Goal: Information Seeking & Learning: Learn about a topic

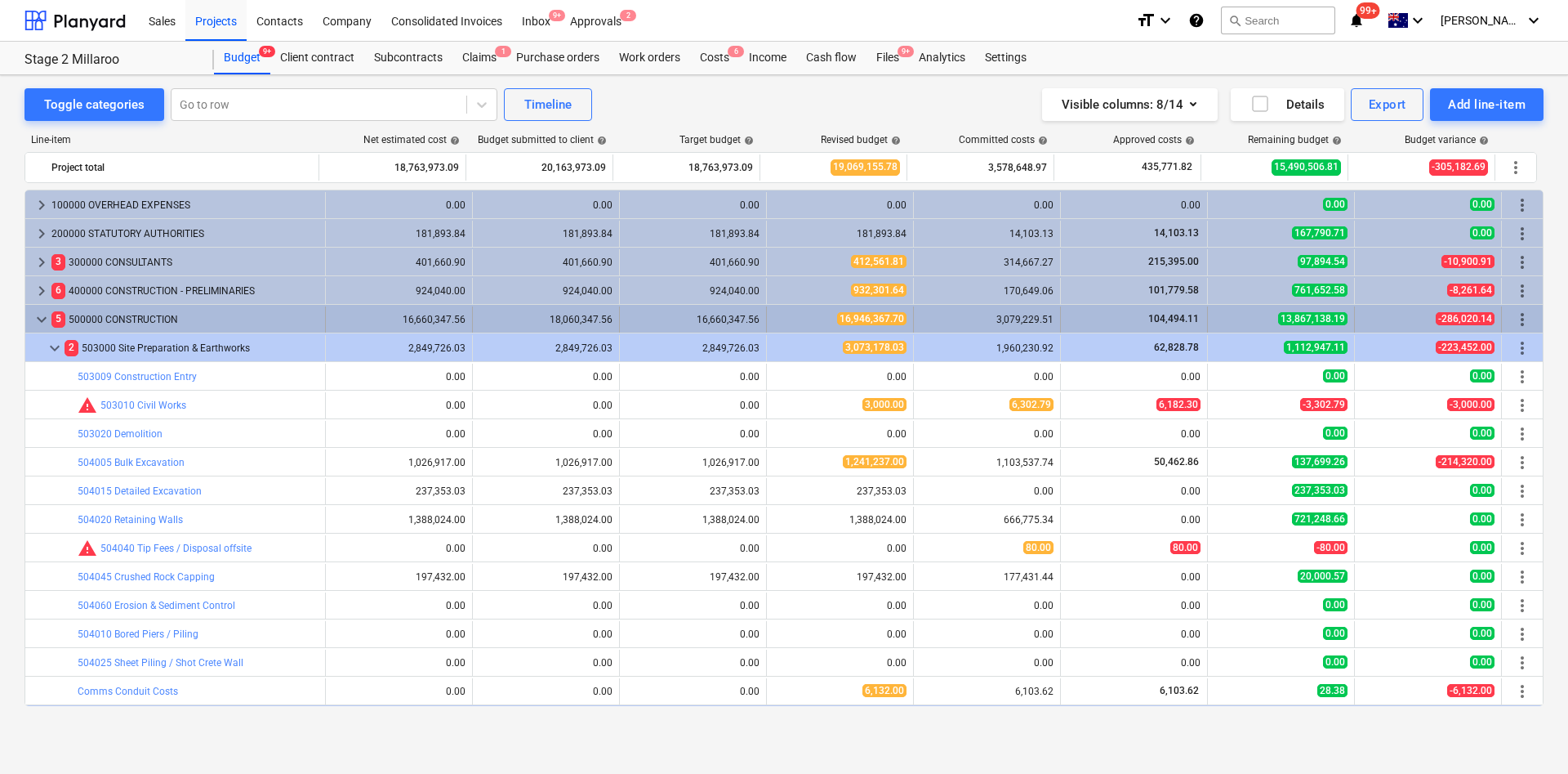
click at [40, 318] on span "keyboard_arrow_down" at bounding box center [41, 319] width 20 height 20
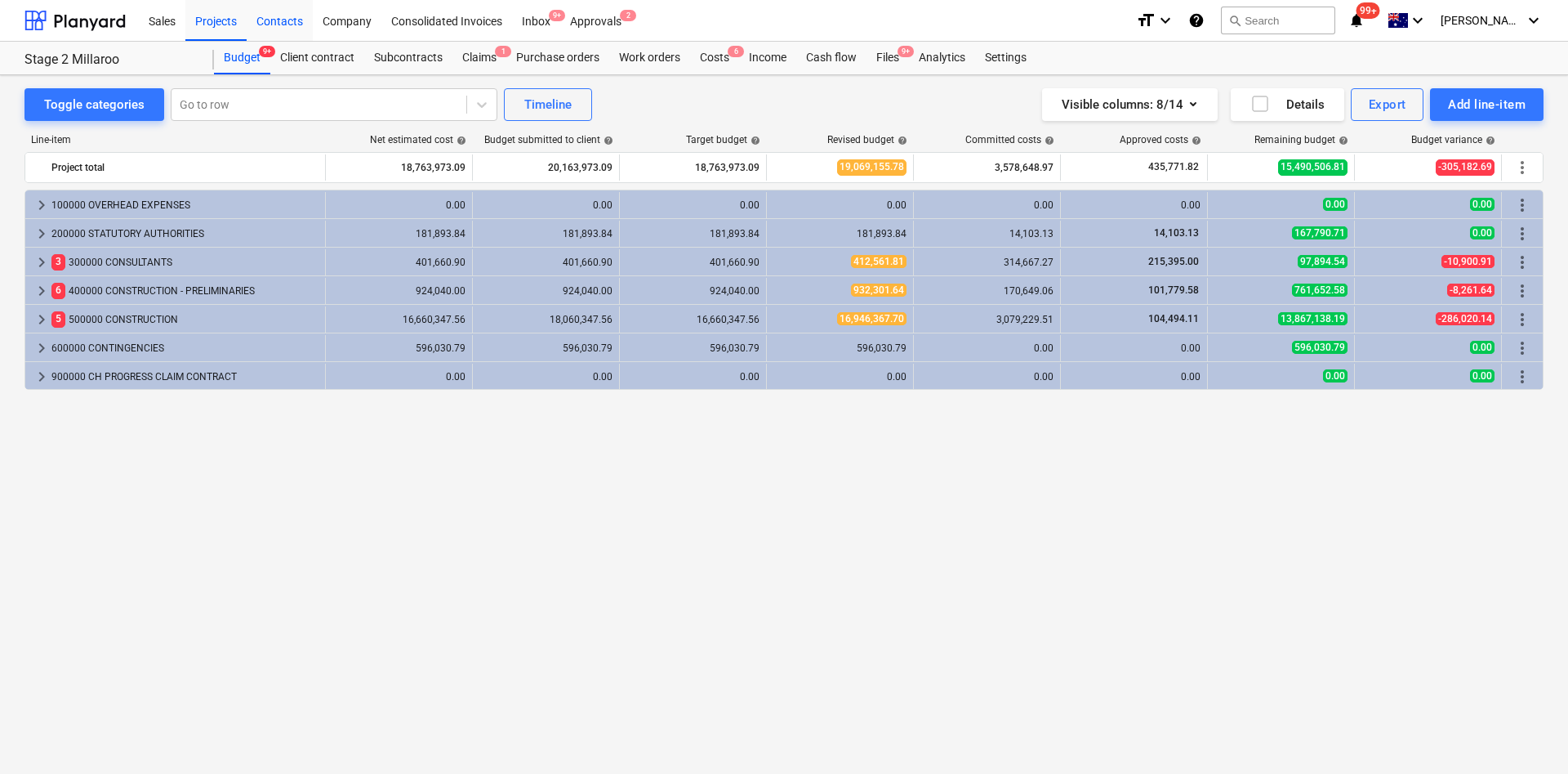
click at [282, 19] on div "Contacts" at bounding box center [280, 20] width 66 height 41
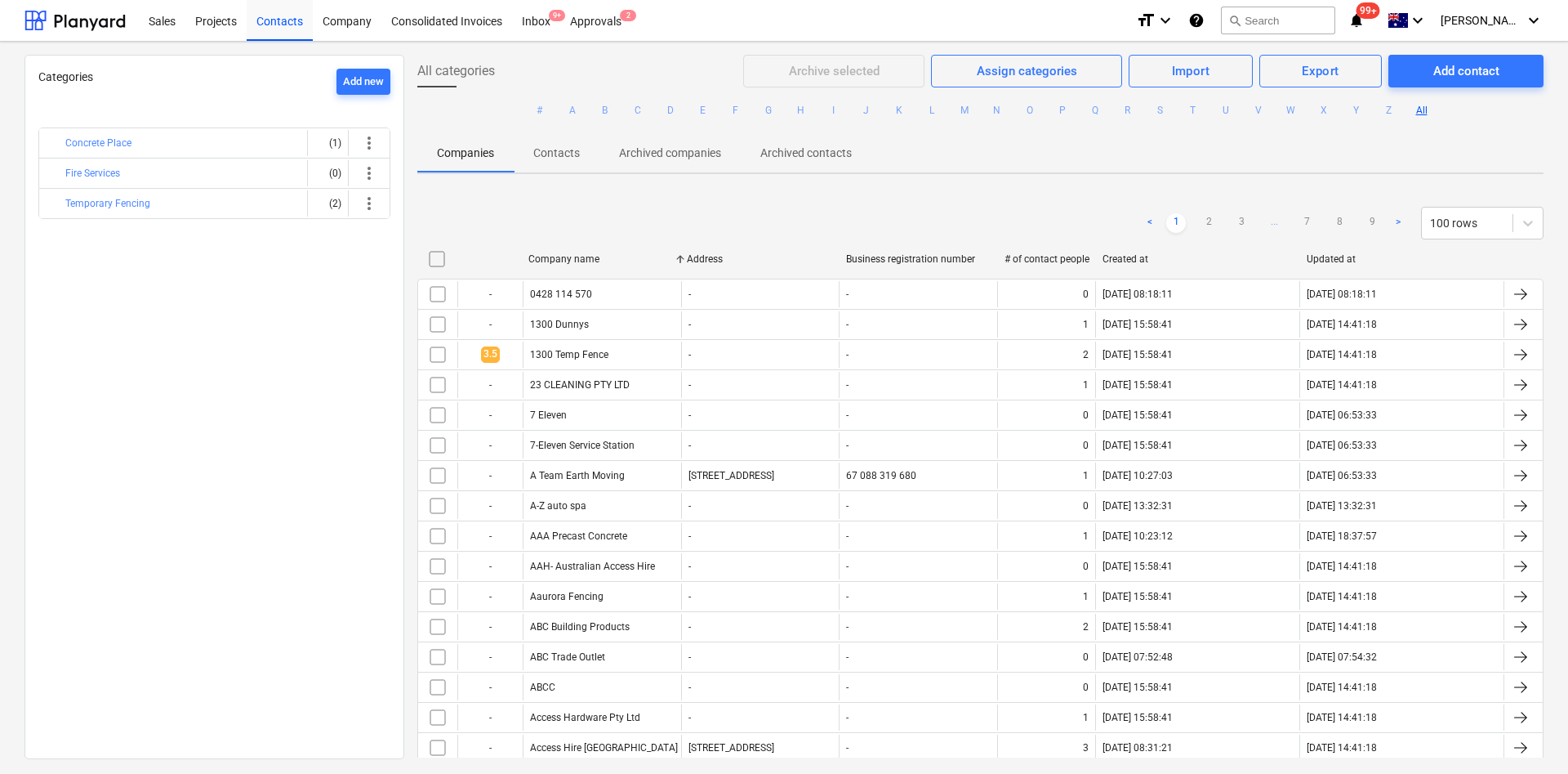
drag, startPoint x: 672, startPoint y: 108, endPoint x: 684, endPoint y: 152, distance: 45.6
click at [670, 108] on button "D" at bounding box center [670, 110] width 20 height 20
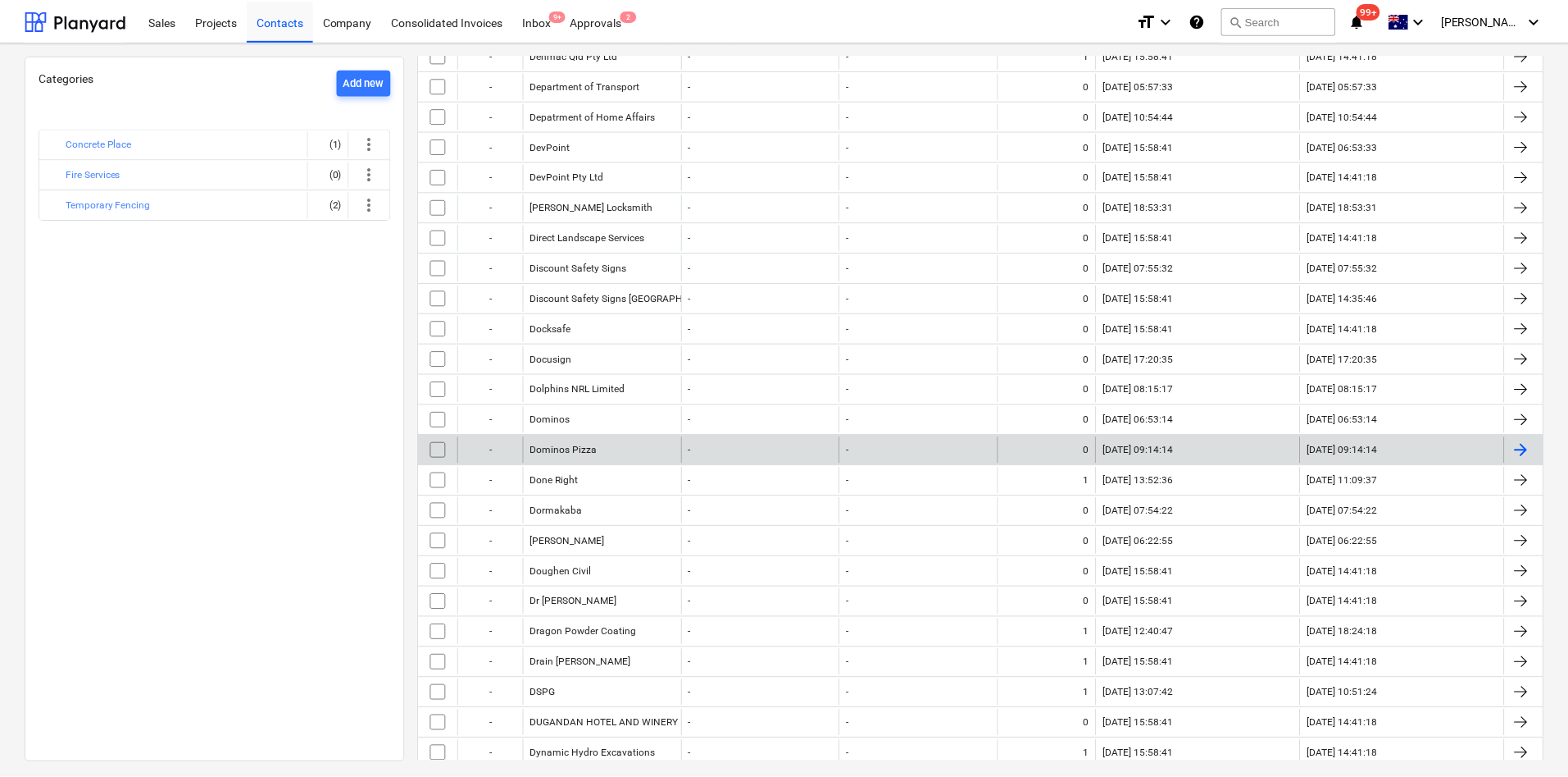
scroll to position [508, 0]
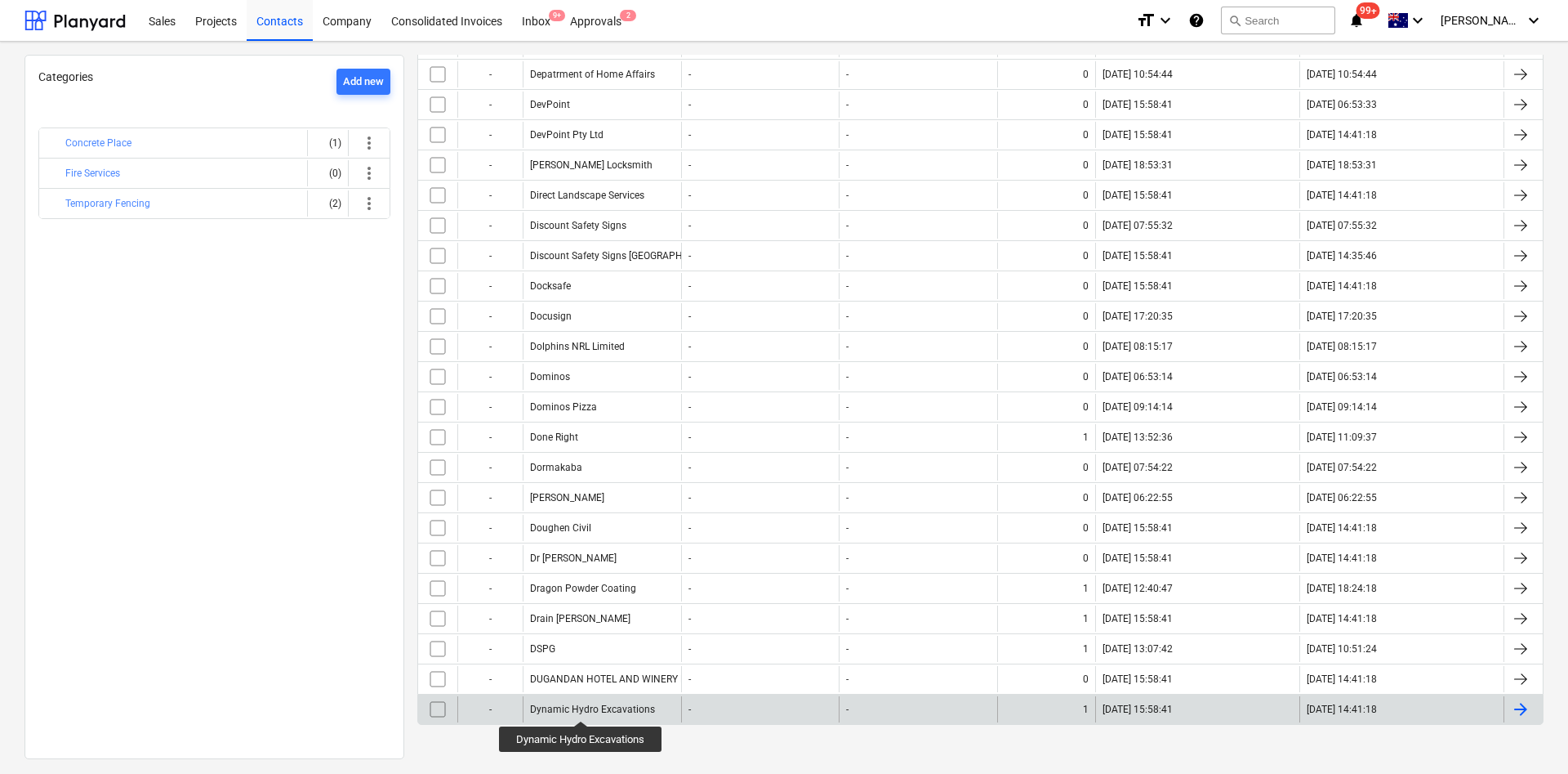
click at [581, 706] on div "Dynamic Hydro Excavations" at bounding box center [592, 709] width 125 height 11
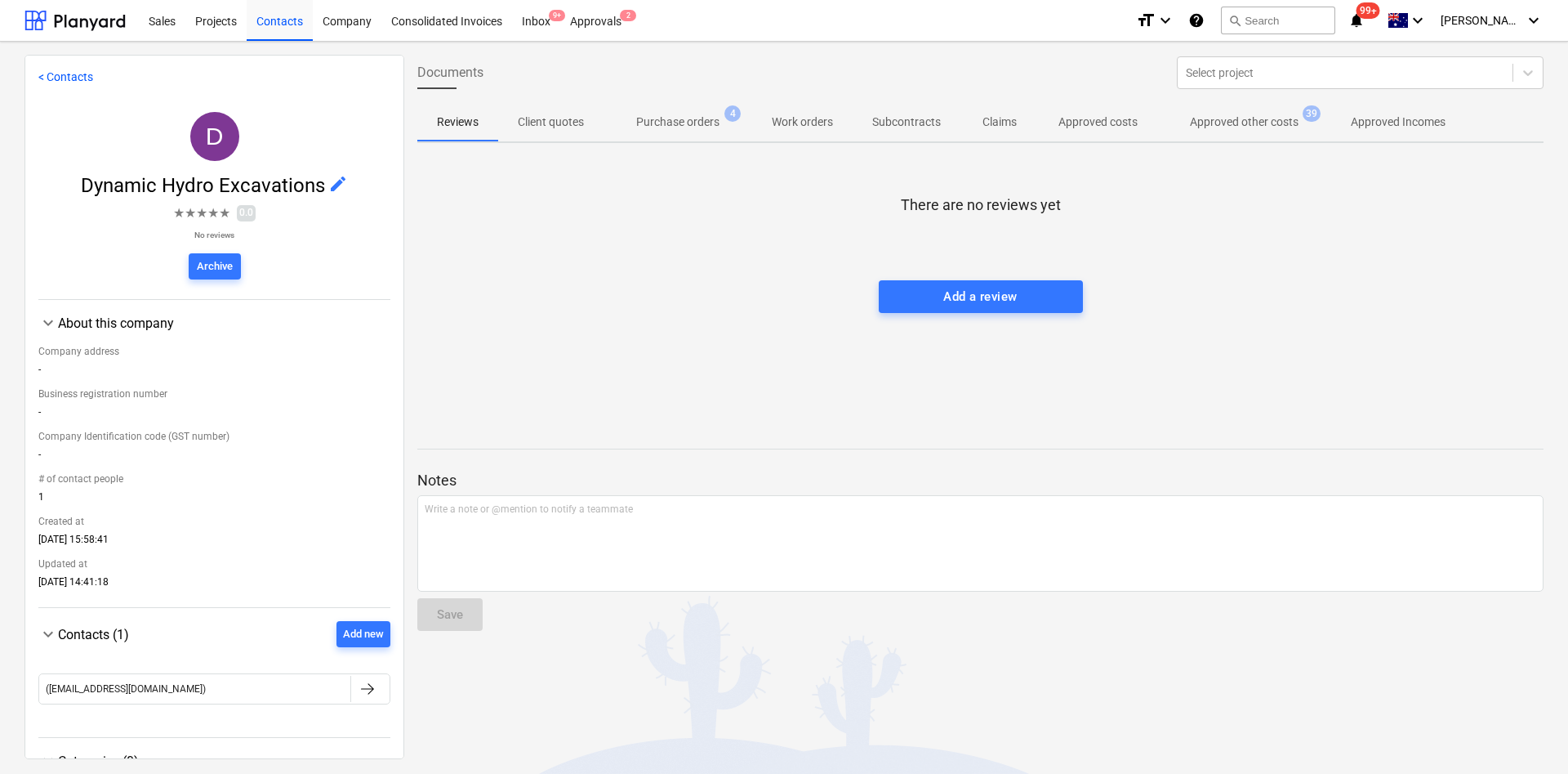
click at [1258, 119] on p "Approved other costs" at bounding box center [1244, 122] width 108 height 17
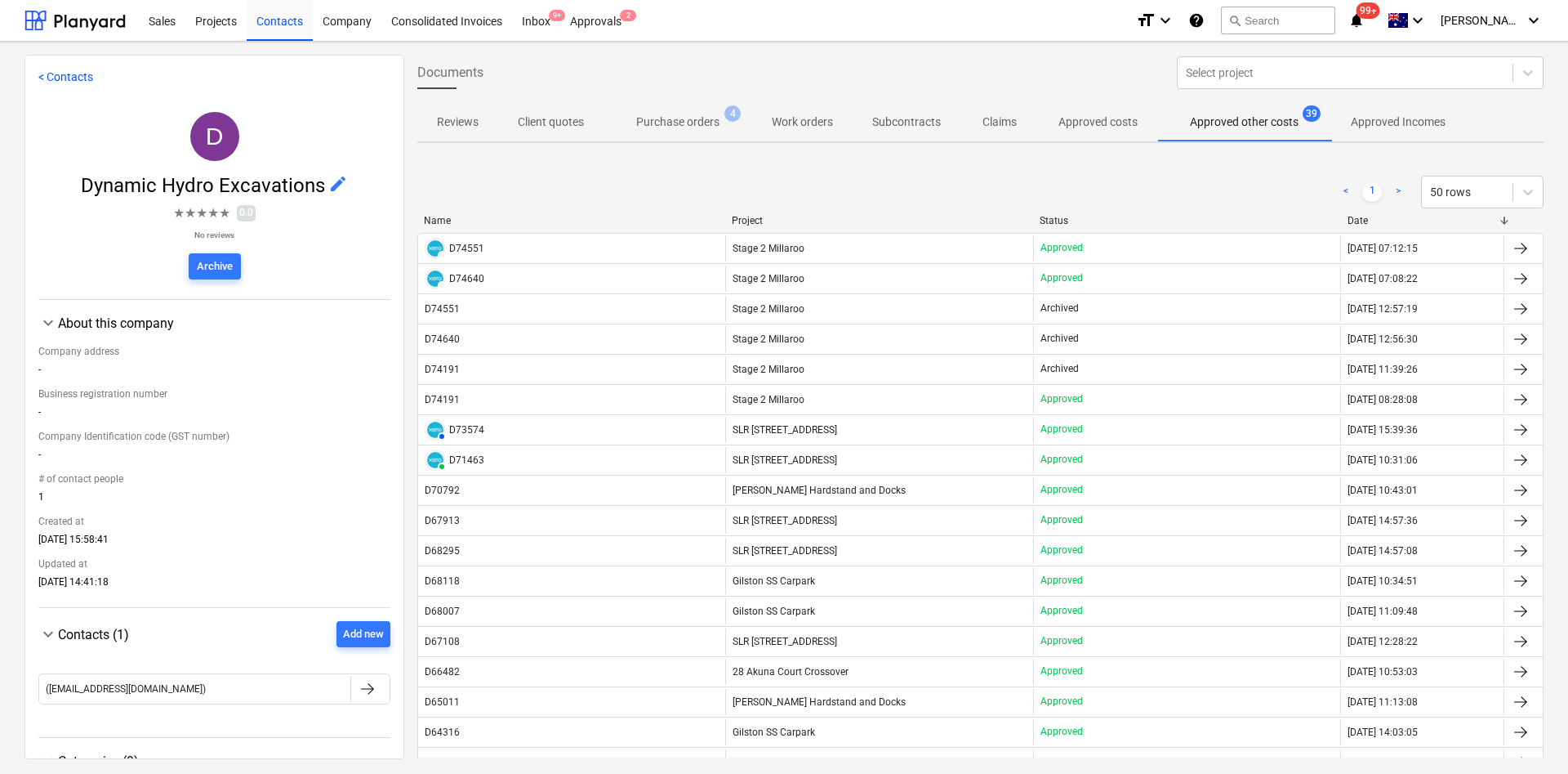
click at [791, 243] on span "Stage 2 Millaroo" at bounding box center [769, 248] width 72 height 11
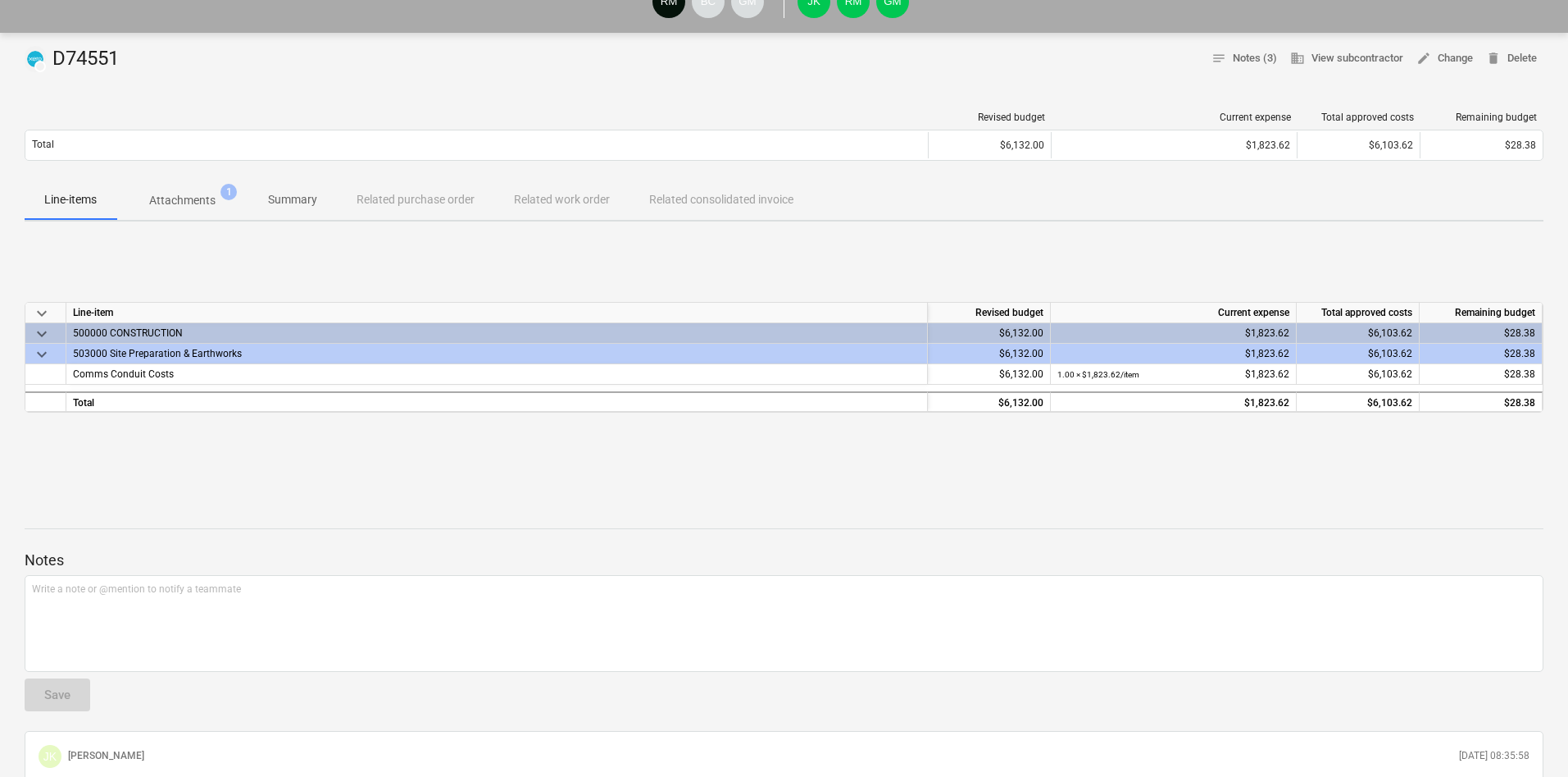
scroll to position [123, 0]
click at [189, 201] on p "Attachments" at bounding box center [182, 202] width 67 height 17
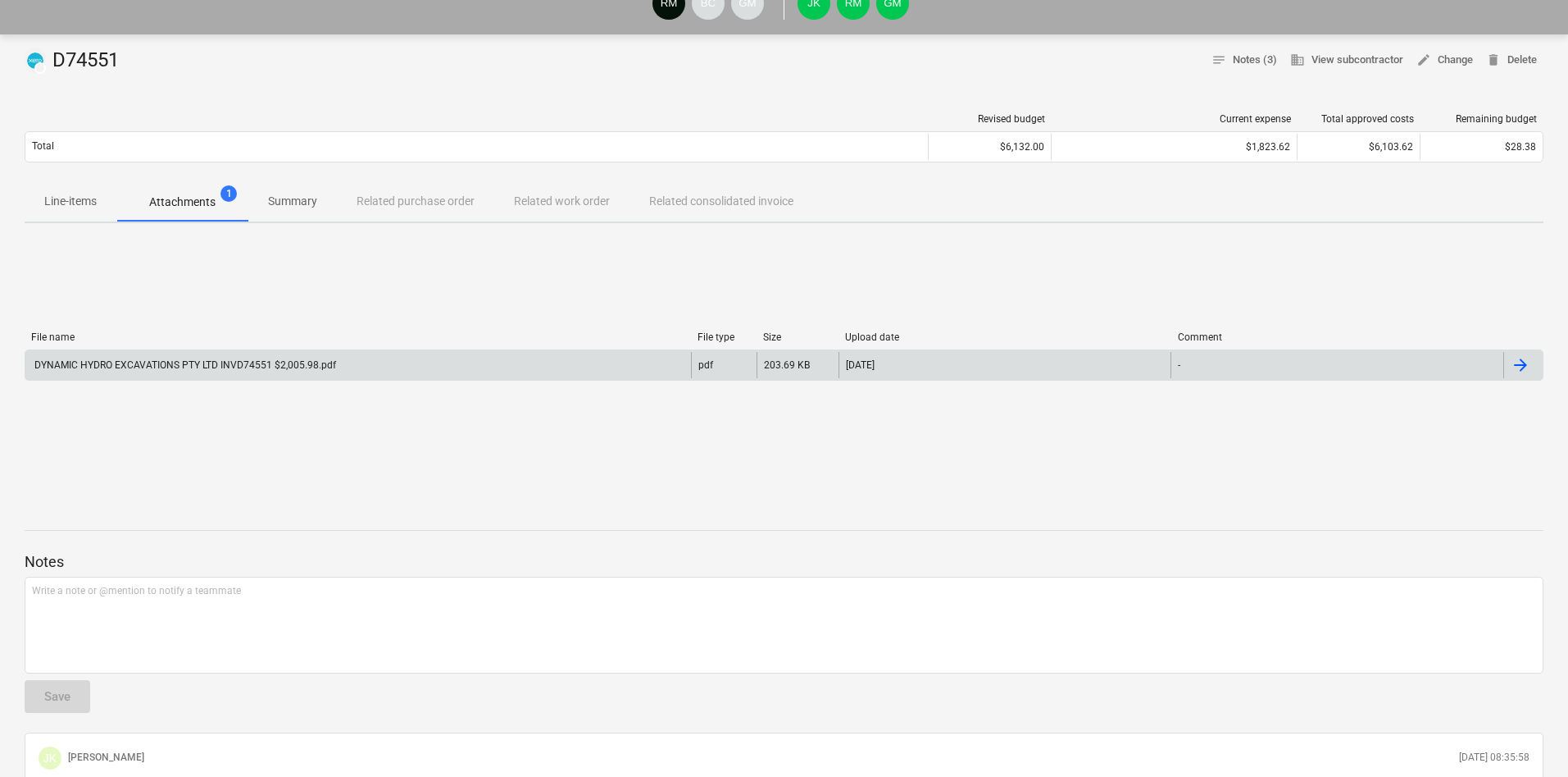
click at [172, 369] on div "DYNAMIC HYDRO EXCAVATIONS PTY LTD INVD74551 $2,005.98.pdf" at bounding box center [184, 365] width 304 height 11
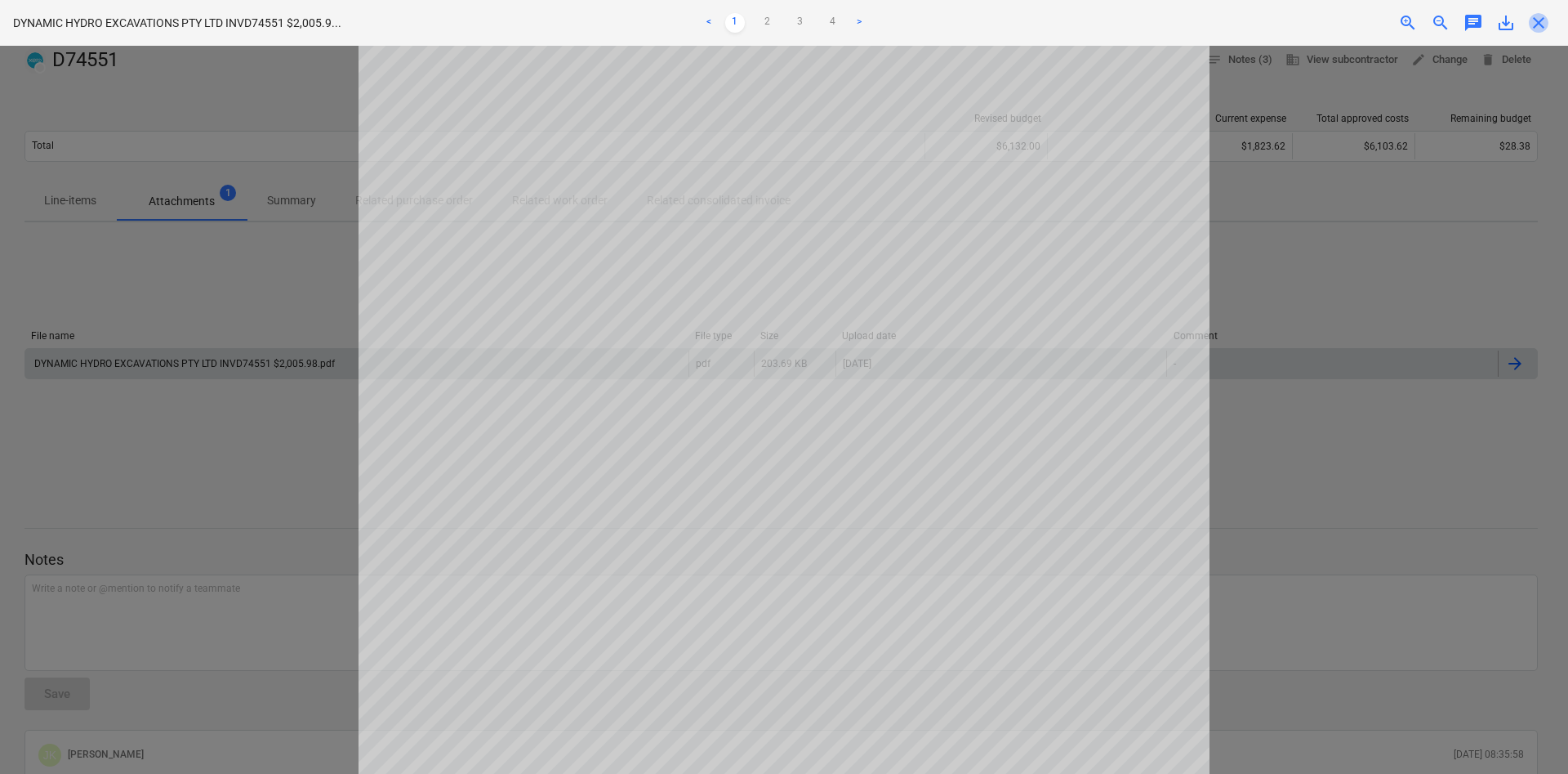
drag, startPoint x: 1538, startPoint y: 17, endPoint x: 1453, endPoint y: 122, distance: 135.1
click at [1538, 19] on span "close" at bounding box center [1539, 22] width 20 height 20
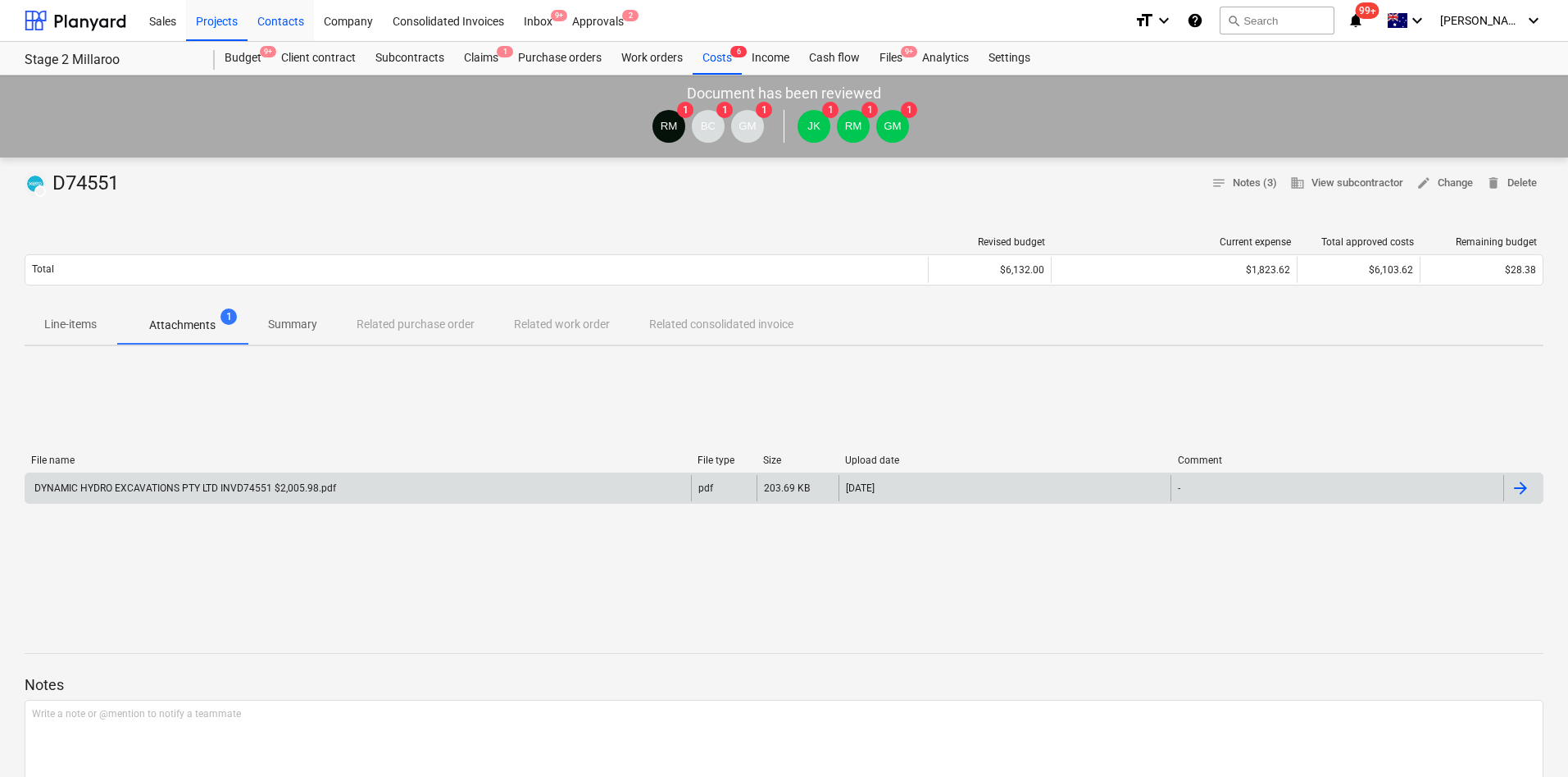
click at [278, 24] on div "Contacts" at bounding box center [281, 20] width 67 height 41
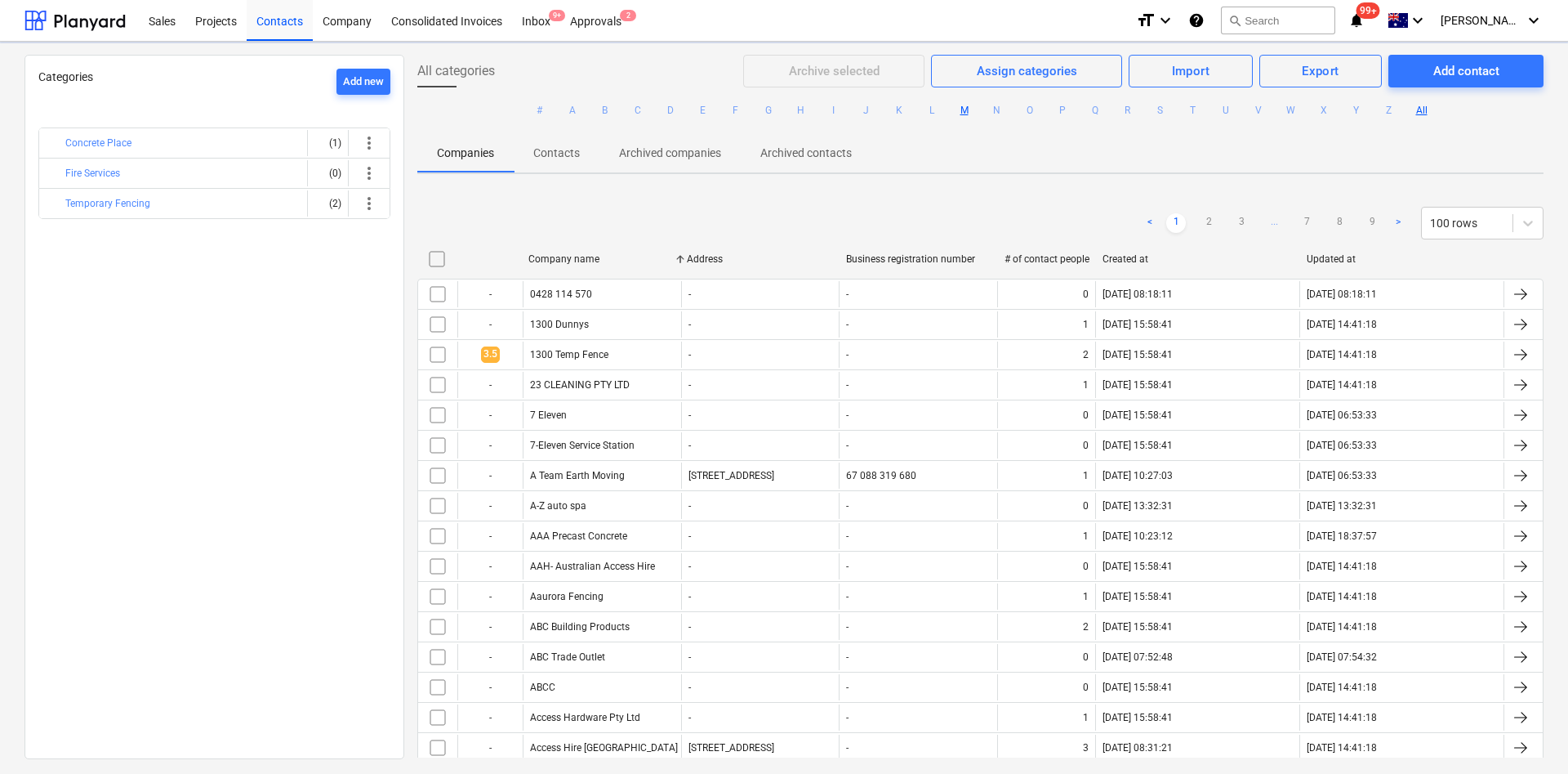
click at [959, 111] on button "M" at bounding box center [964, 110] width 20 height 20
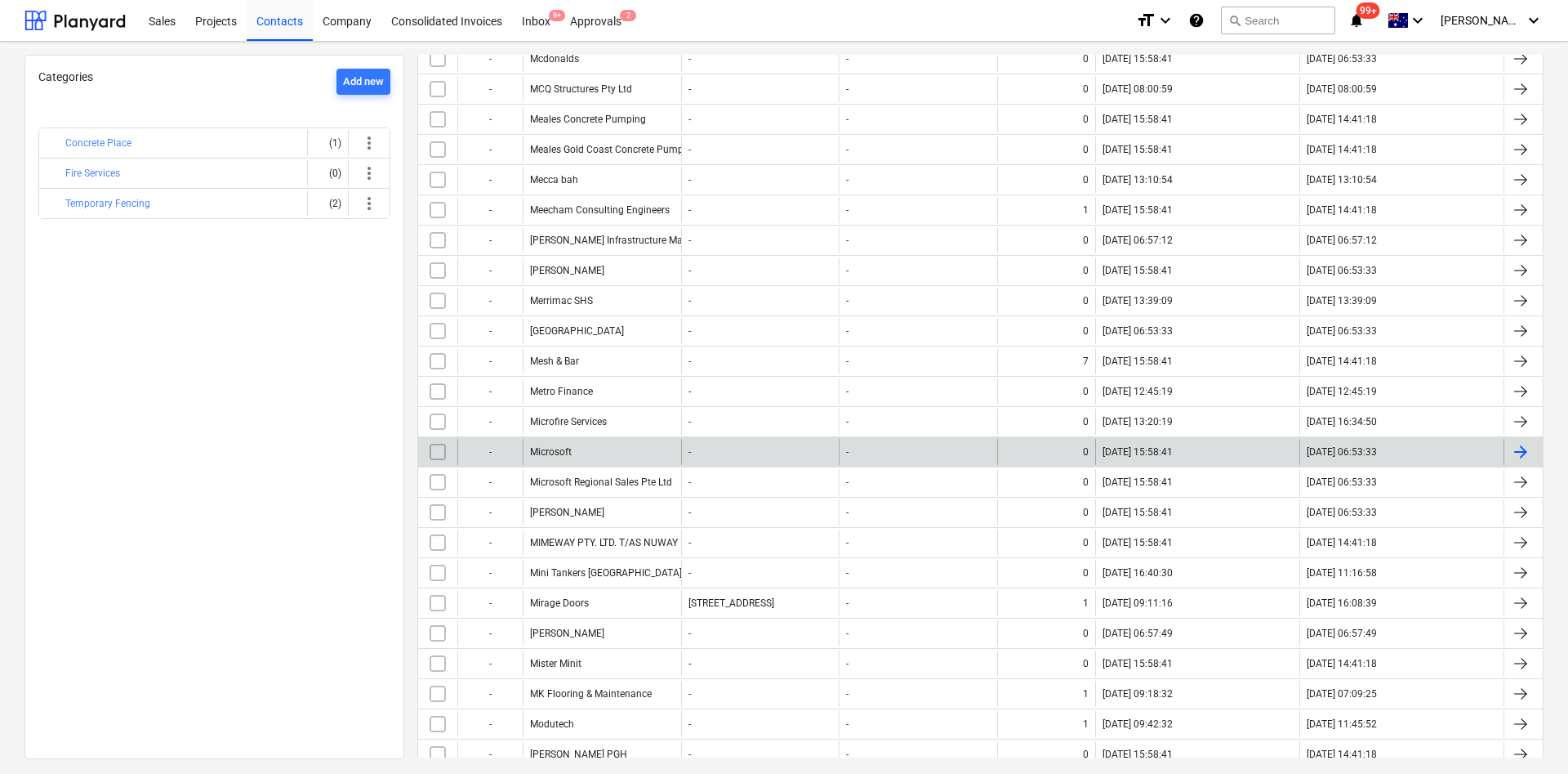
scroll to position [735, 0]
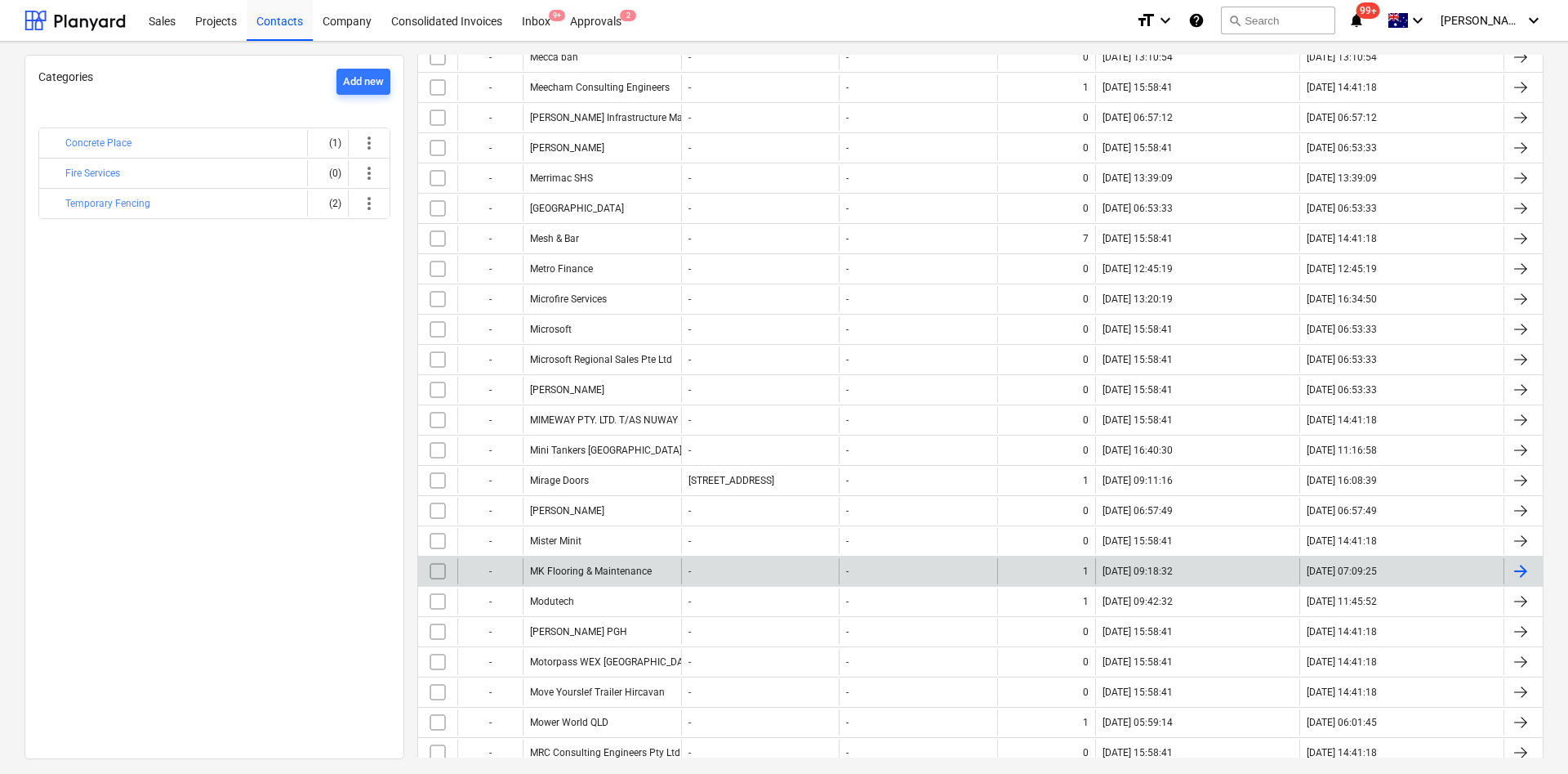
click at [585, 576] on div "MK Flooring & Maintenance" at bounding box center [590, 571] width 121 height 11
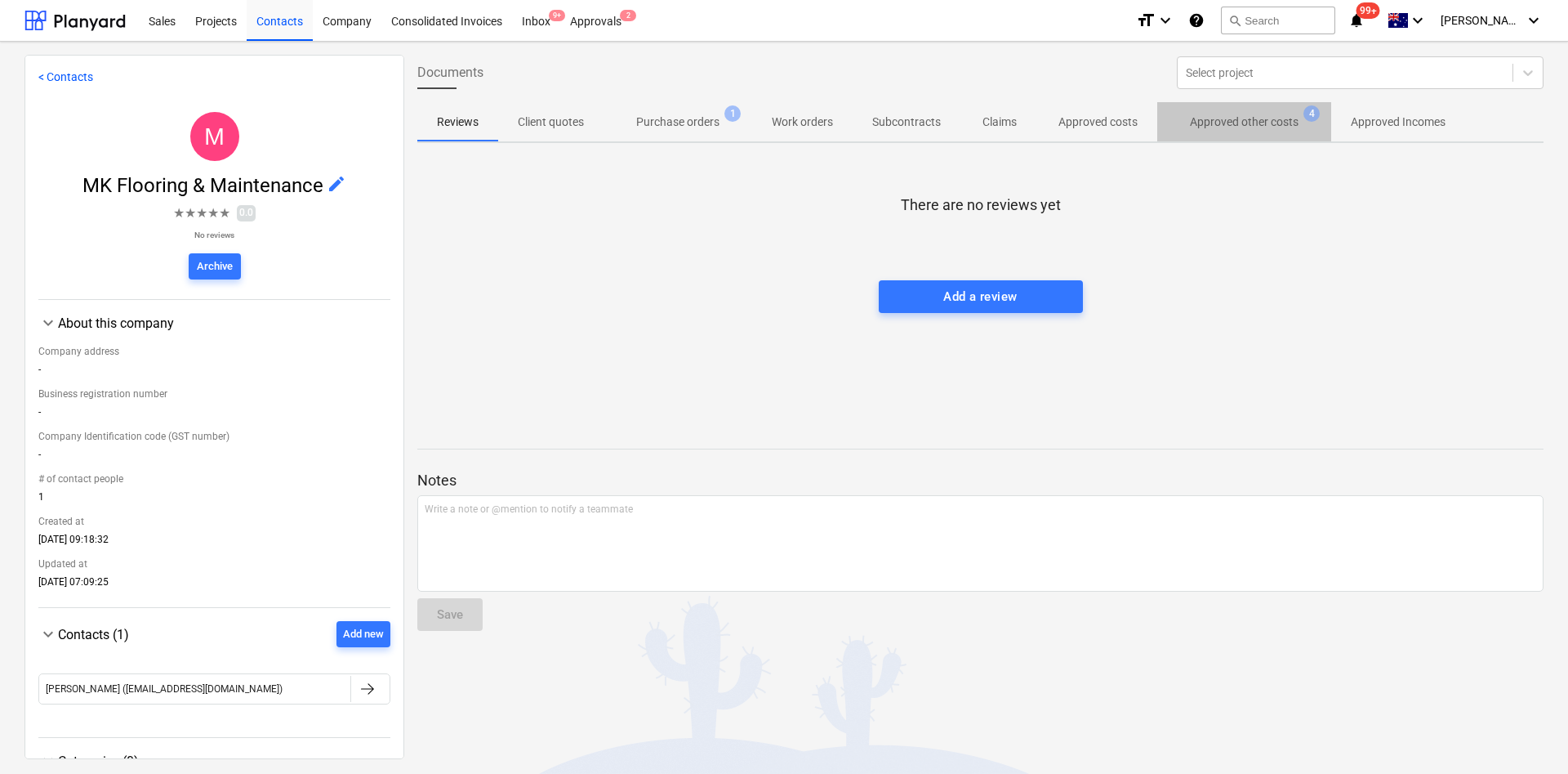
click at [1253, 124] on p "Approved other costs" at bounding box center [1244, 122] width 108 height 17
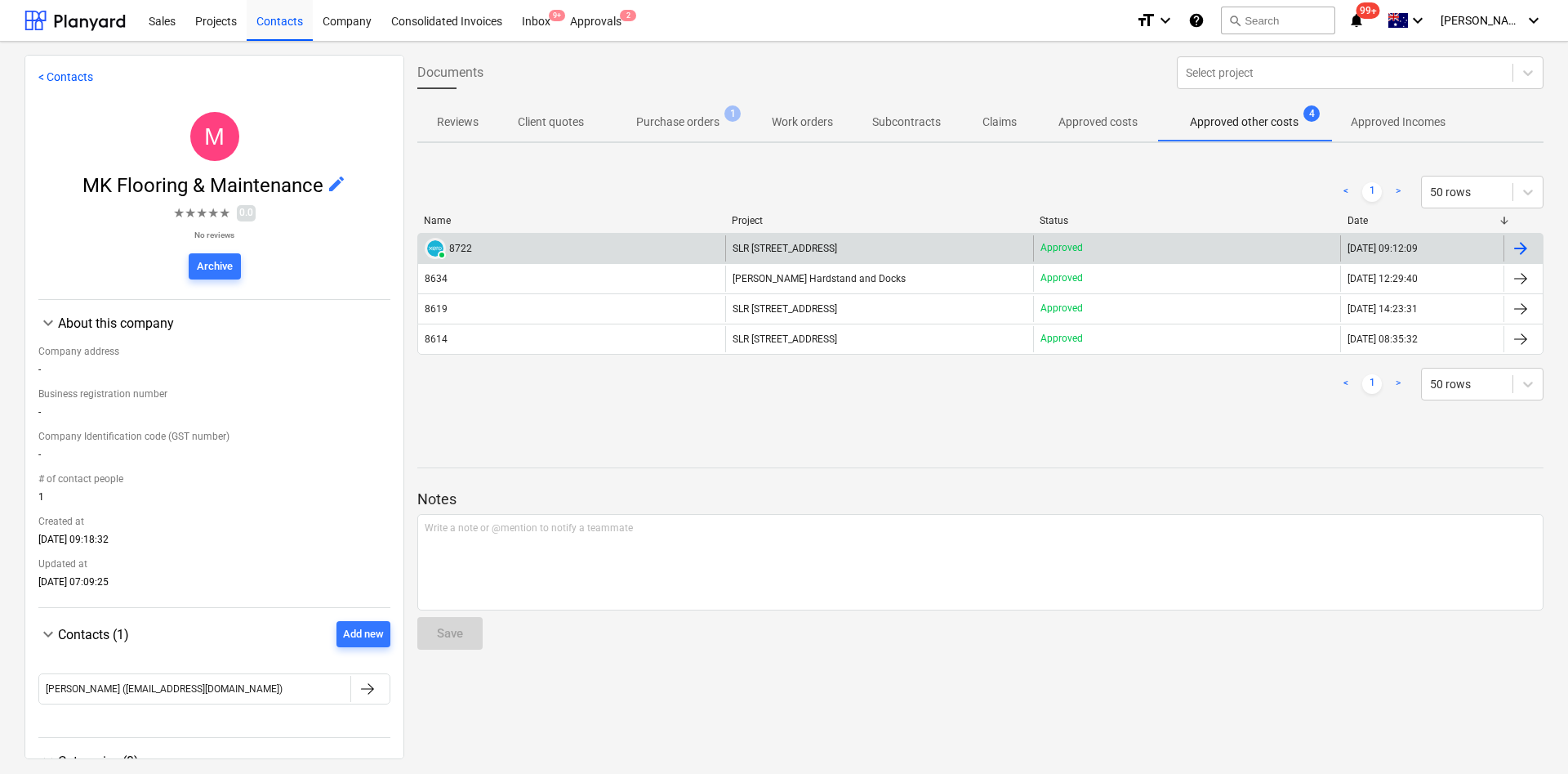
click at [781, 245] on span "SLR [STREET_ADDRESS]" at bounding box center [784, 248] width 104 height 11
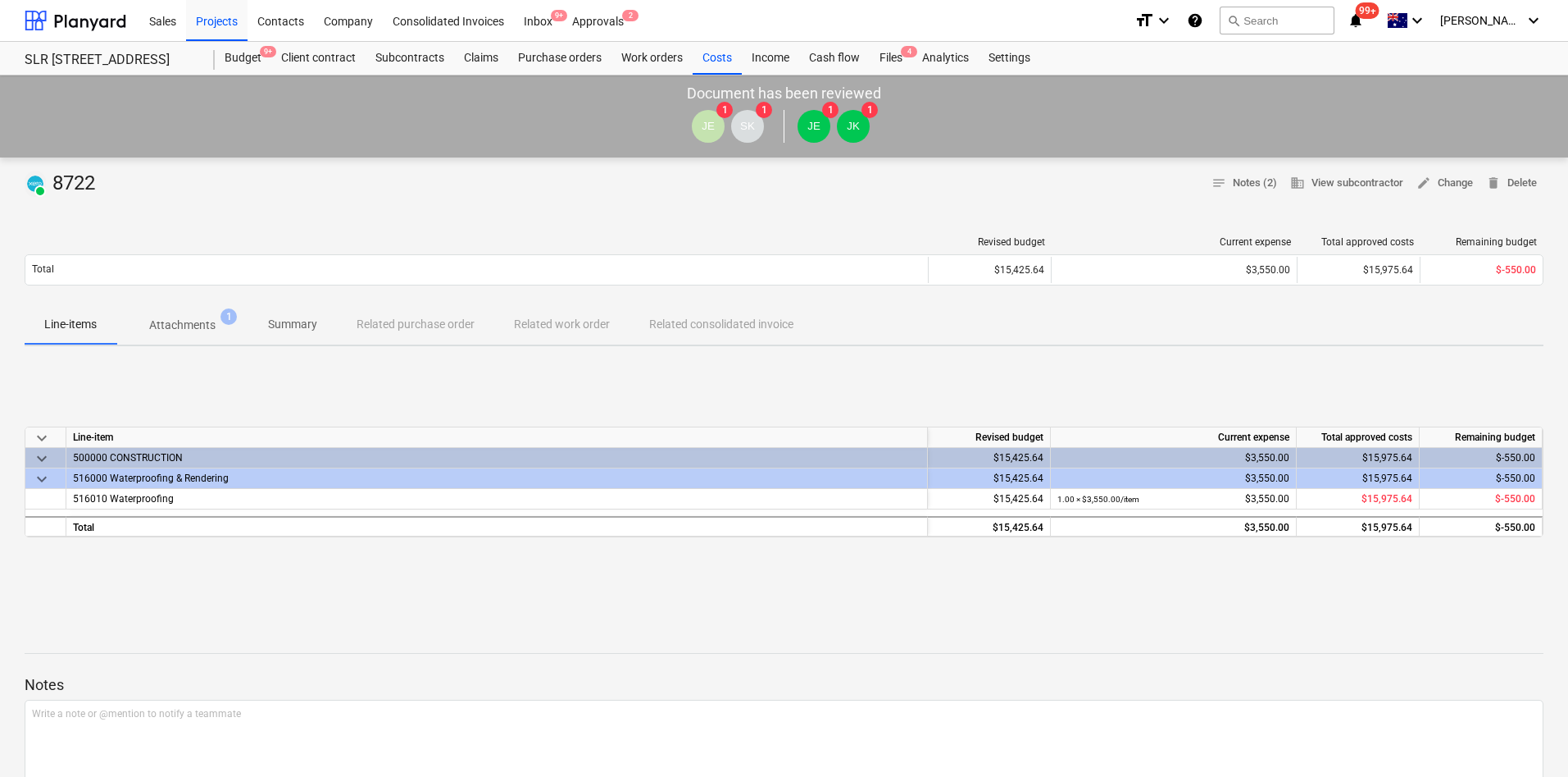
drag, startPoint x: 199, startPoint y: 321, endPoint x: 187, endPoint y: 431, distance: 110.7
click at [199, 320] on p "Attachments" at bounding box center [182, 325] width 67 height 17
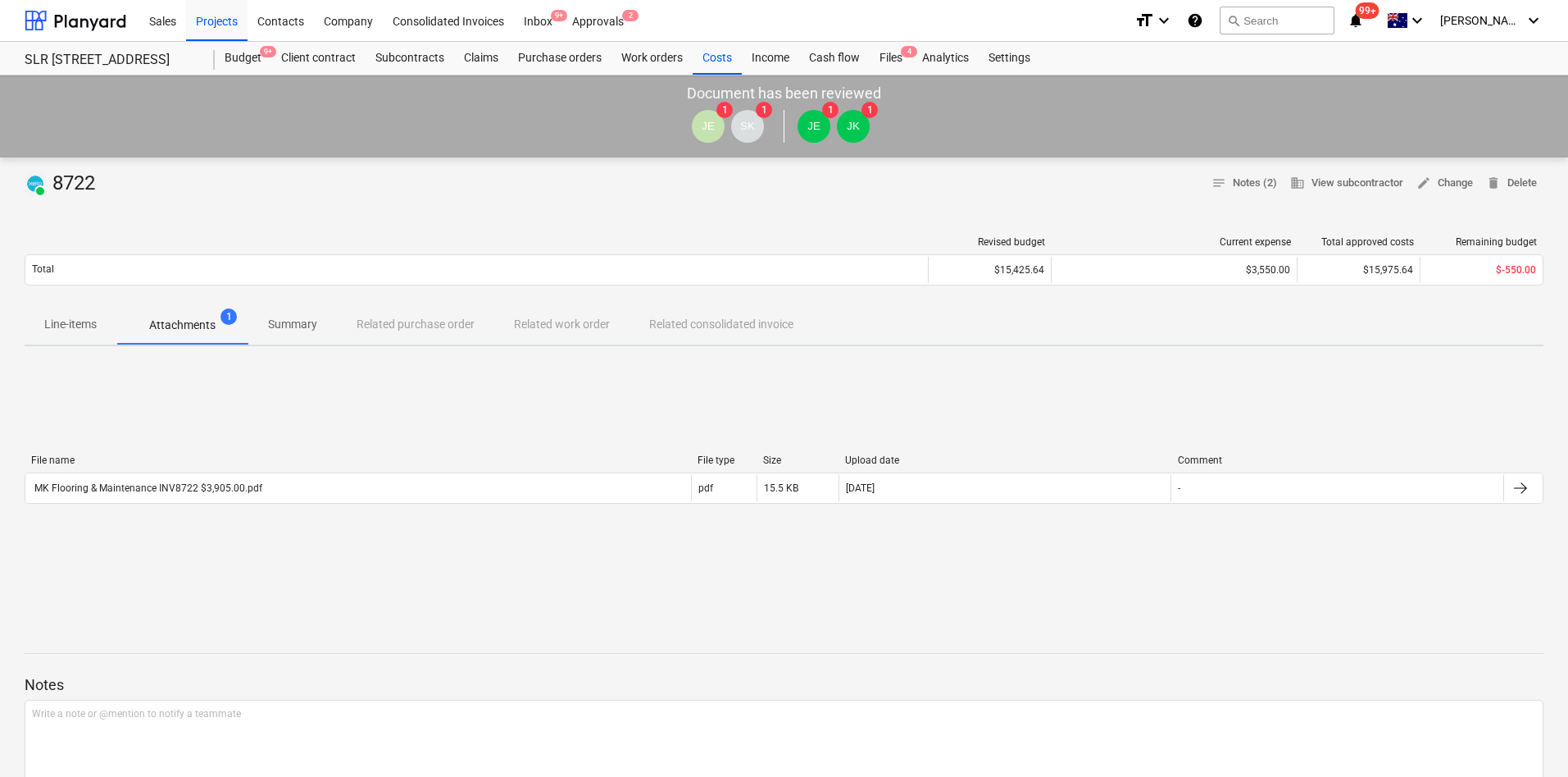
click at [168, 514] on div "File name File type Size Upload date Comment MK Flooring & Maintenance INV8722 …" at bounding box center [784, 482] width 1520 height 82
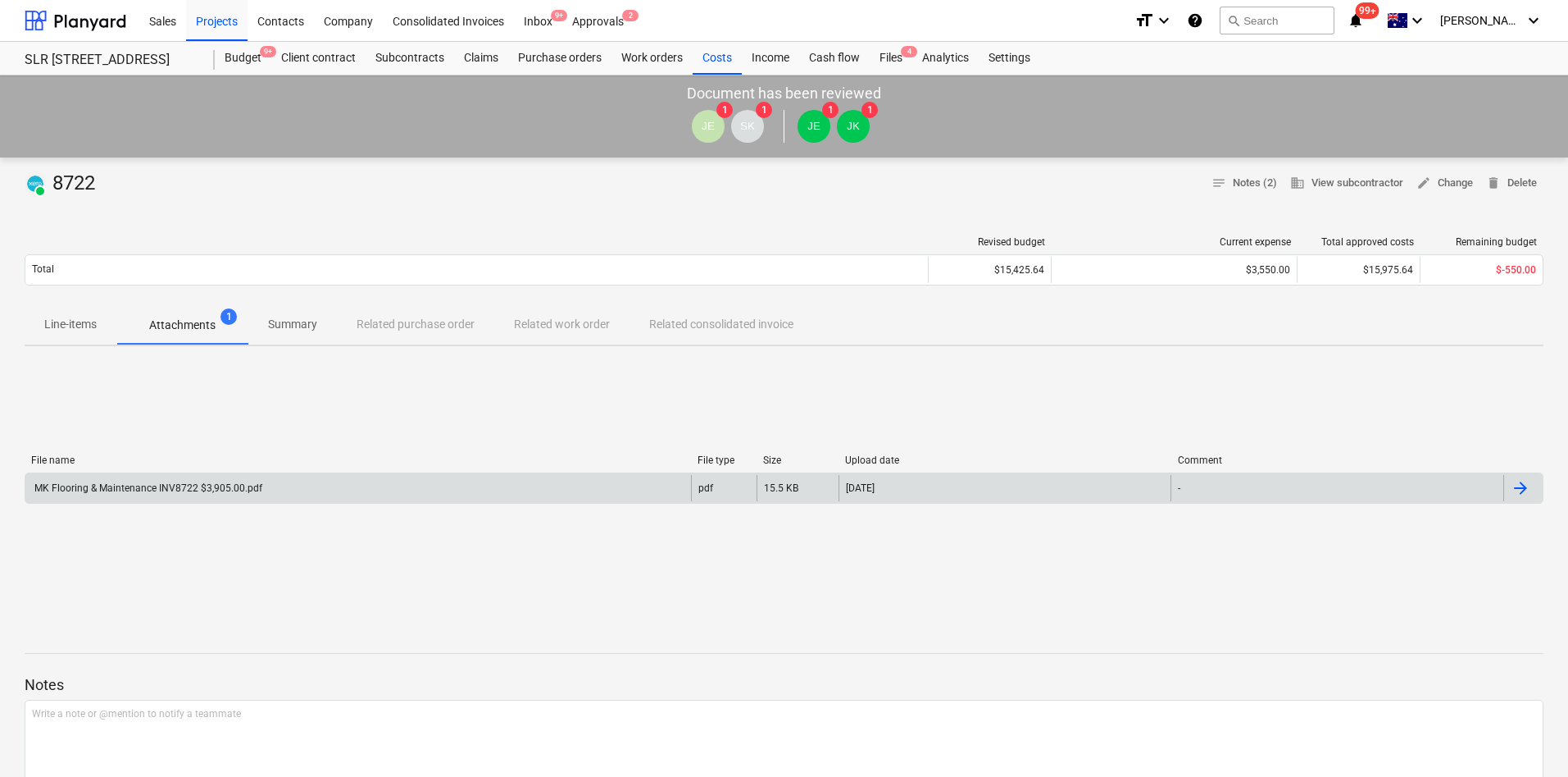
click at [168, 487] on div "MK Flooring & Maintenance INV8722 $3,905.00.pdf" at bounding box center [147, 487] width 231 height 11
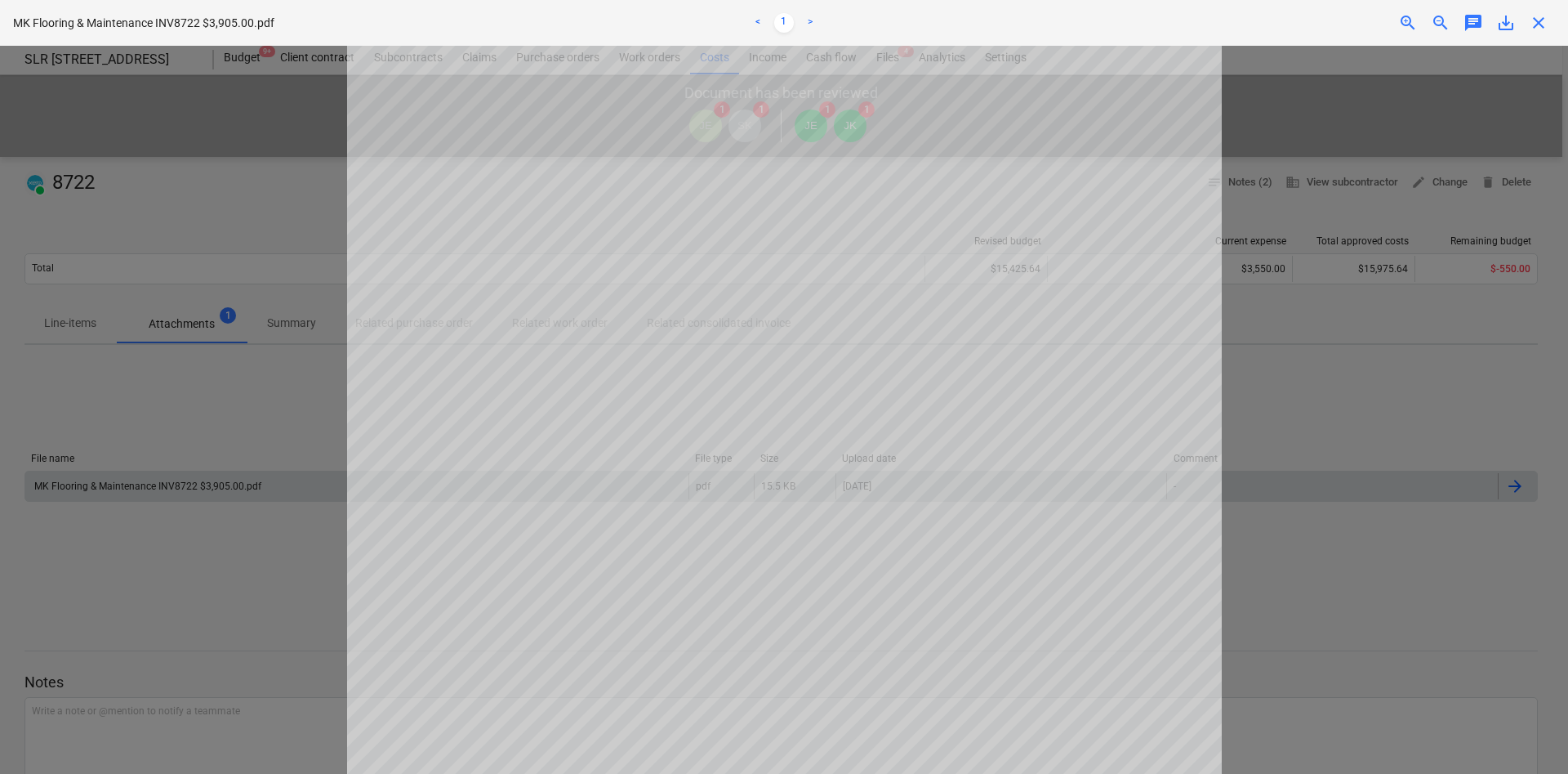
click at [816, 32] on link ">" at bounding box center [810, 22] width 20 height 20
click at [815, 36] on div "< 1 >" at bounding box center [783, 22] width 514 height 46
click at [1529, 25] on span "close" at bounding box center [1539, 22] width 20 height 20
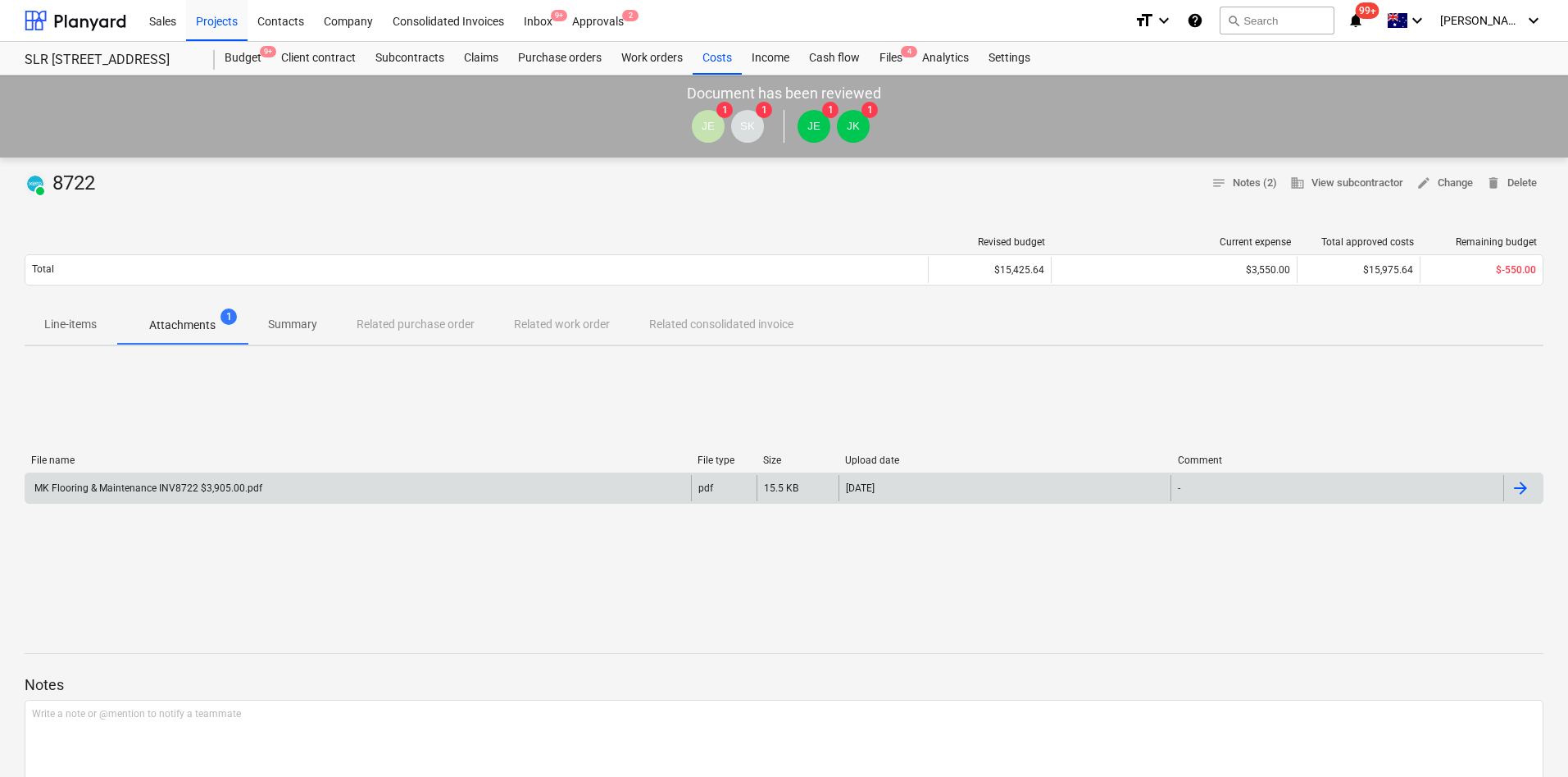
click at [399, 334] on div "Line-items Attachments 1 Summary Related purchase order Related work order Rela…" at bounding box center [784, 325] width 1520 height 40
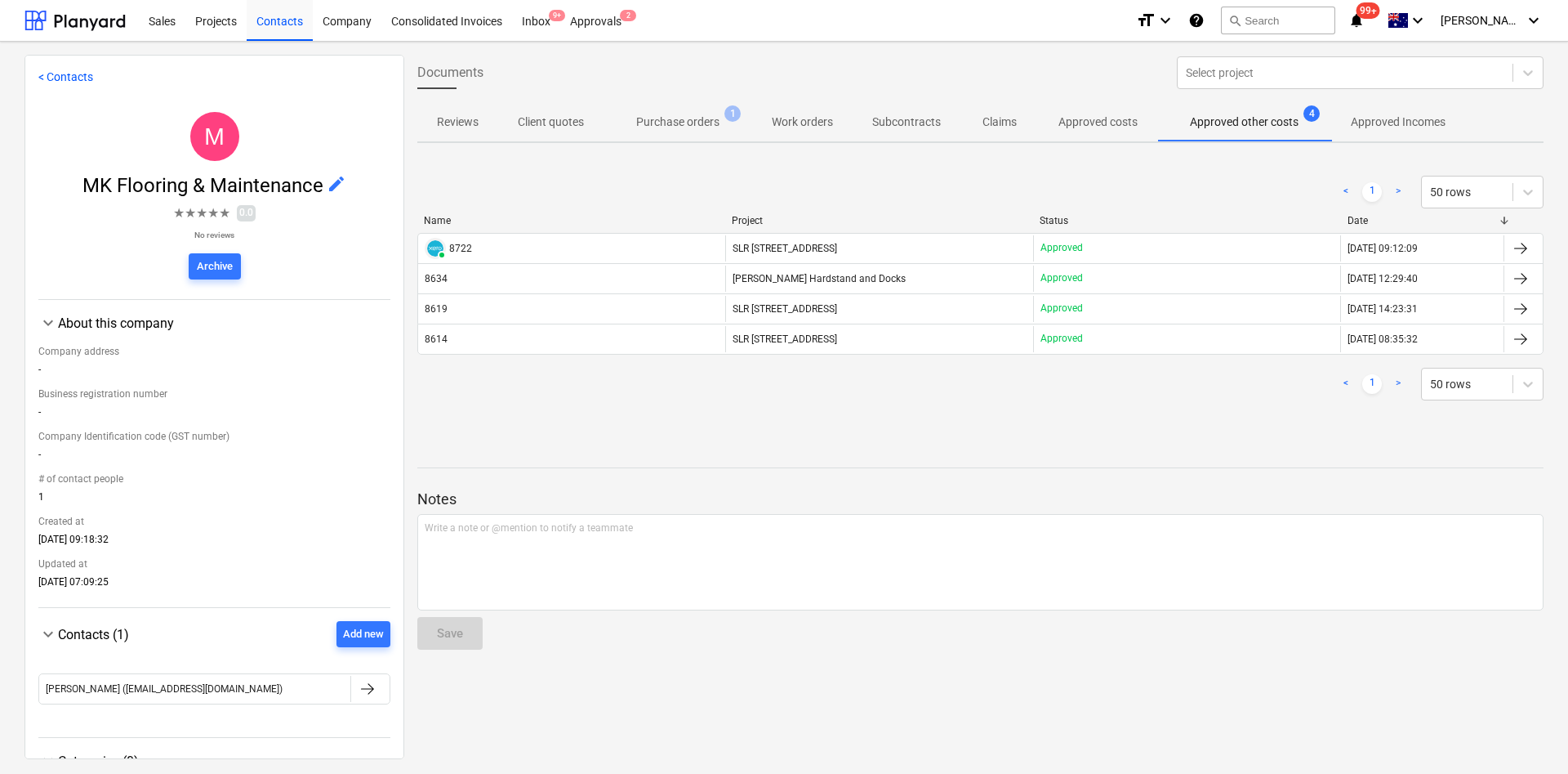
click at [675, 121] on p "Purchase orders" at bounding box center [677, 122] width 83 height 17
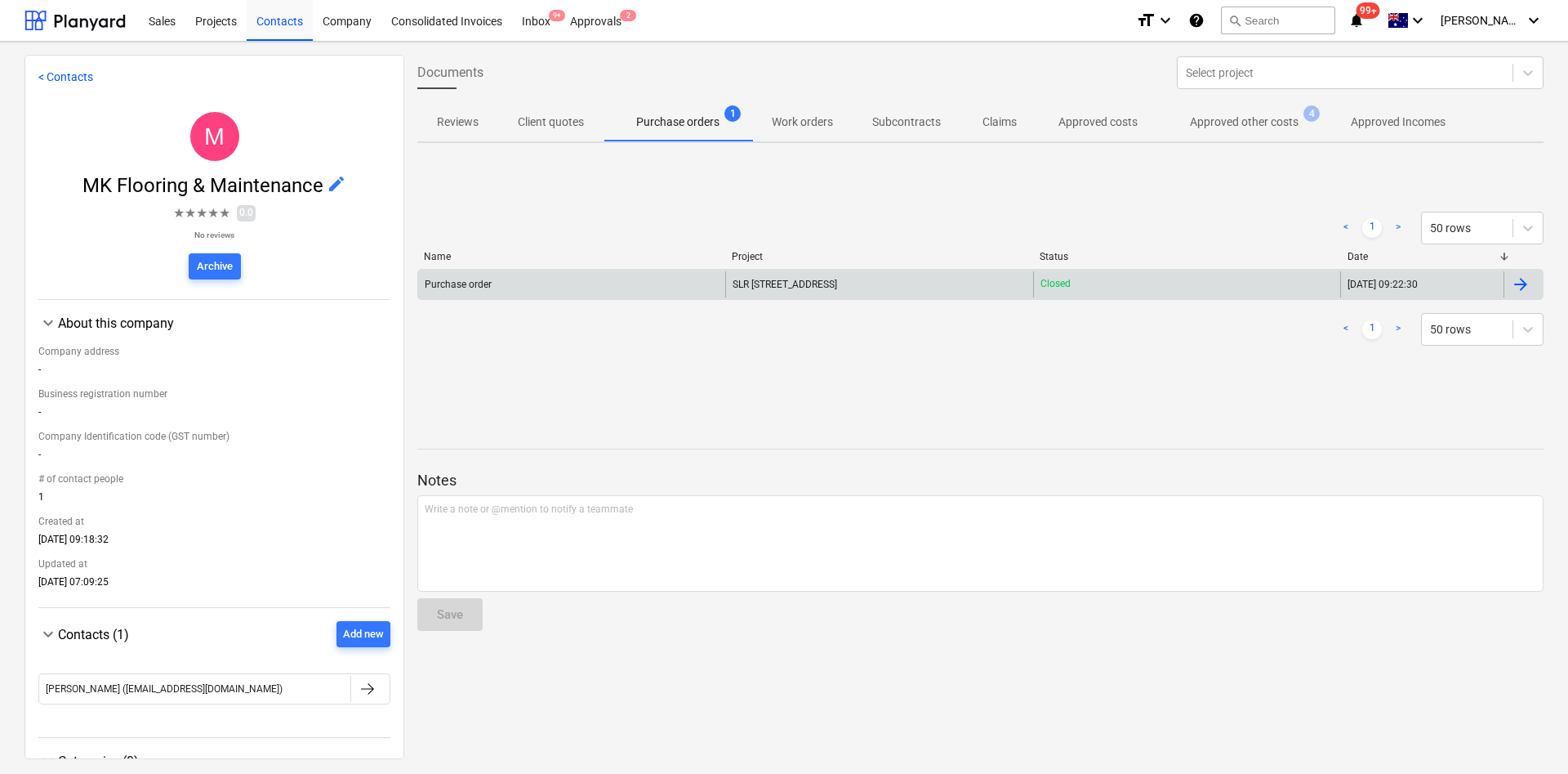
click at [490, 276] on div "Purchase order" at bounding box center [571, 284] width 307 height 26
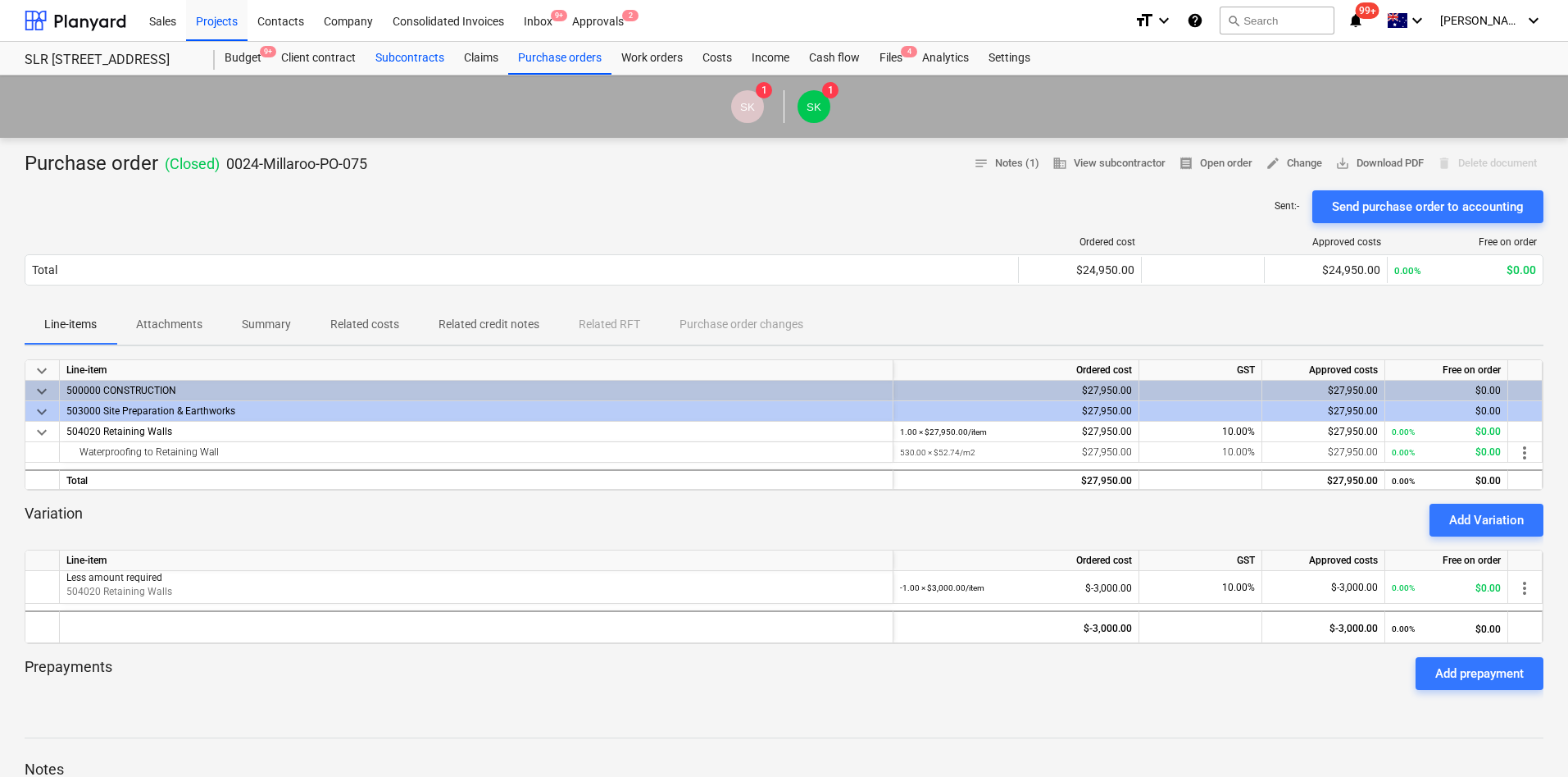
click at [425, 54] on div "Subcontracts" at bounding box center [409, 58] width 88 height 33
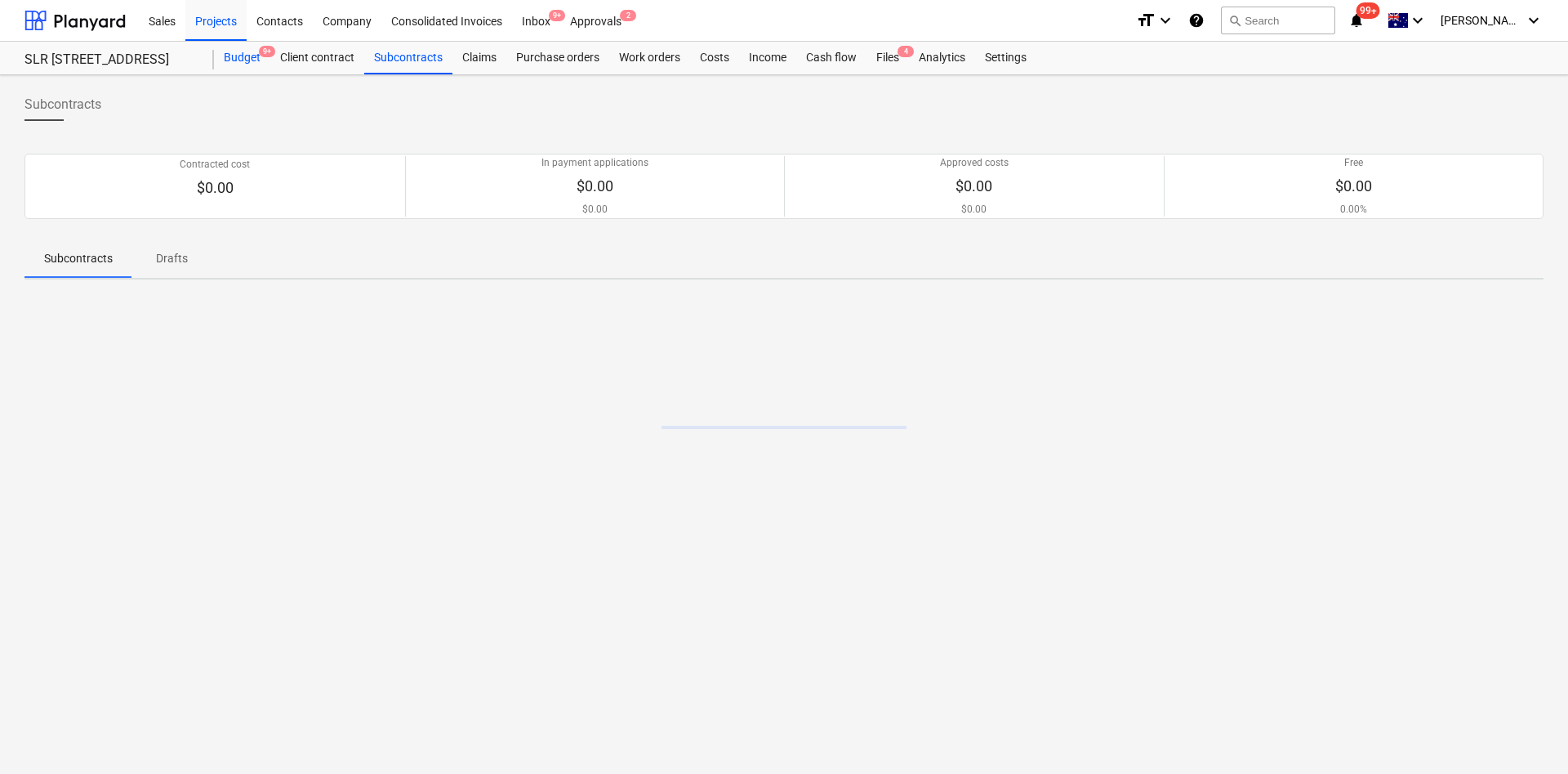
click at [242, 59] on div "Budget 9+" at bounding box center [242, 58] width 56 height 33
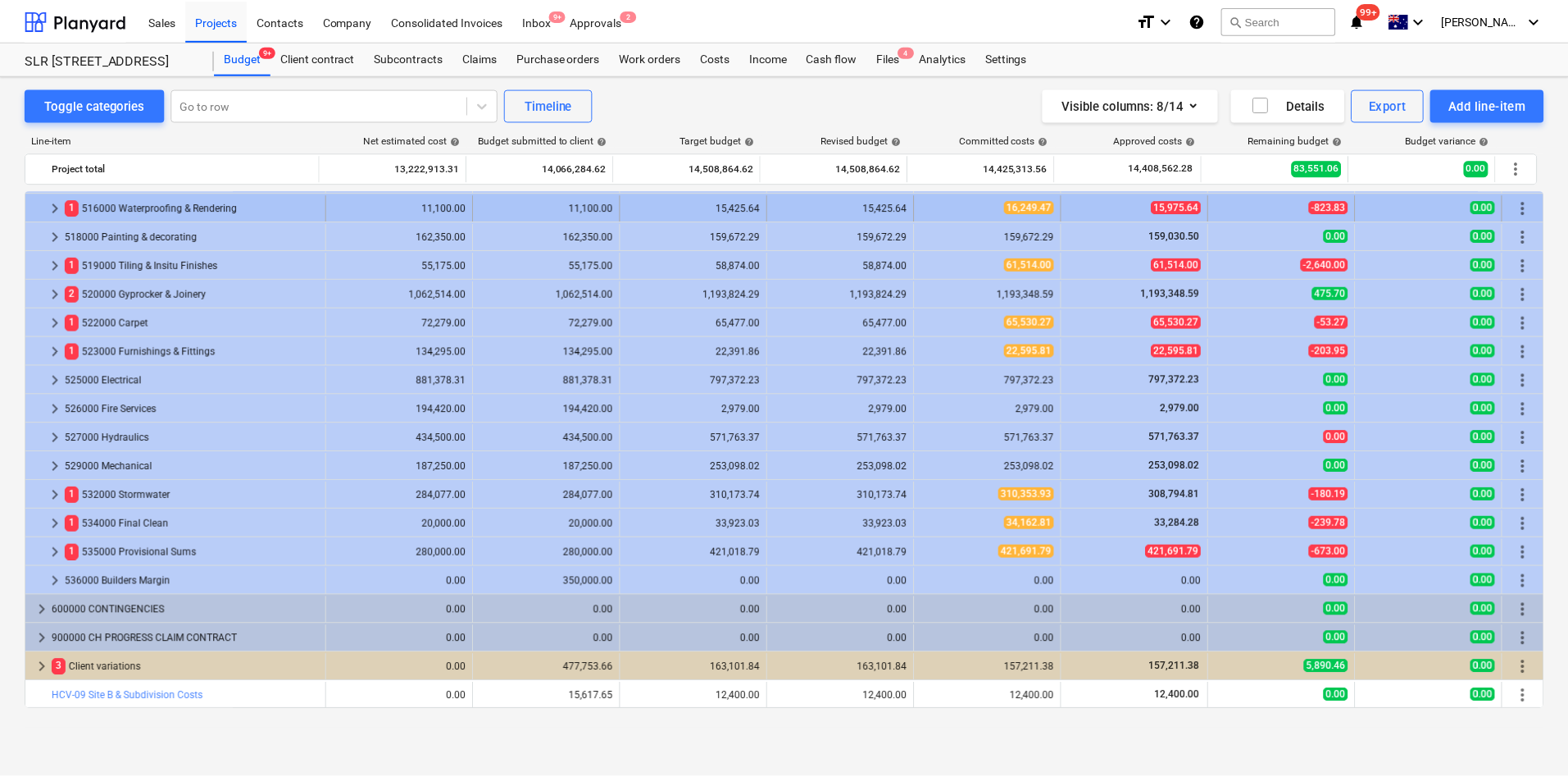
scroll to position [966, 0]
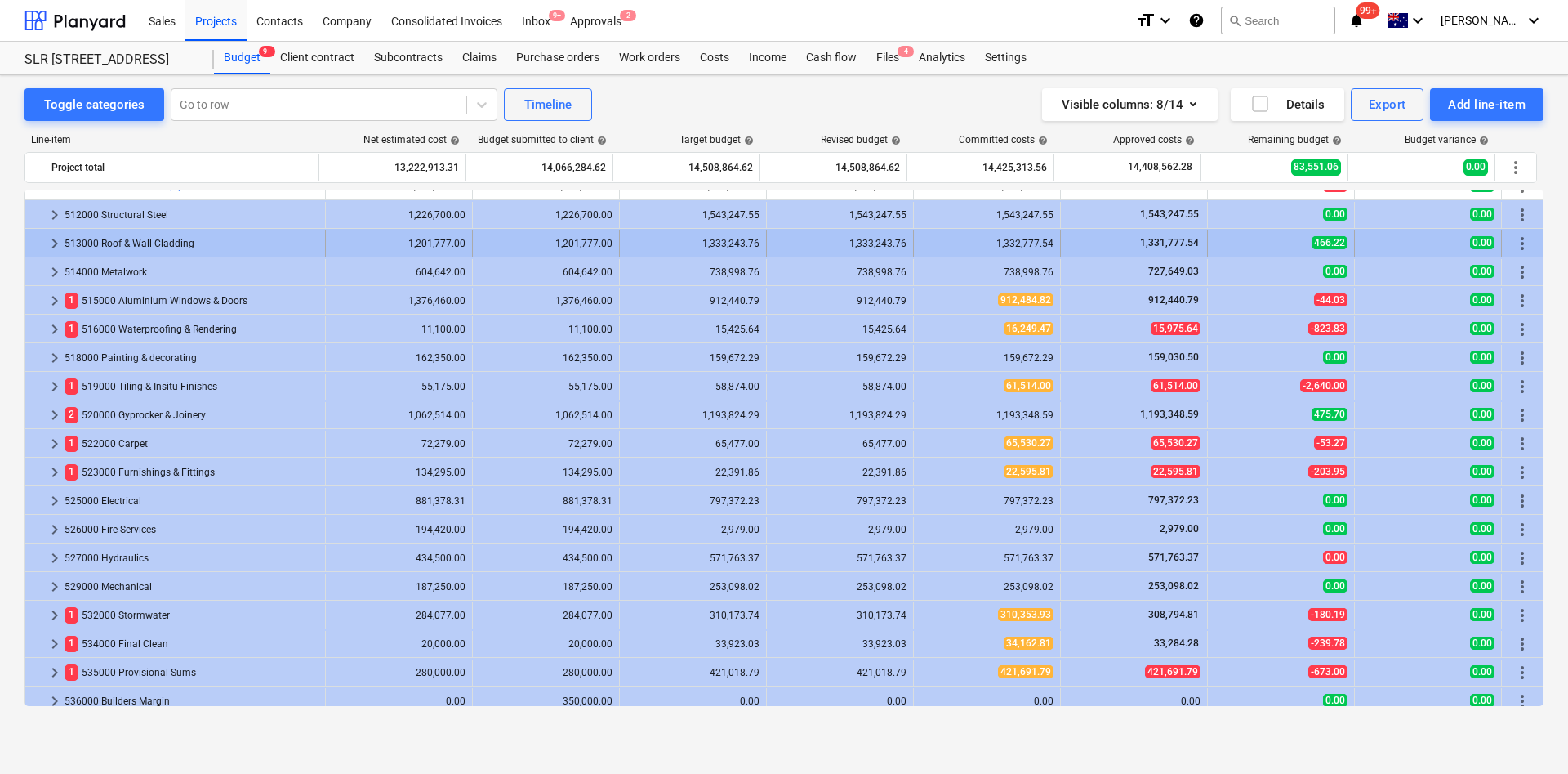
click at [54, 239] on span "keyboard_arrow_right" at bounding box center [54, 243] width 20 height 20
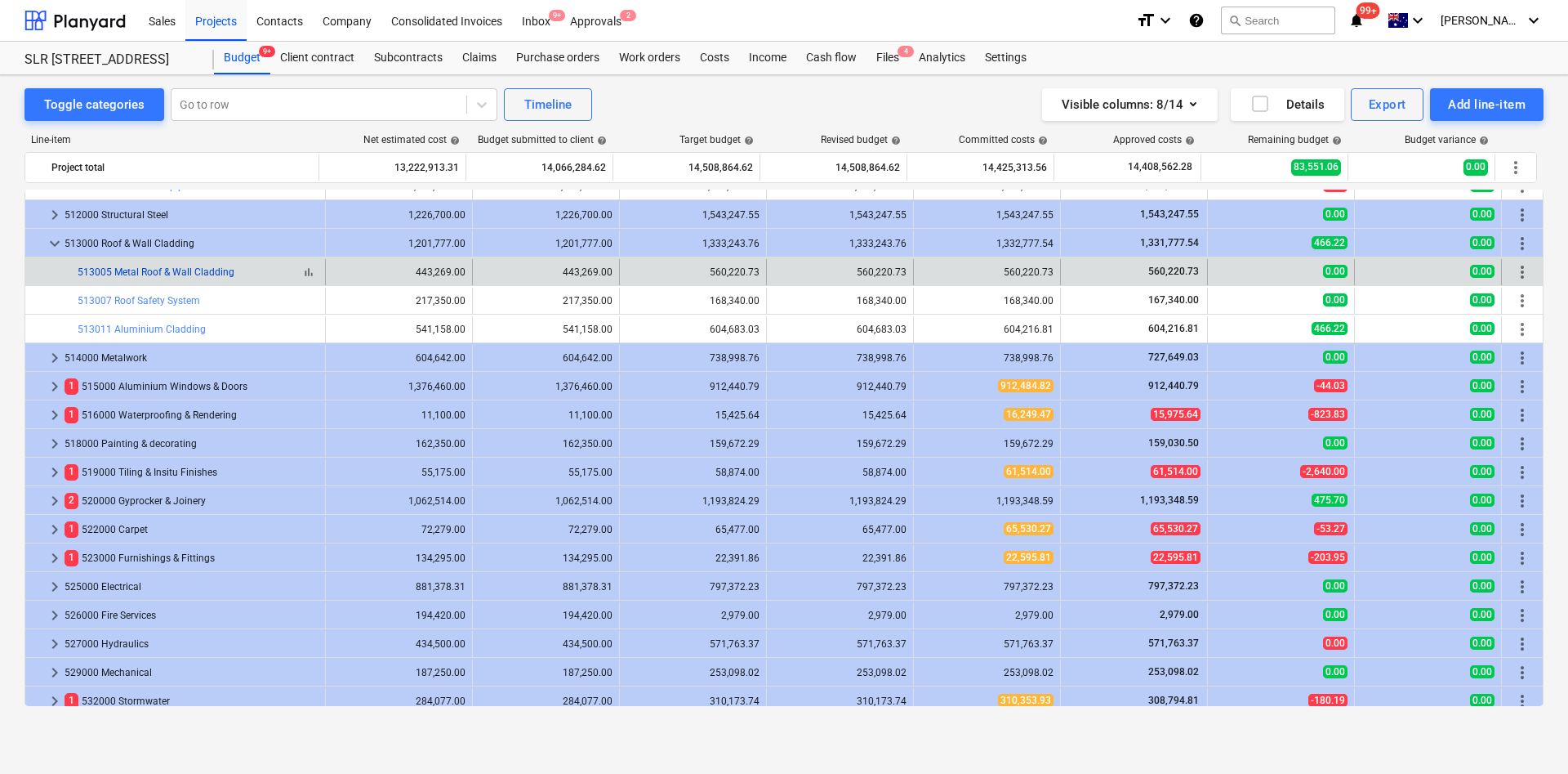
click at [173, 272] on link "513005 Metal Roof & Wall Cladding" at bounding box center [156, 271] width 157 height 11
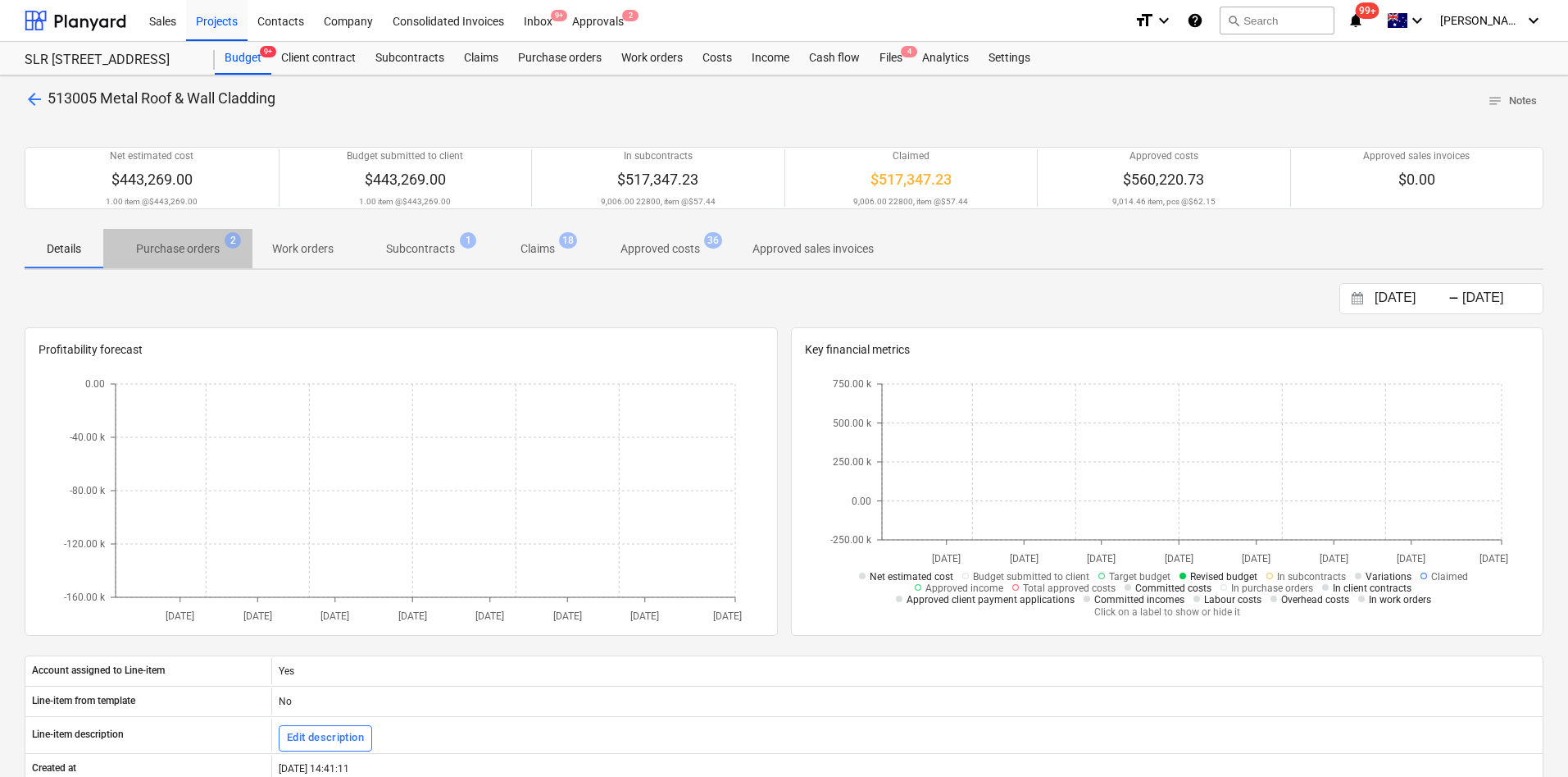
click at [195, 244] on p "Purchase orders" at bounding box center [178, 249] width 84 height 17
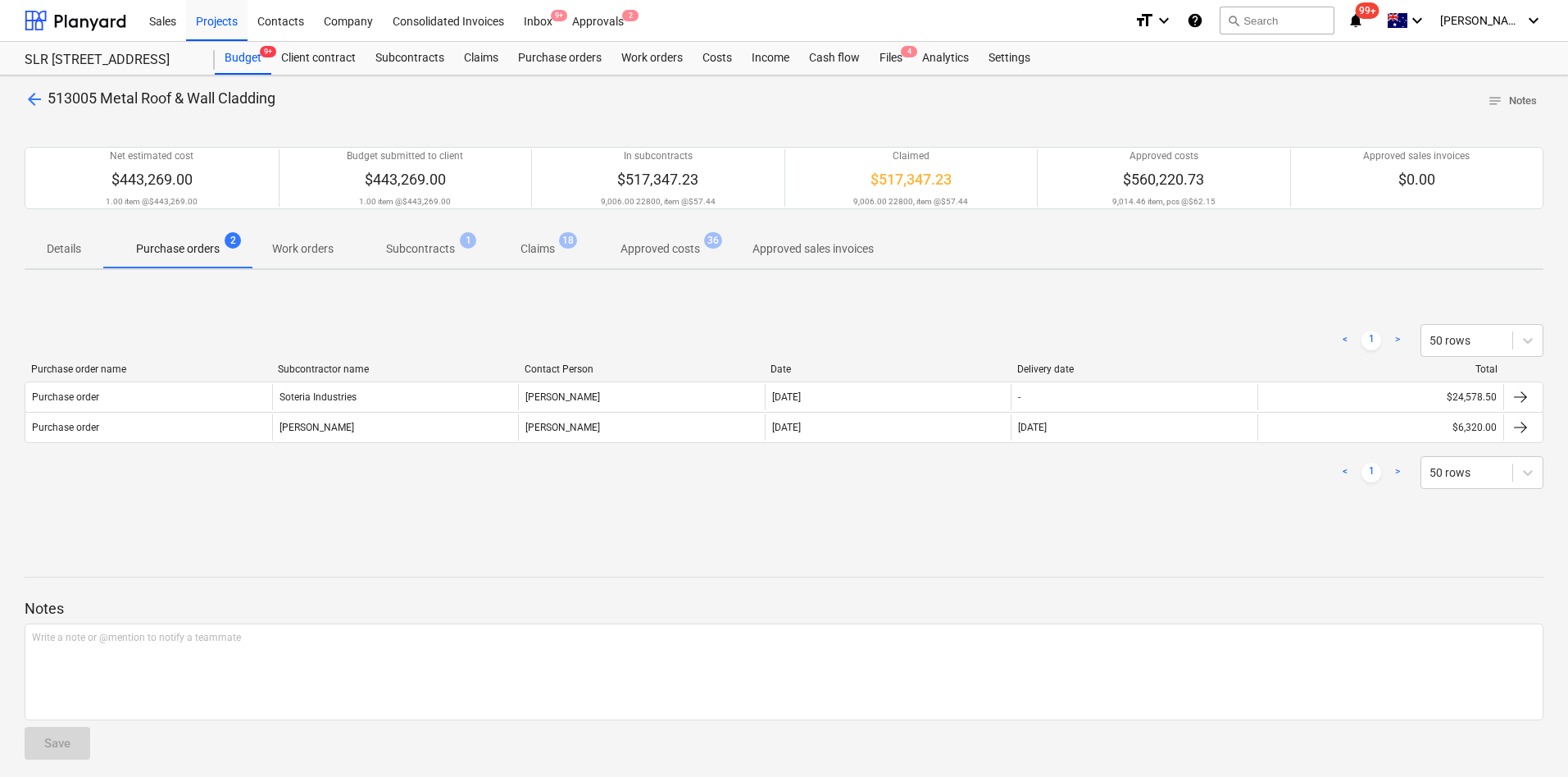
click at [429, 245] on p "Subcontracts" at bounding box center [421, 249] width 69 height 17
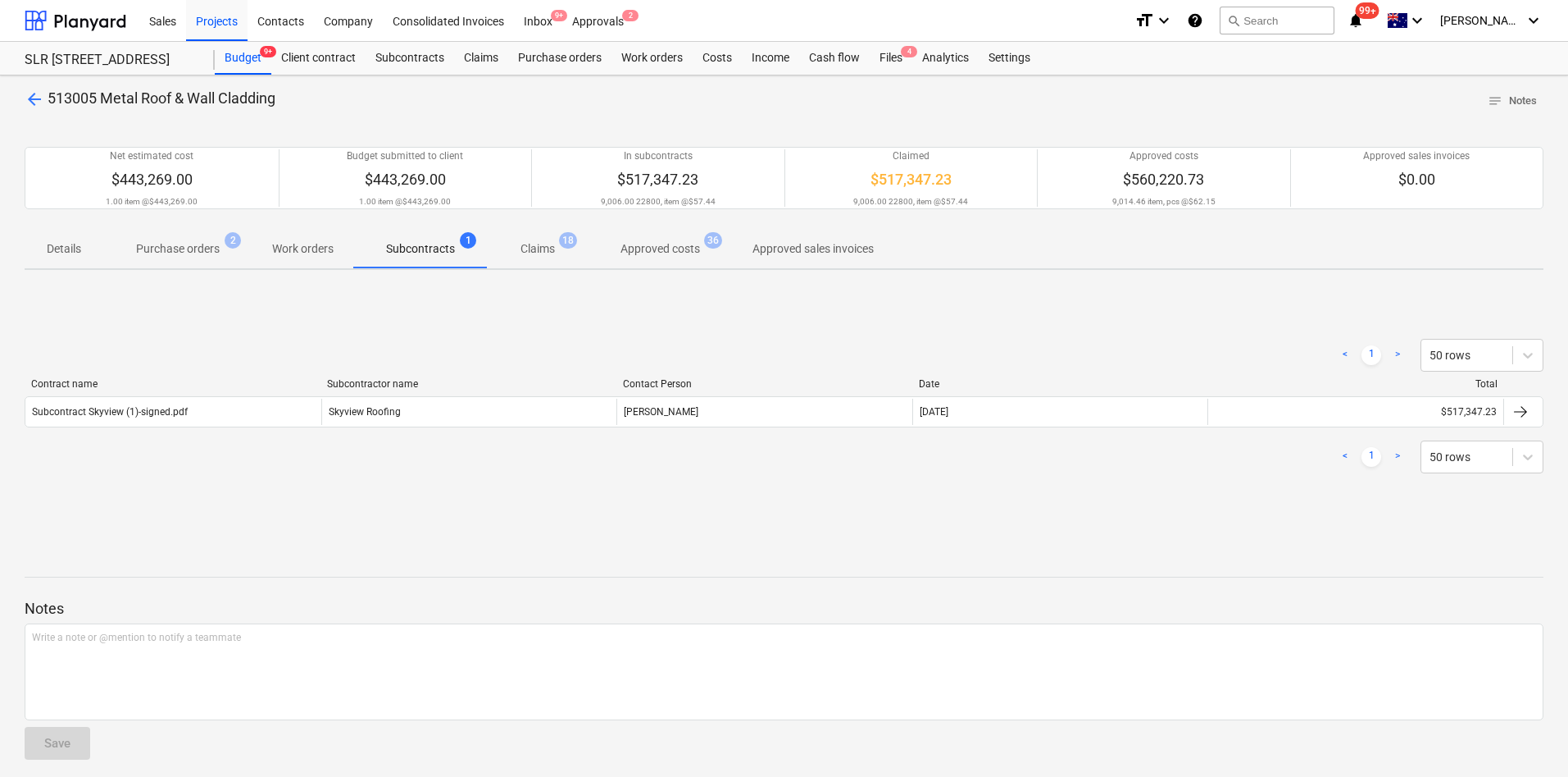
click at [427, 256] on p "Subcontracts" at bounding box center [421, 249] width 69 height 17
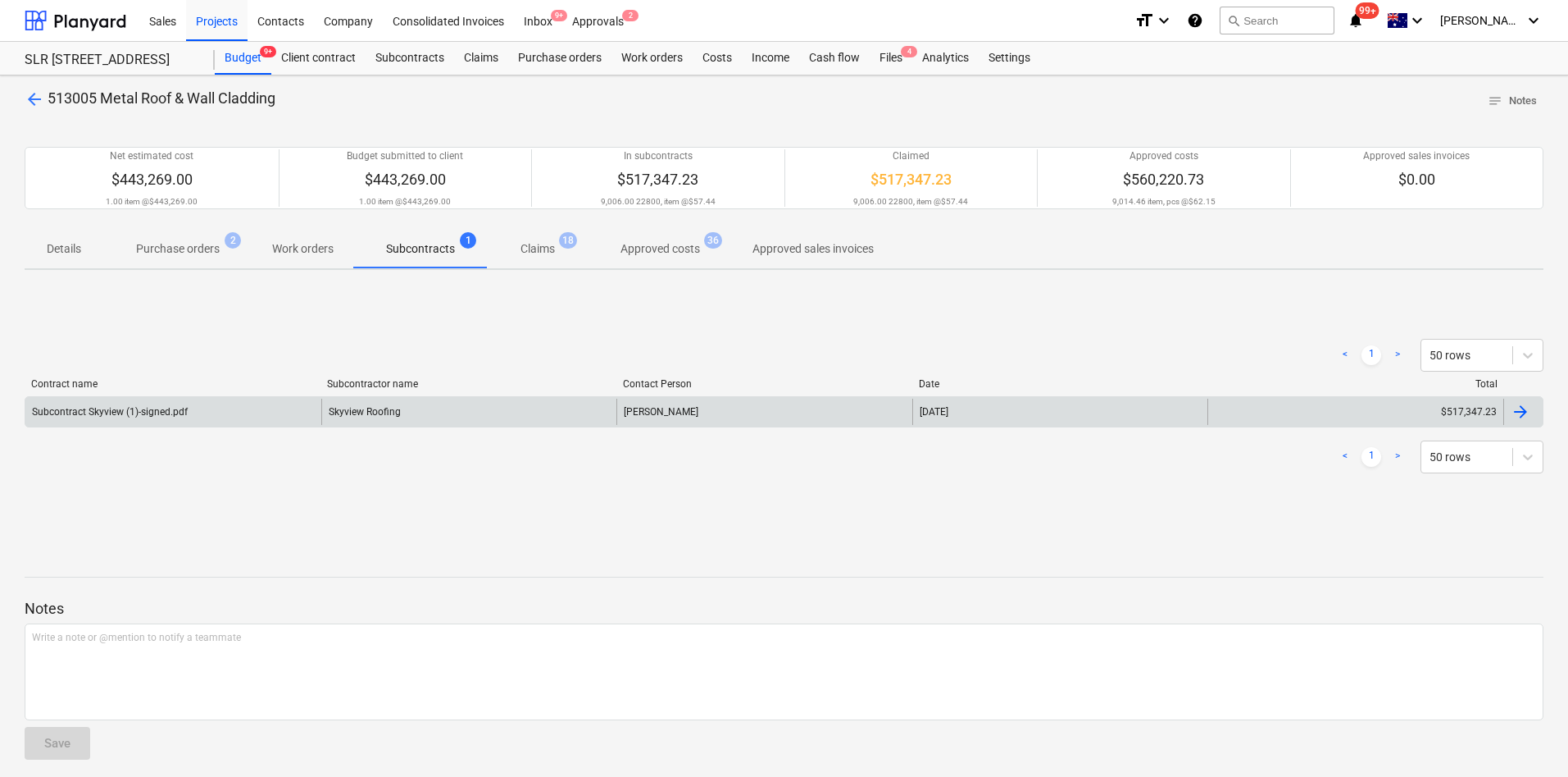
click at [342, 425] on div "Subcontract Skyview (1)-signed.pdf Skyview Roofing [PERSON_NAME] [DATE] $517,34…" at bounding box center [784, 411] width 1520 height 31
click at [362, 411] on div "Skyview Roofing" at bounding box center [469, 411] width 296 height 26
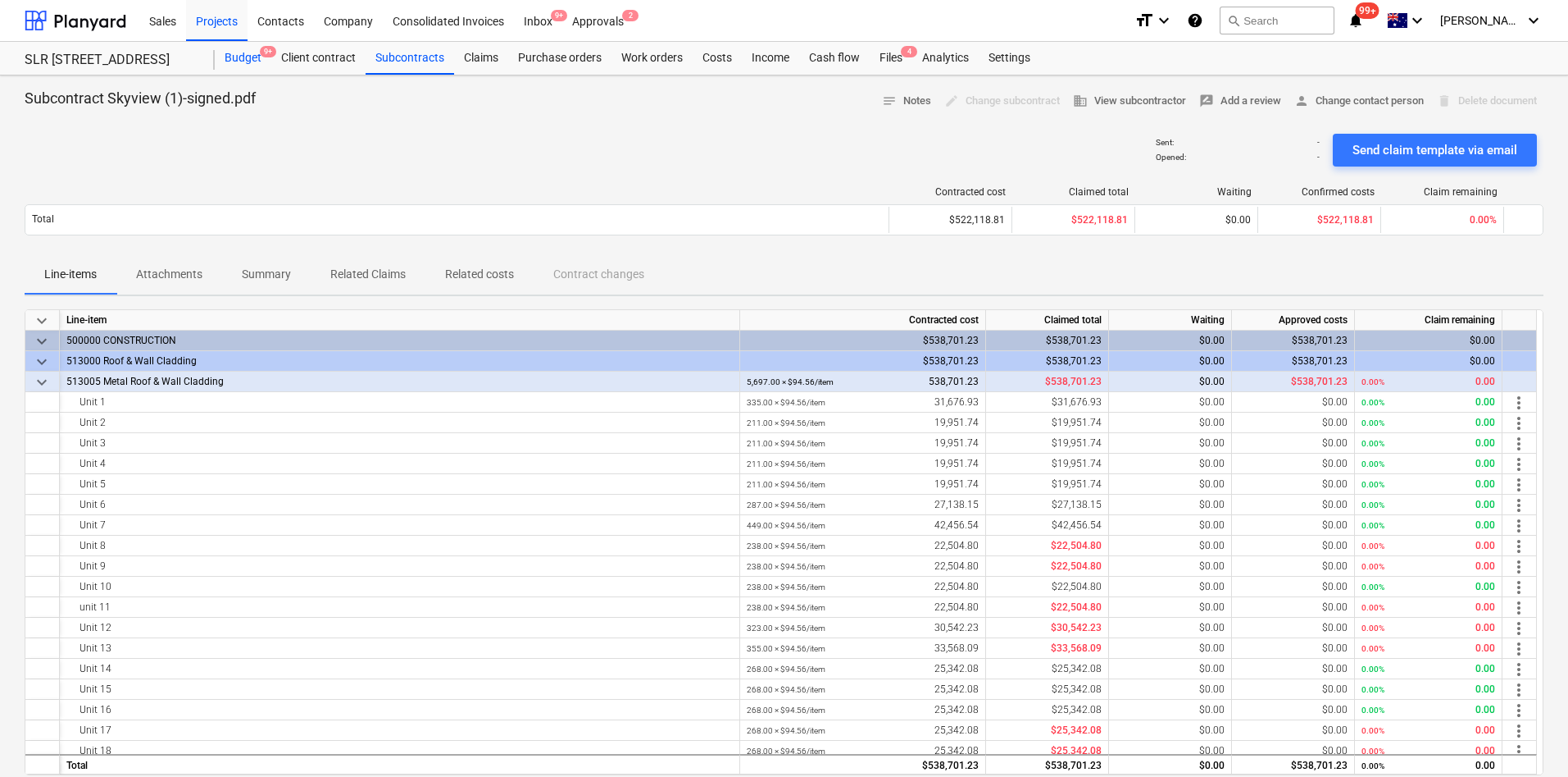
click at [251, 53] on div "Budget 9+" at bounding box center [243, 58] width 56 height 33
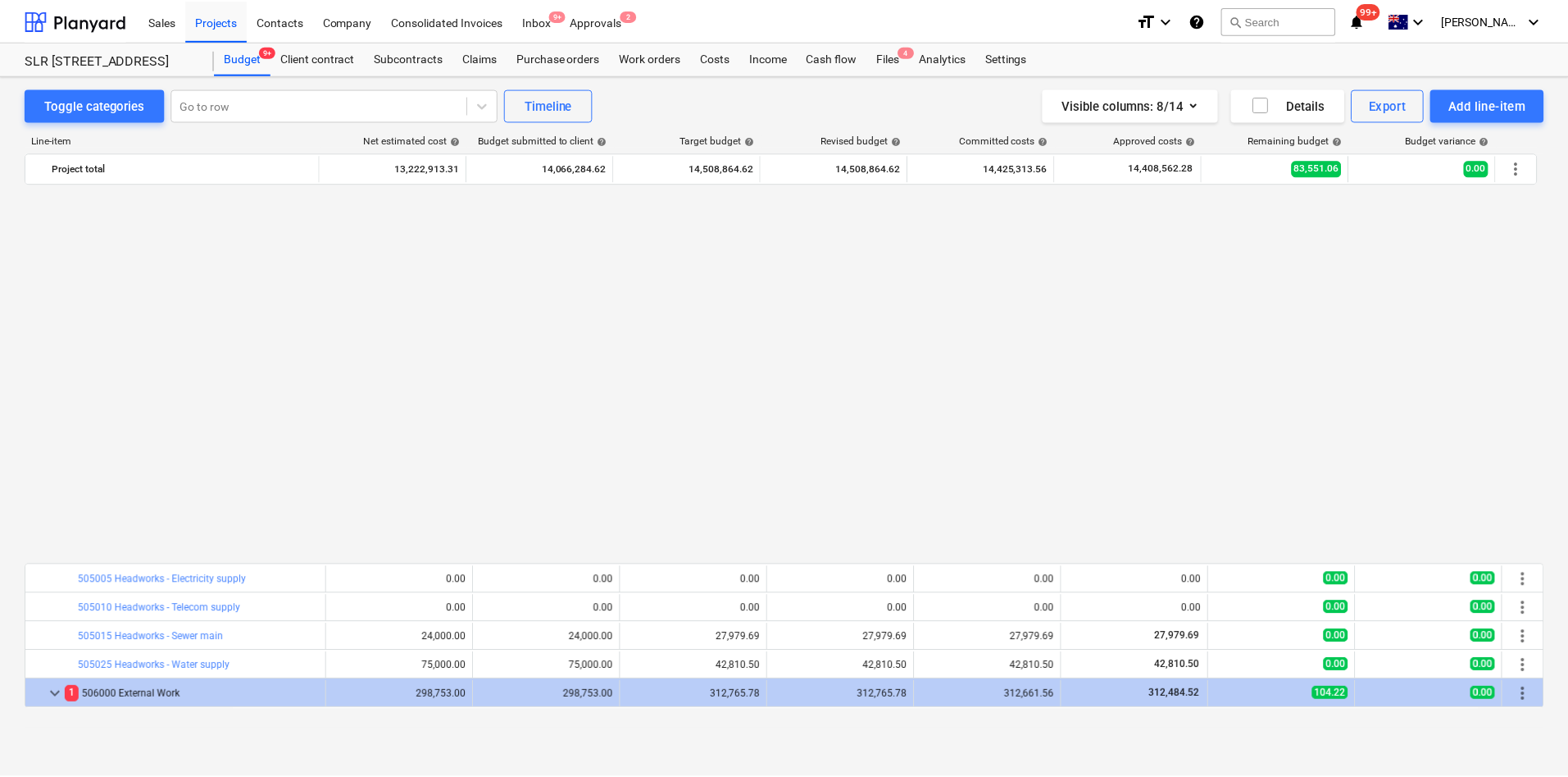
scroll to position [966, 0]
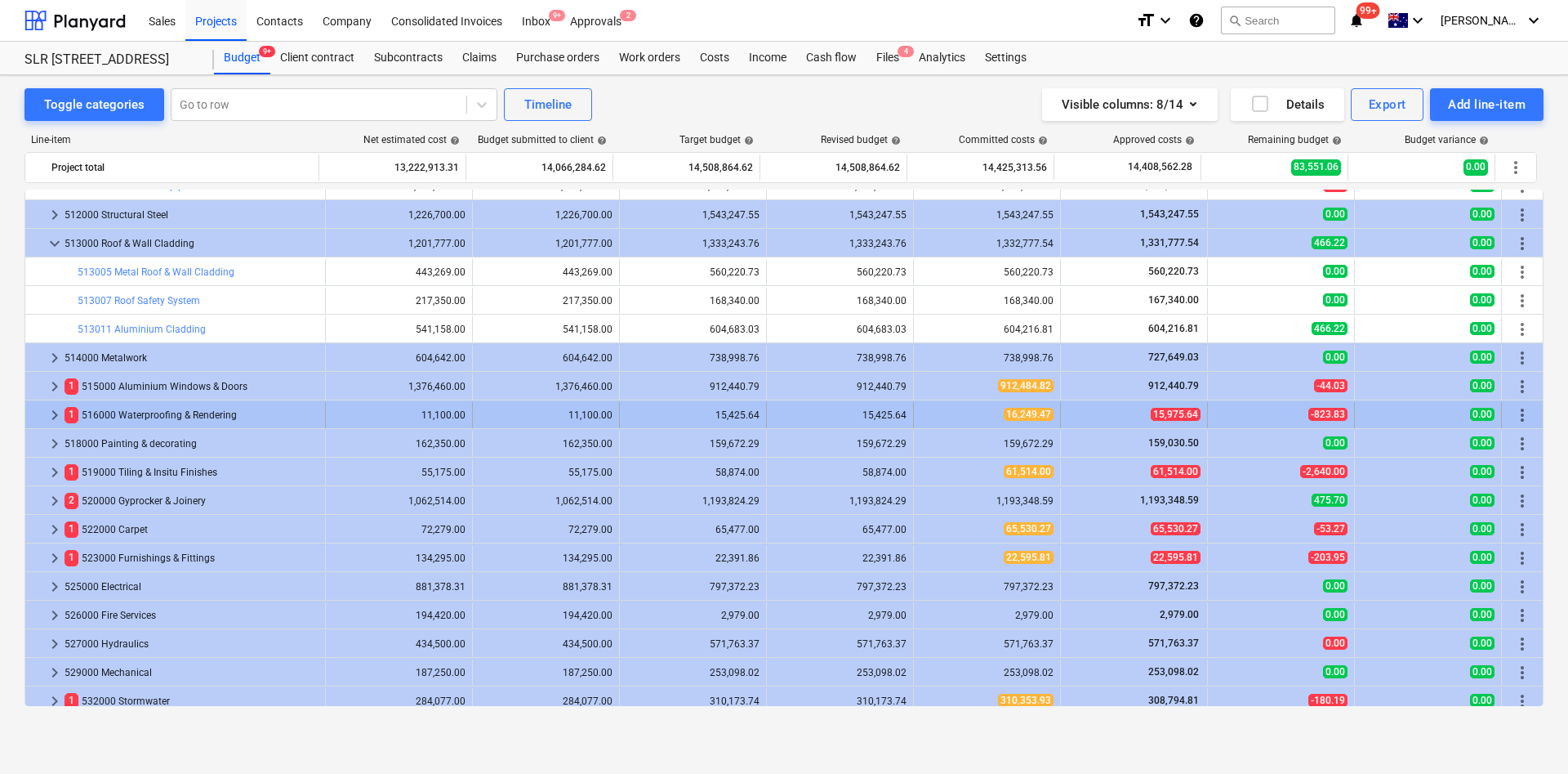
click at [54, 418] on span "keyboard_arrow_right" at bounding box center [54, 415] width 20 height 20
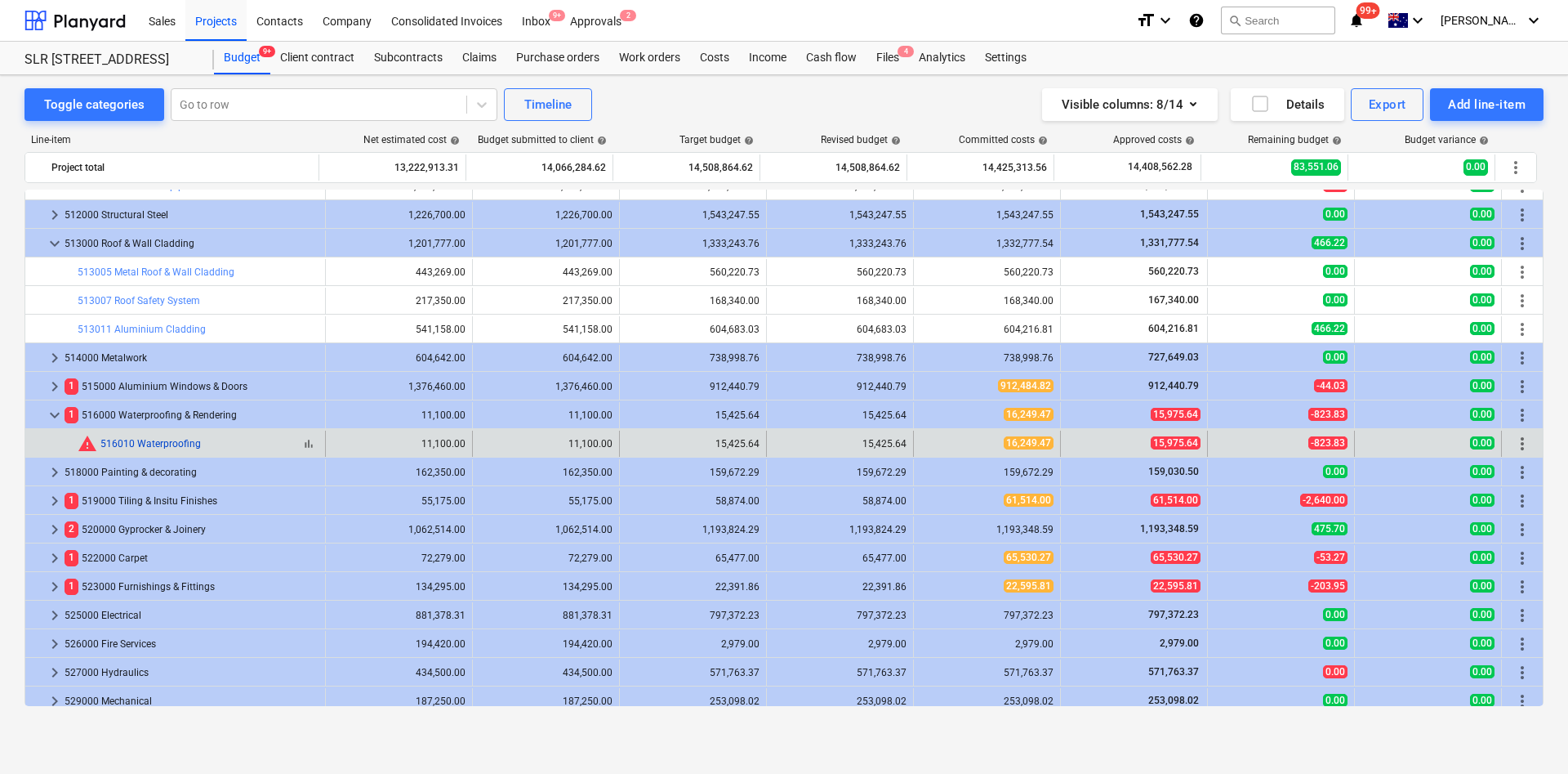
click at [179, 443] on link "516010 Waterproofing" at bounding box center [151, 443] width 101 height 11
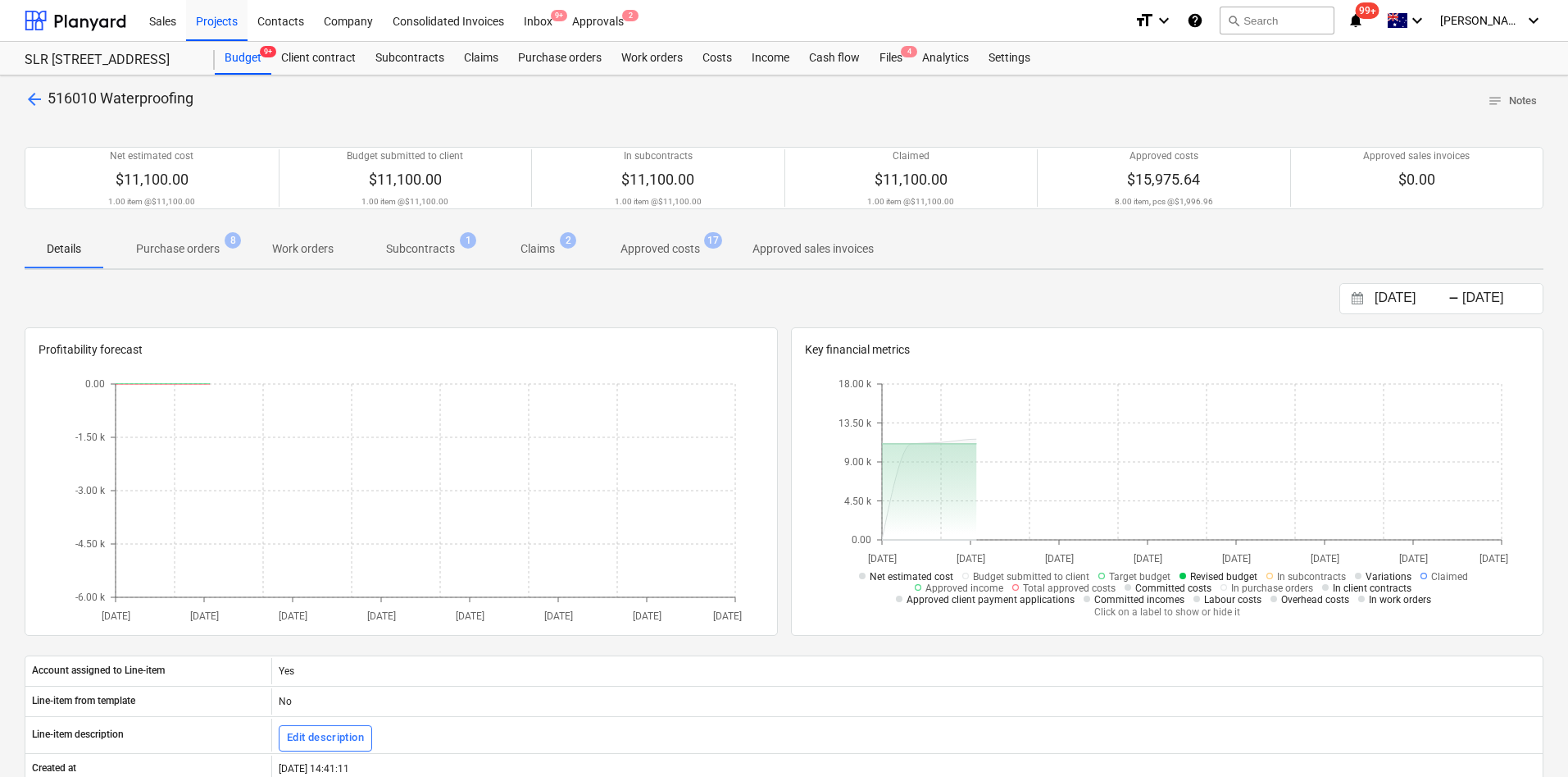
click at [194, 249] on p "Purchase orders" at bounding box center [178, 249] width 84 height 17
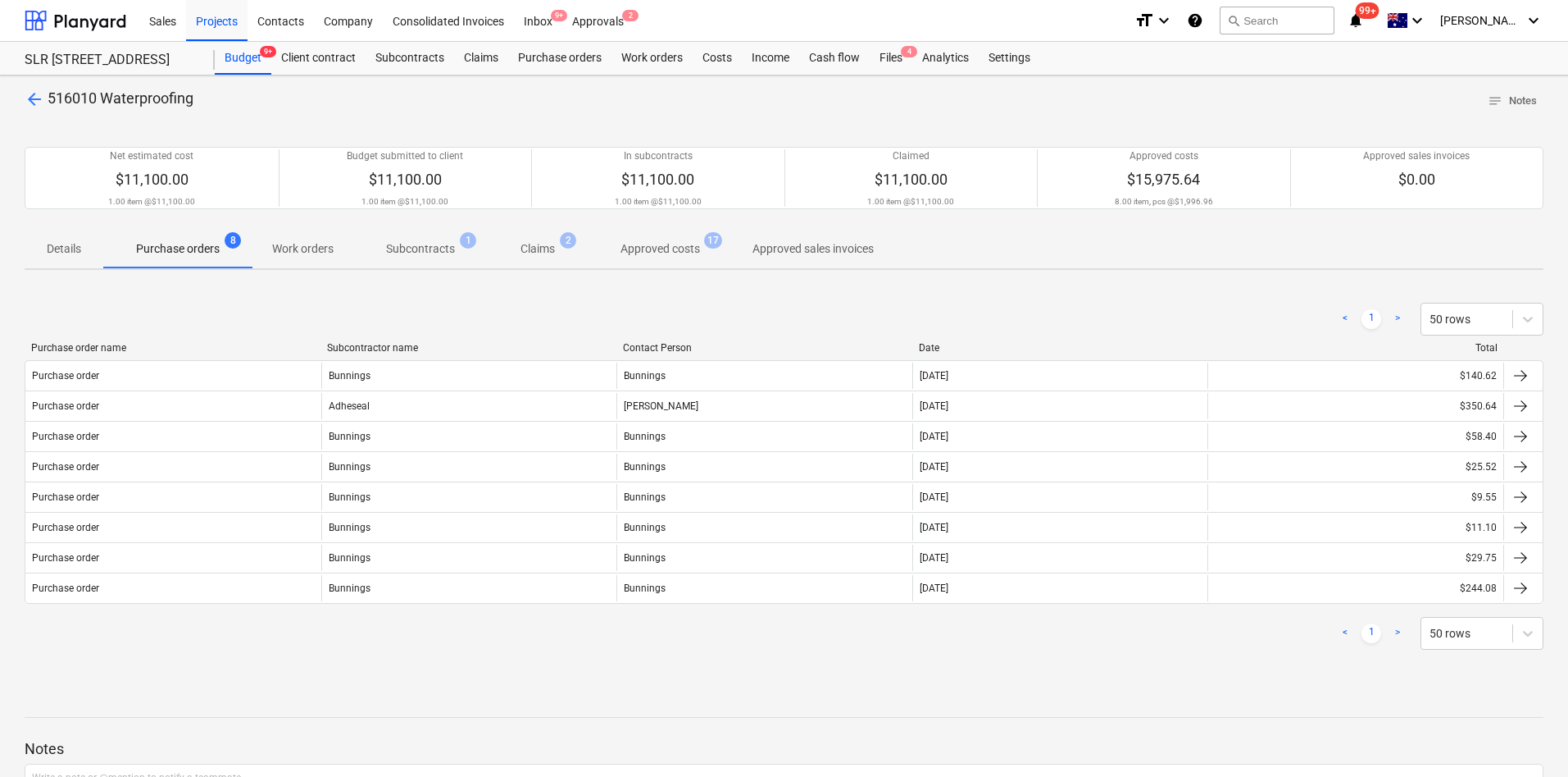
click at [314, 253] on p "Work orders" at bounding box center [302, 249] width 61 height 17
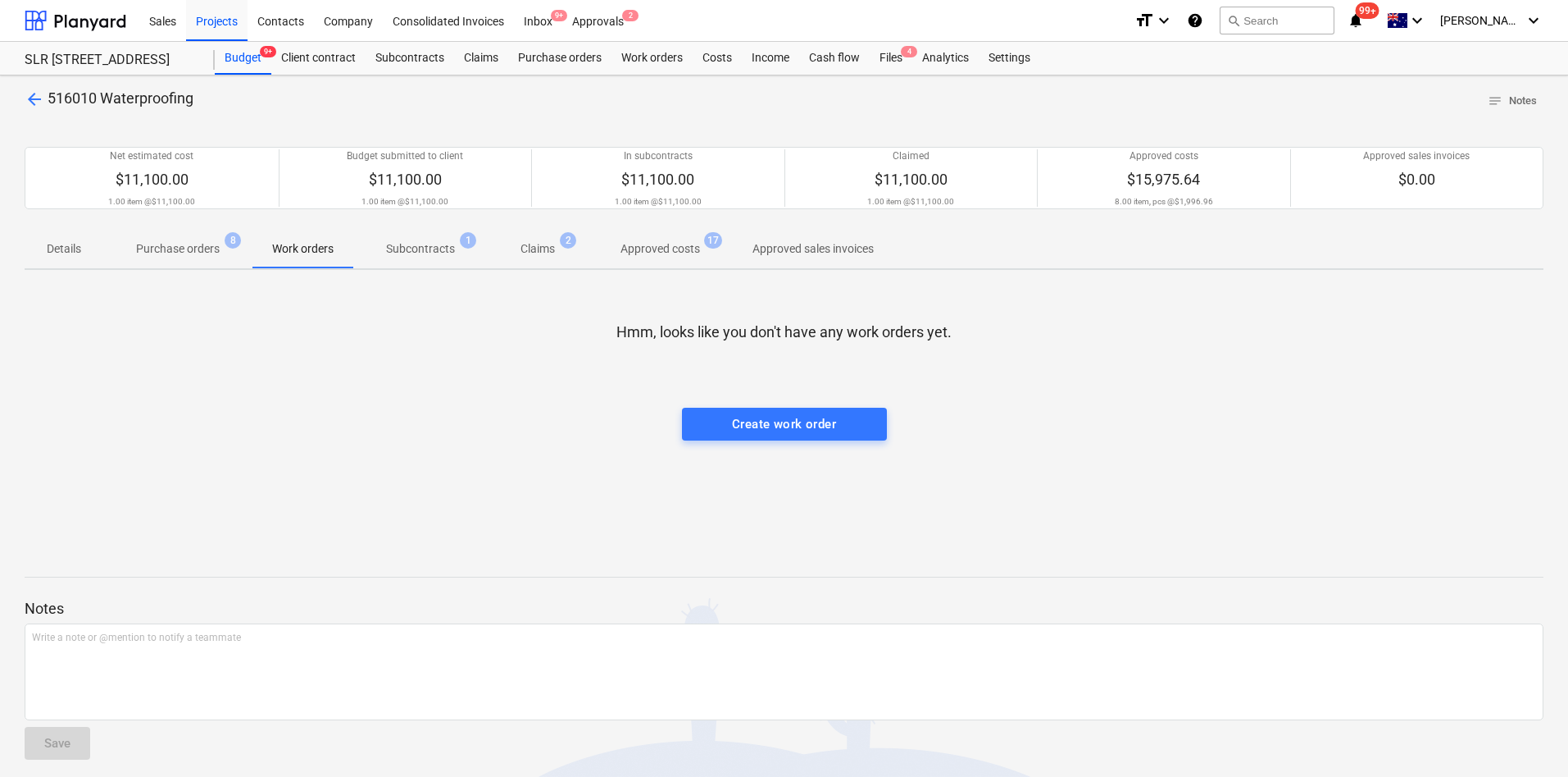
click at [435, 255] on p "Subcontracts" at bounding box center [421, 249] width 69 height 17
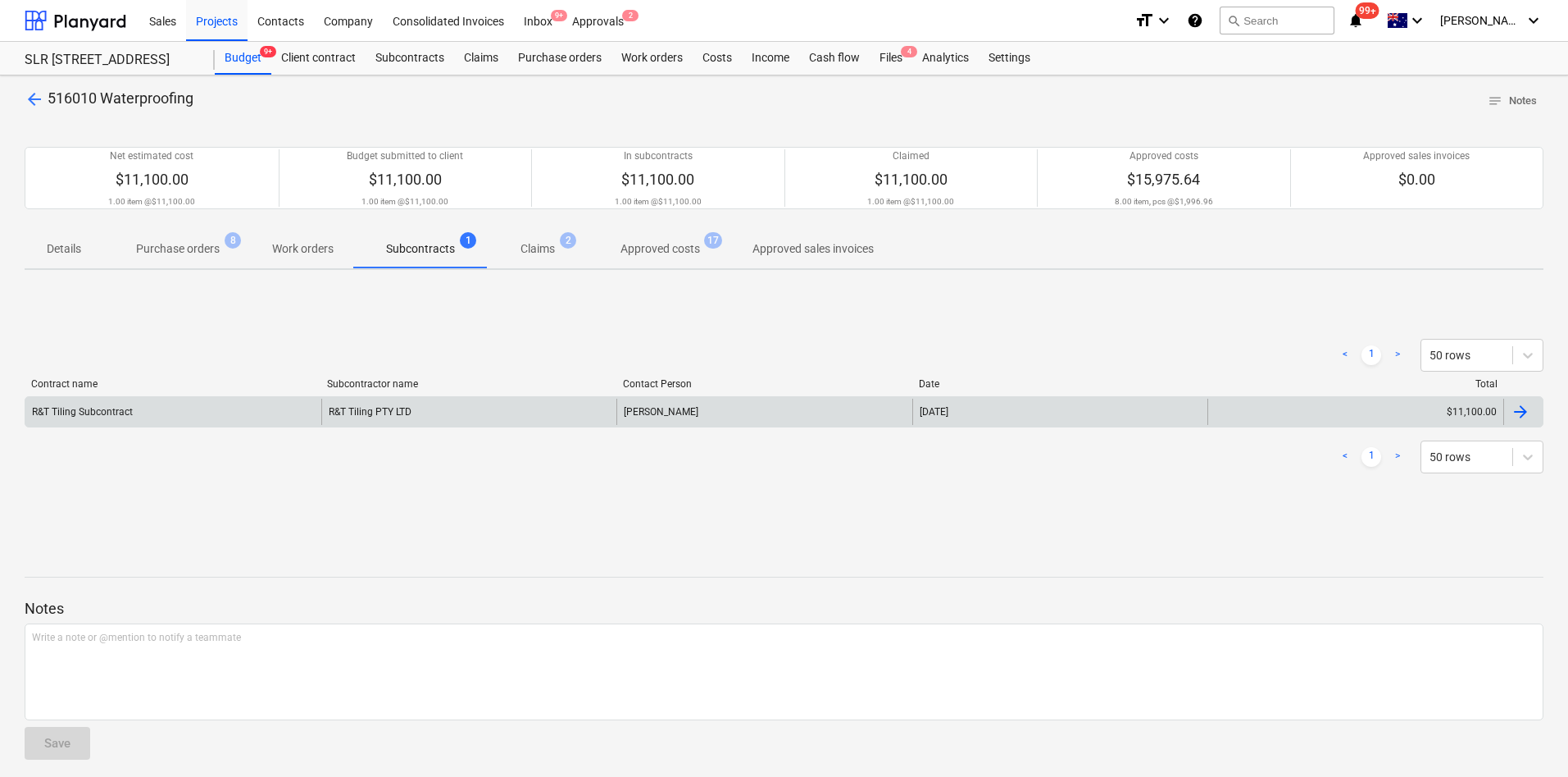
click at [378, 417] on div "R&T Tiling PTY LTD" at bounding box center [469, 411] width 296 height 26
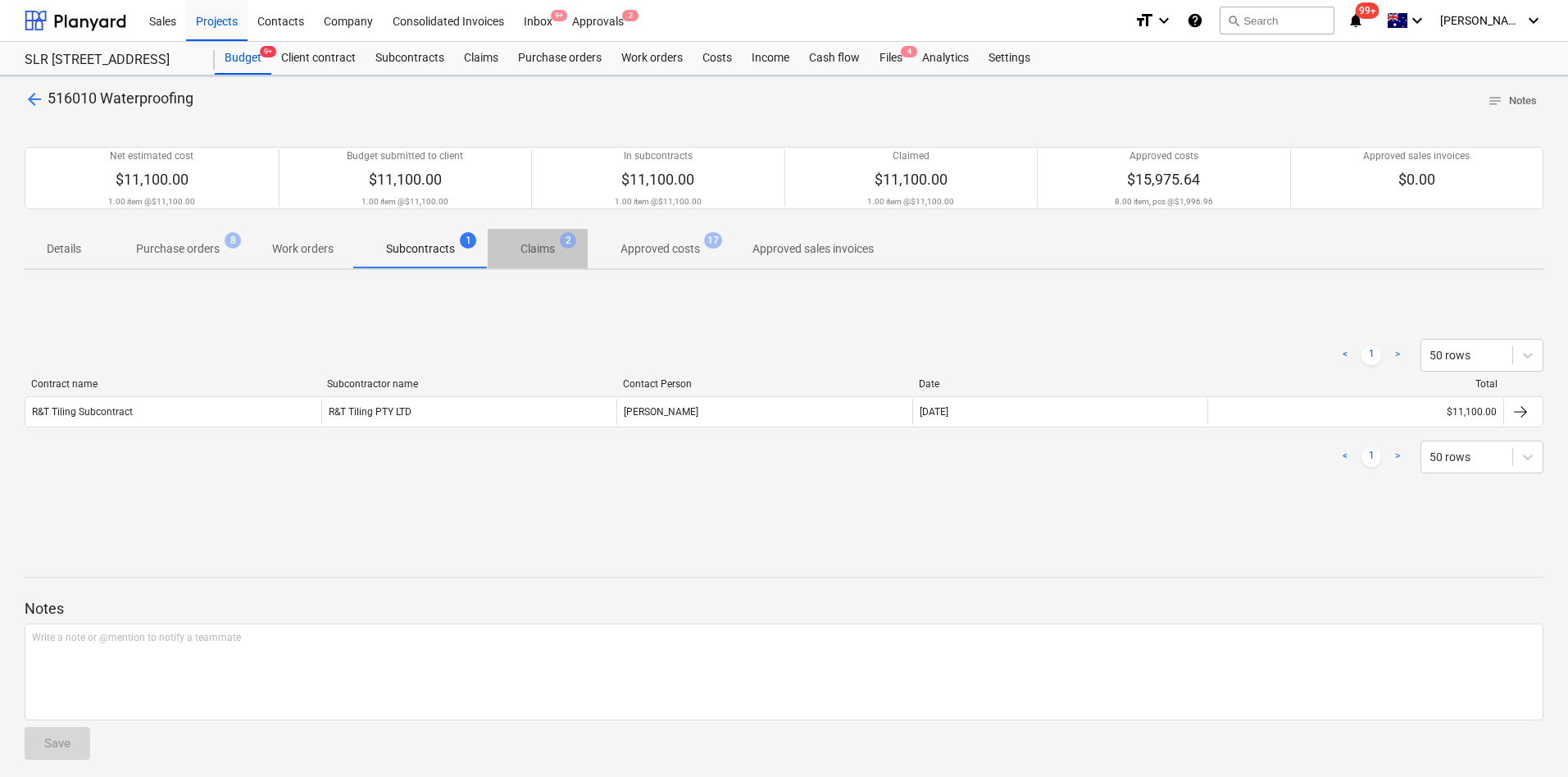
click at [566, 249] on span "Claims 2" at bounding box center [537, 249] width 60 height 17
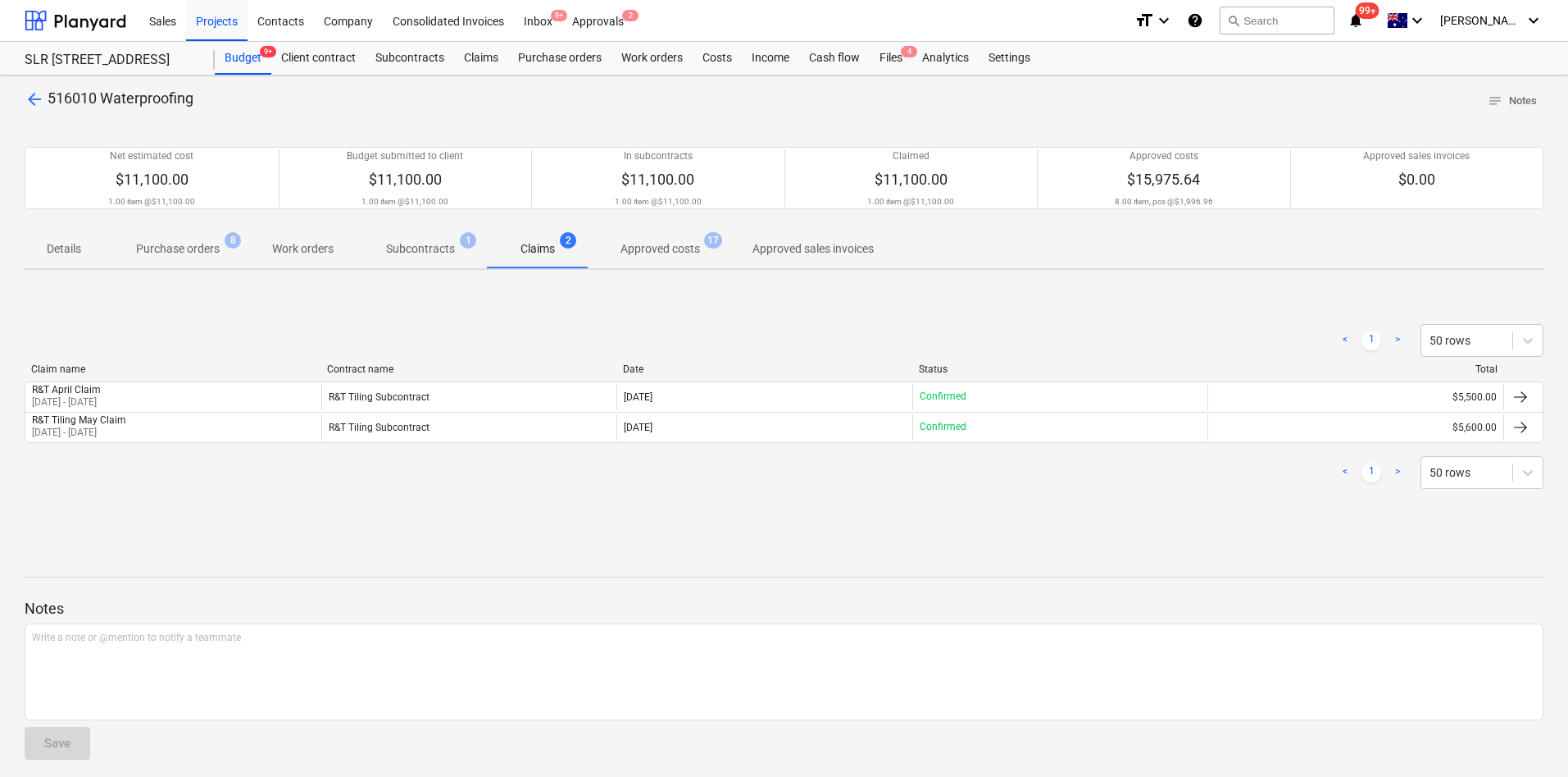
click at [674, 249] on p "Approved costs" at bounding box center [660, 249] width 79 height 17
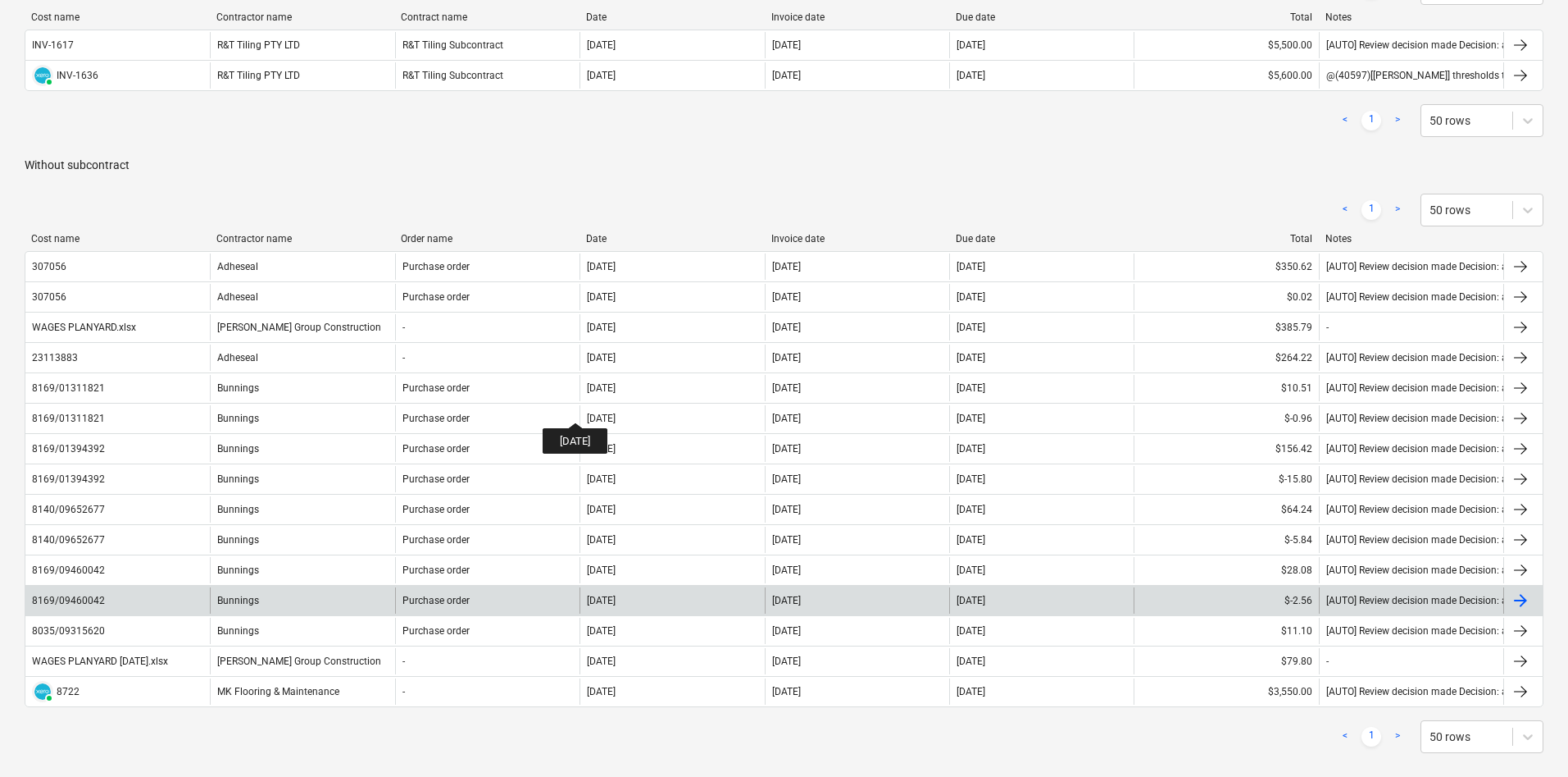
scroll to position [369, 0]
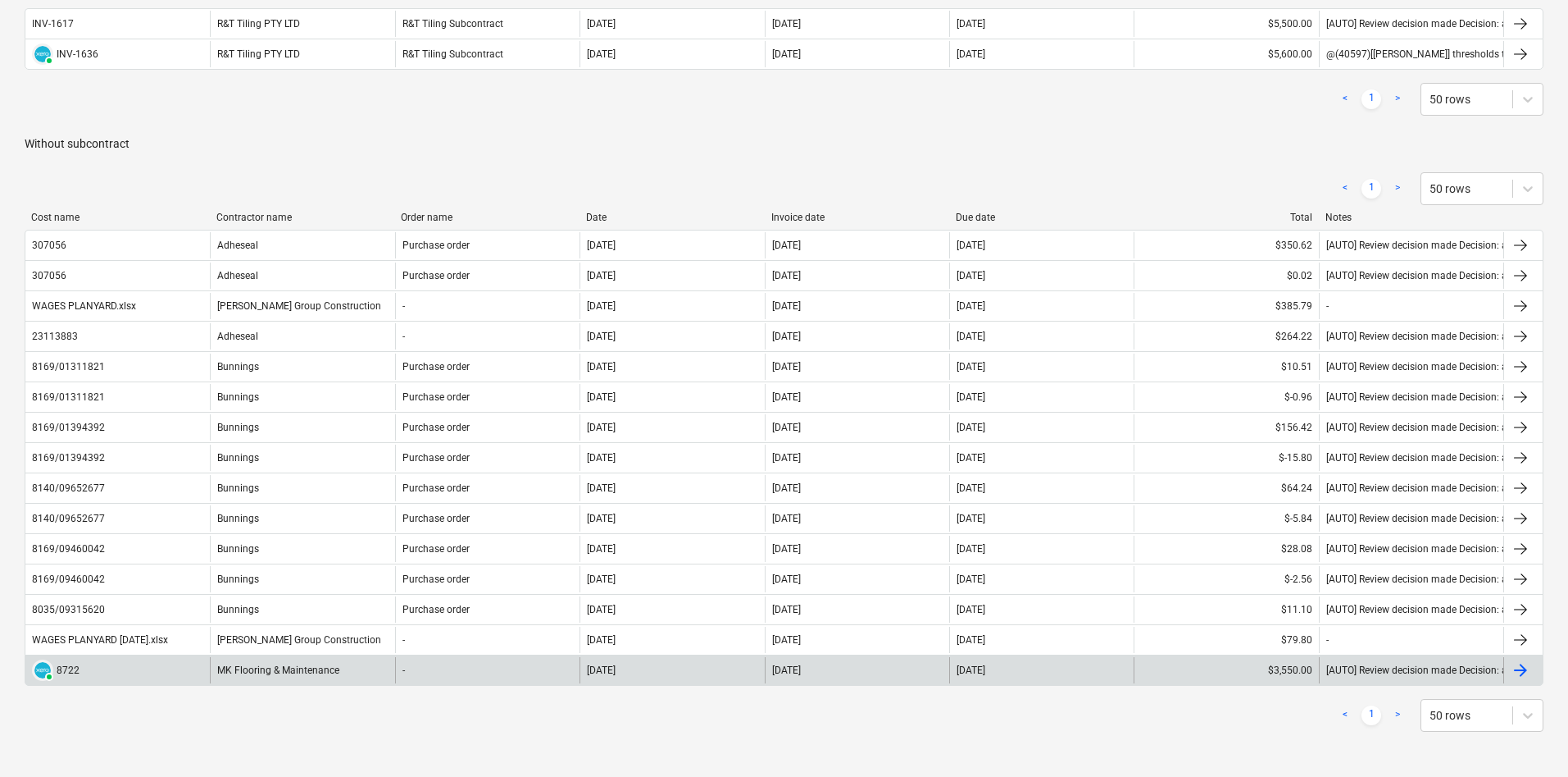
click at [311, 682] on div "MK Flooring & Maintenance" at bounding box center [302, 670] width 185 height 26
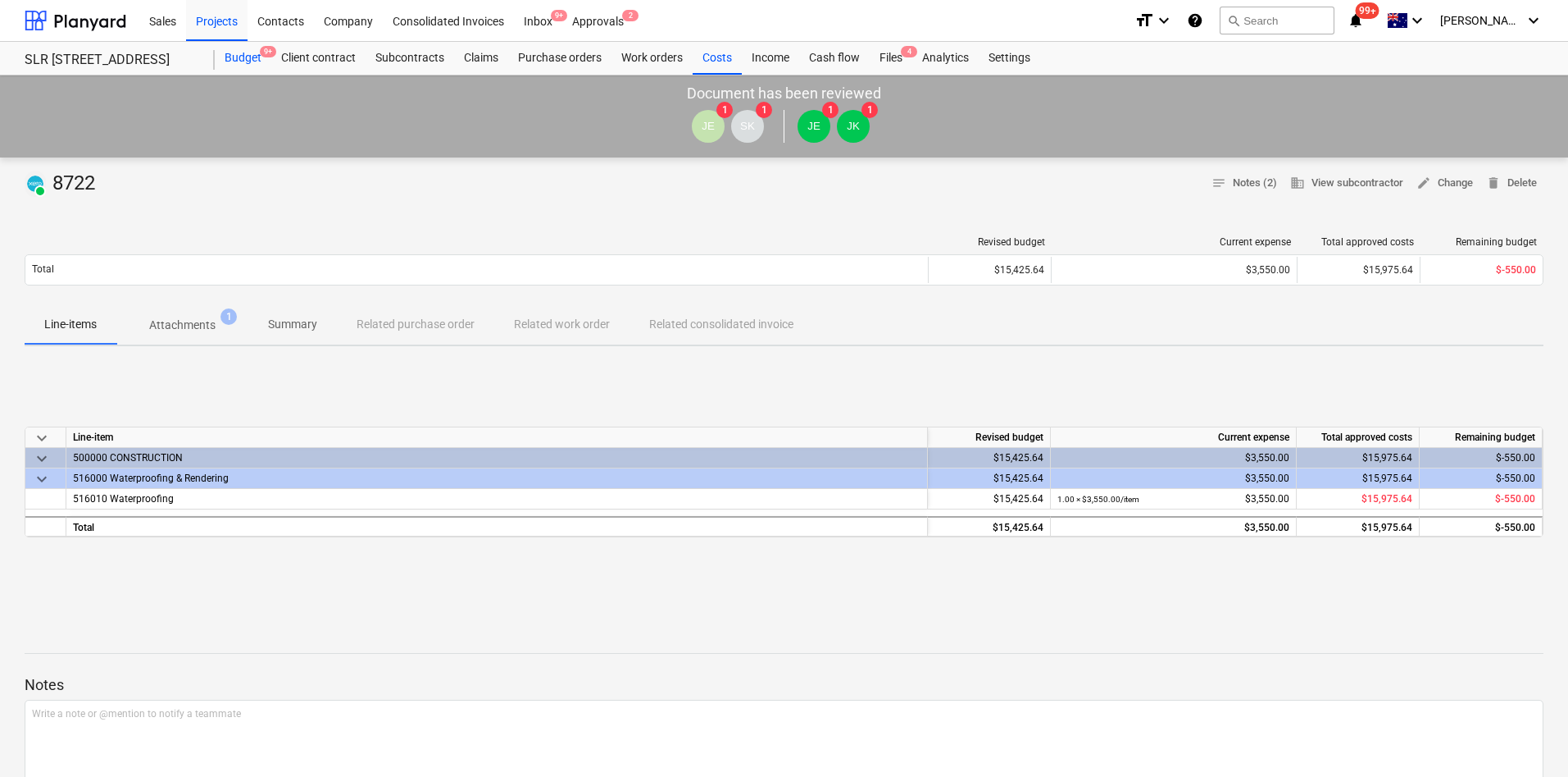
click at [239, 56] on div "Budget 9+" at bounding box center [243, 58] width 56 height 33
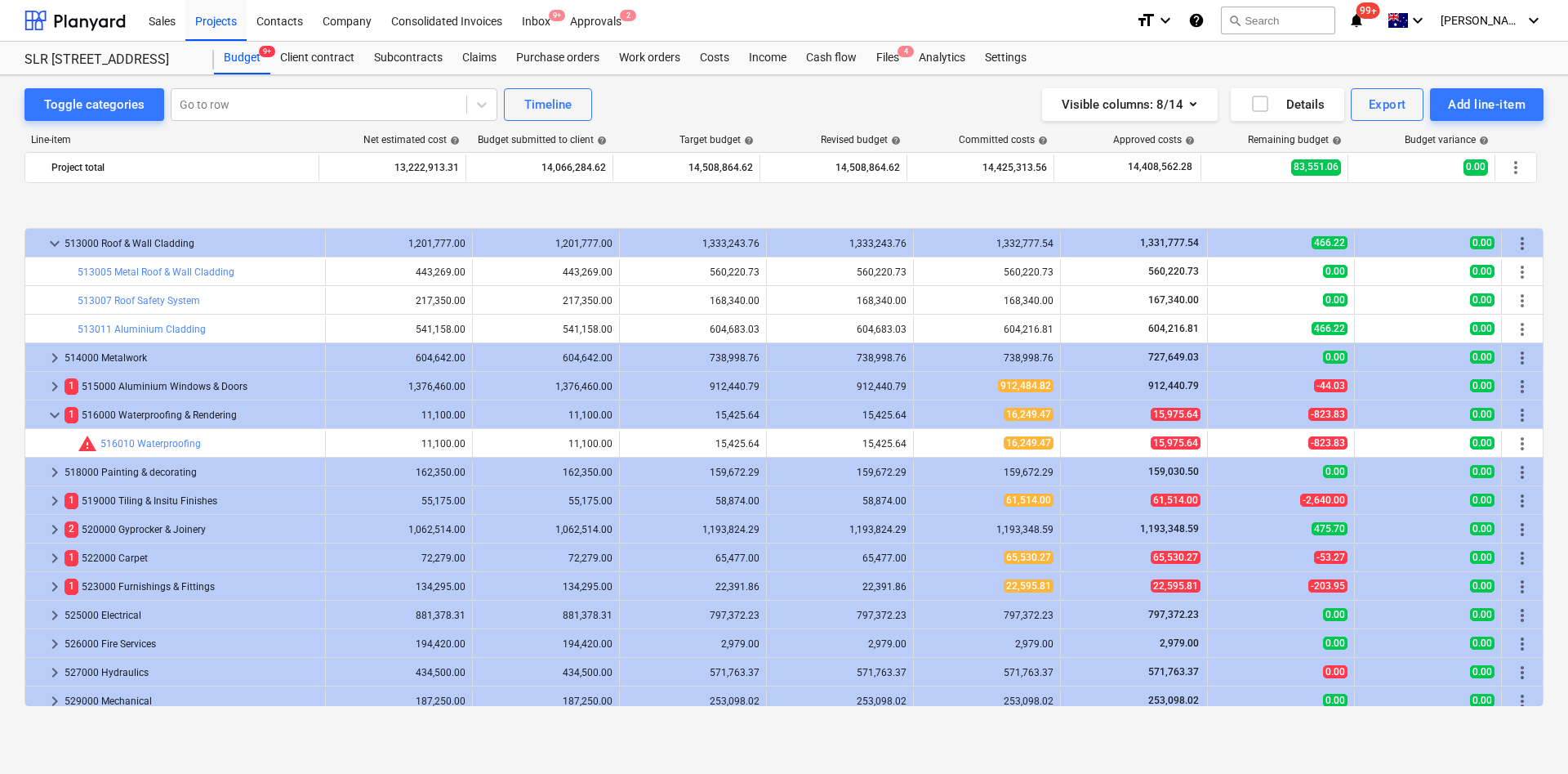
scroll to position [1085, 0]
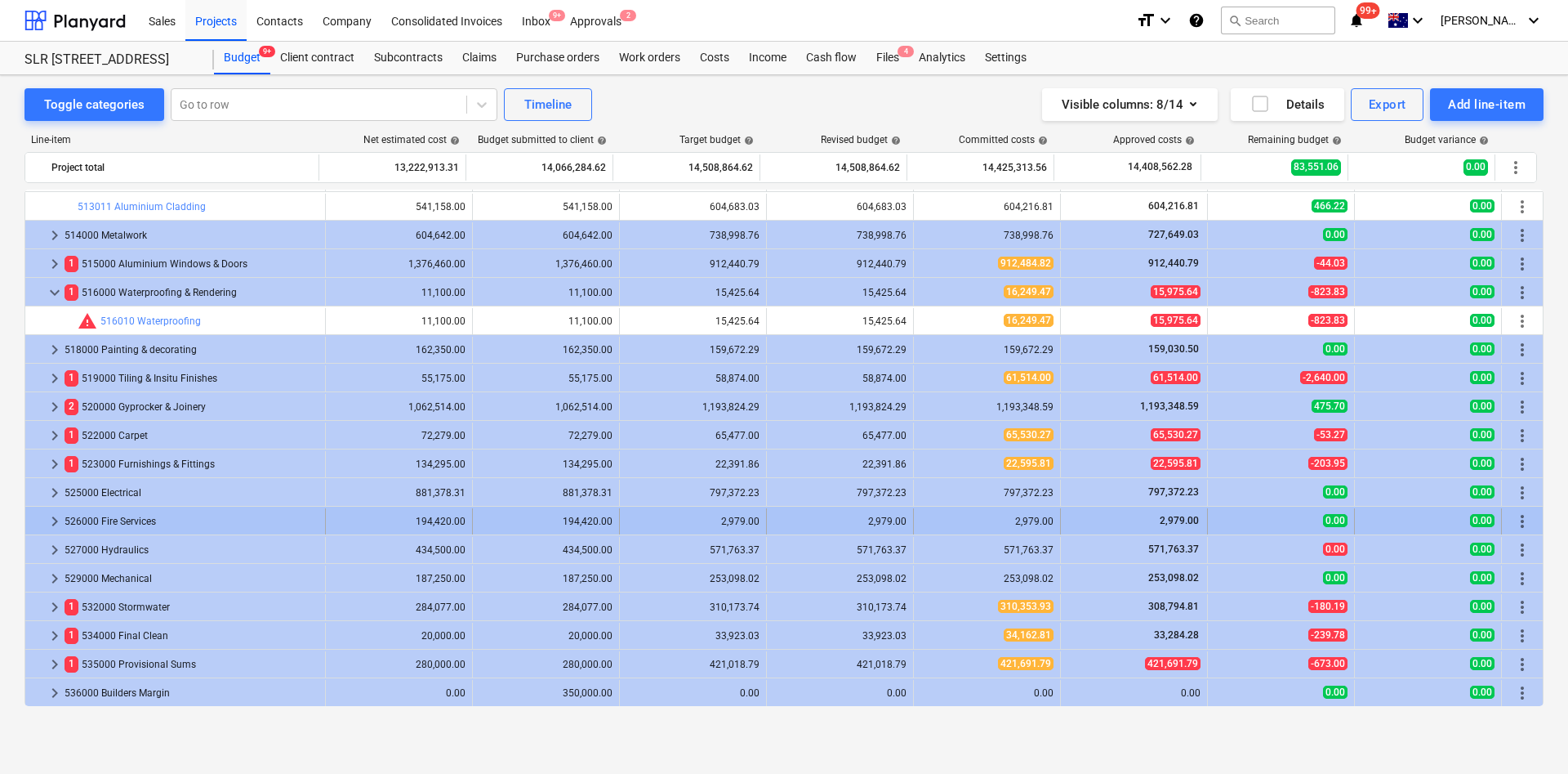
click at [57, 521] on span "keyboard_arrow_right" at bounding box center [54, 521] width 20 height 20
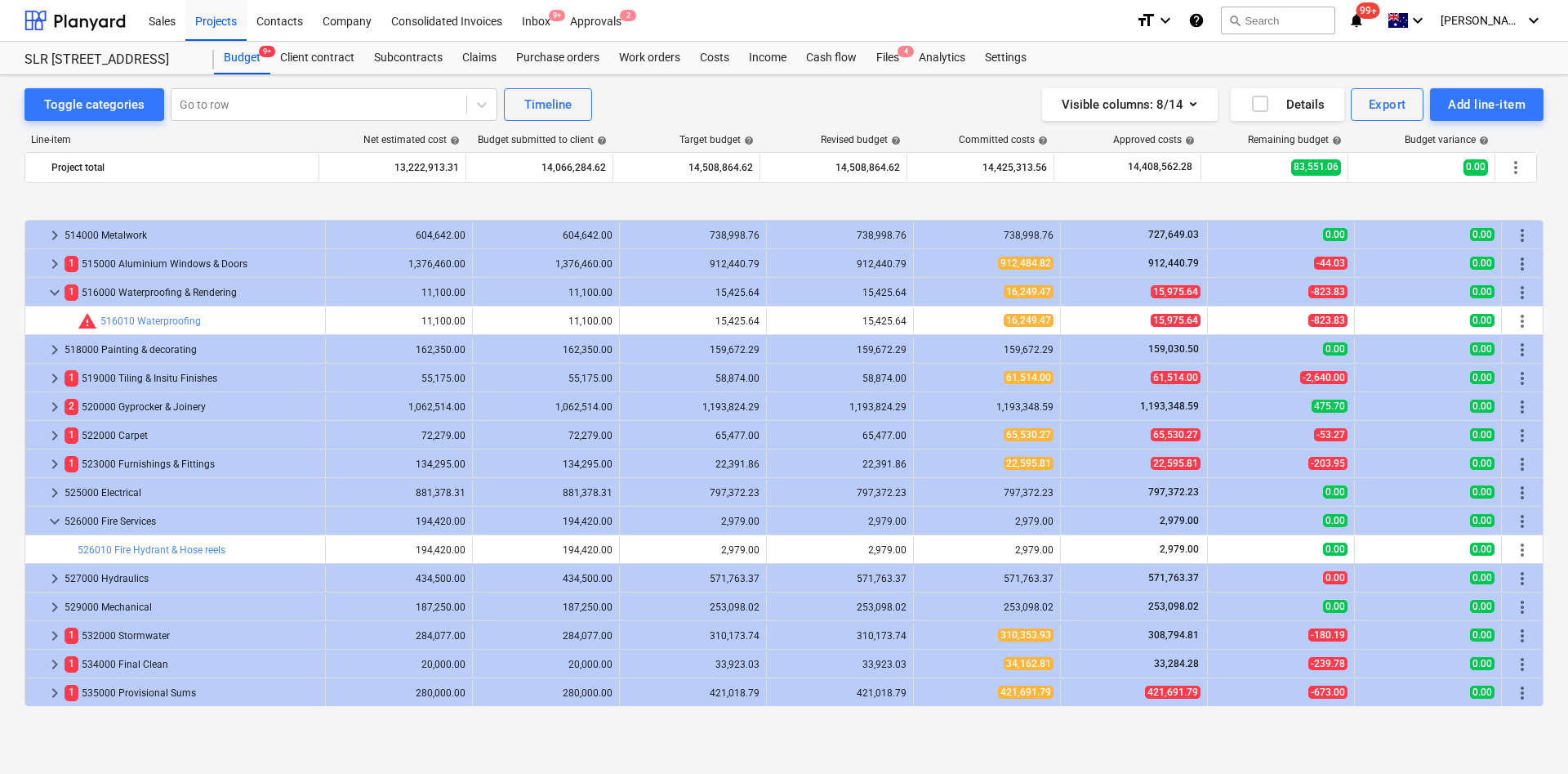
scroll to position [1228, 0]
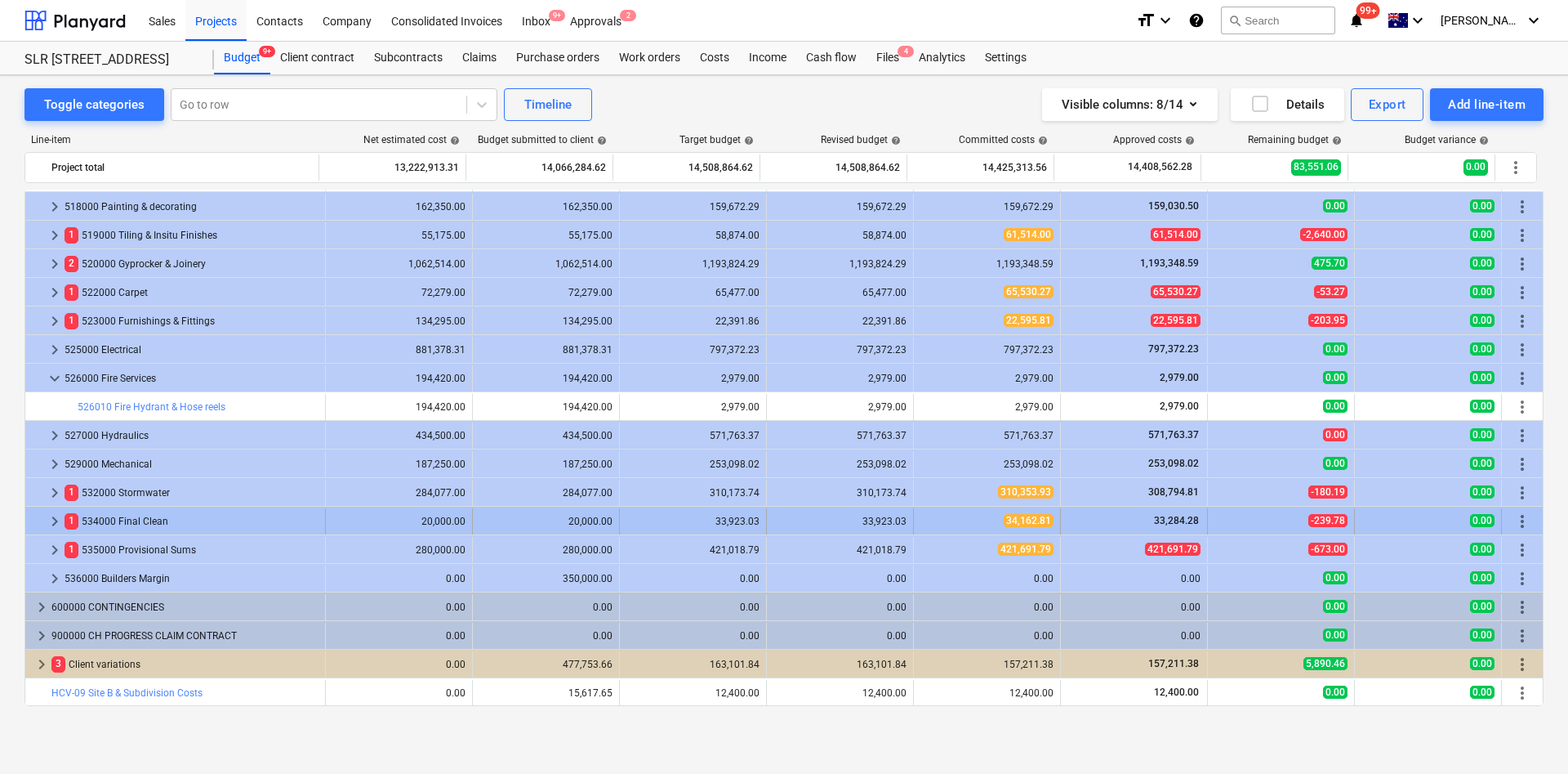
click at [50, 523] on span "keyboard_arrow_right" at bounding box center [54, 521] width 20 height 20
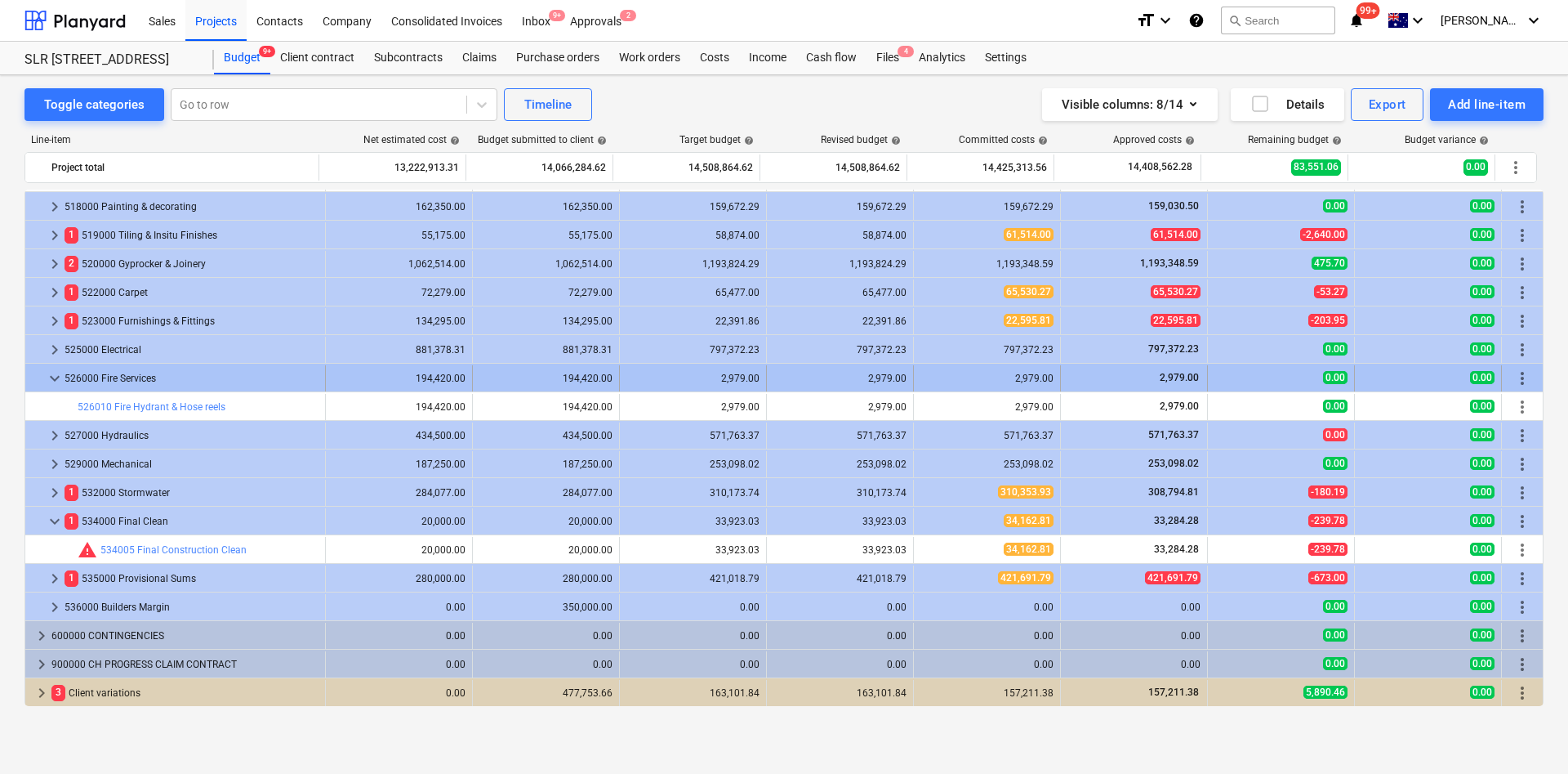
click at [57, 386] on span "keyboard_arrow_down" at bounding box center [54, 378] width 20 height 20
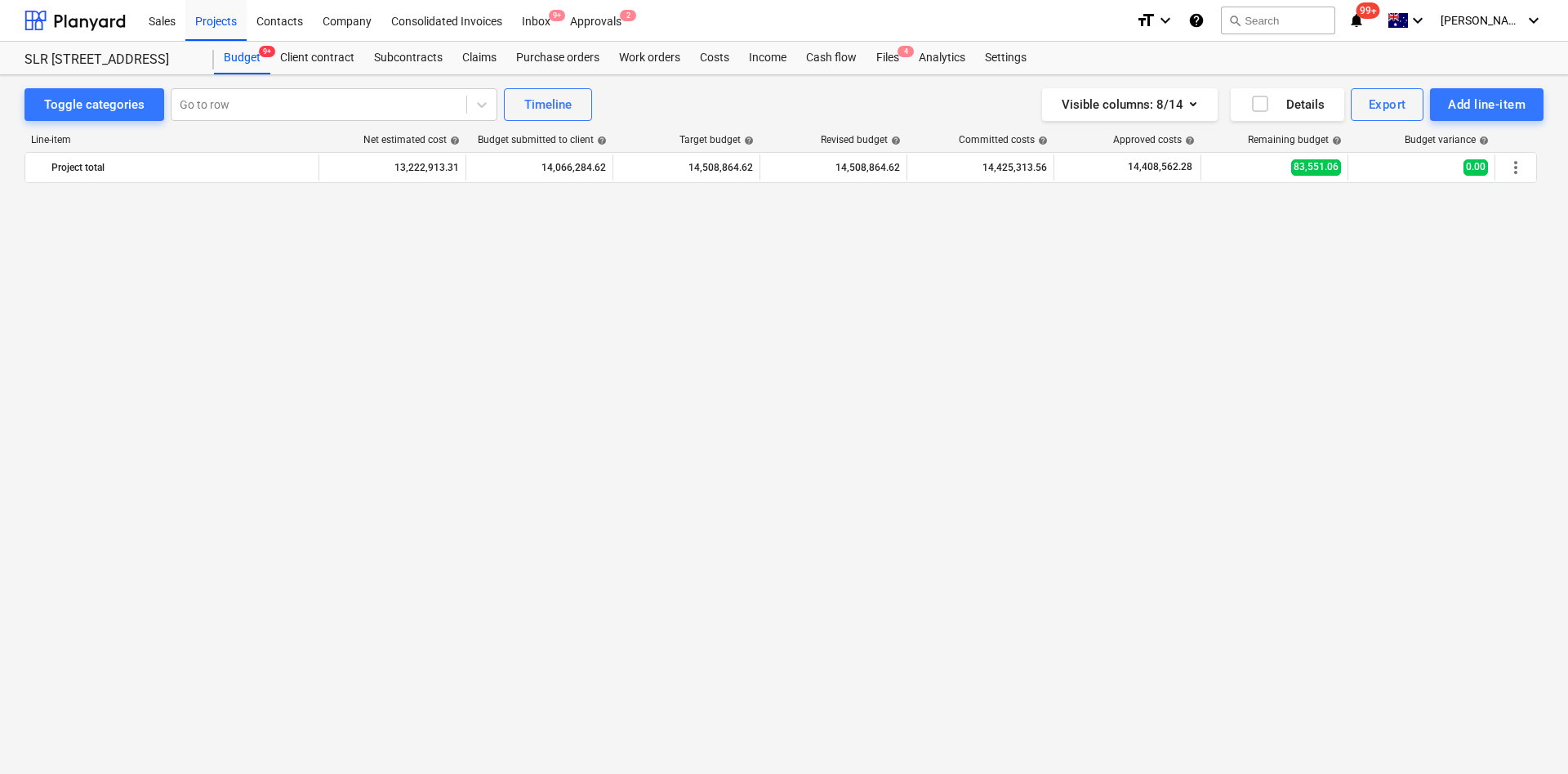
scroll to position [0, 0]
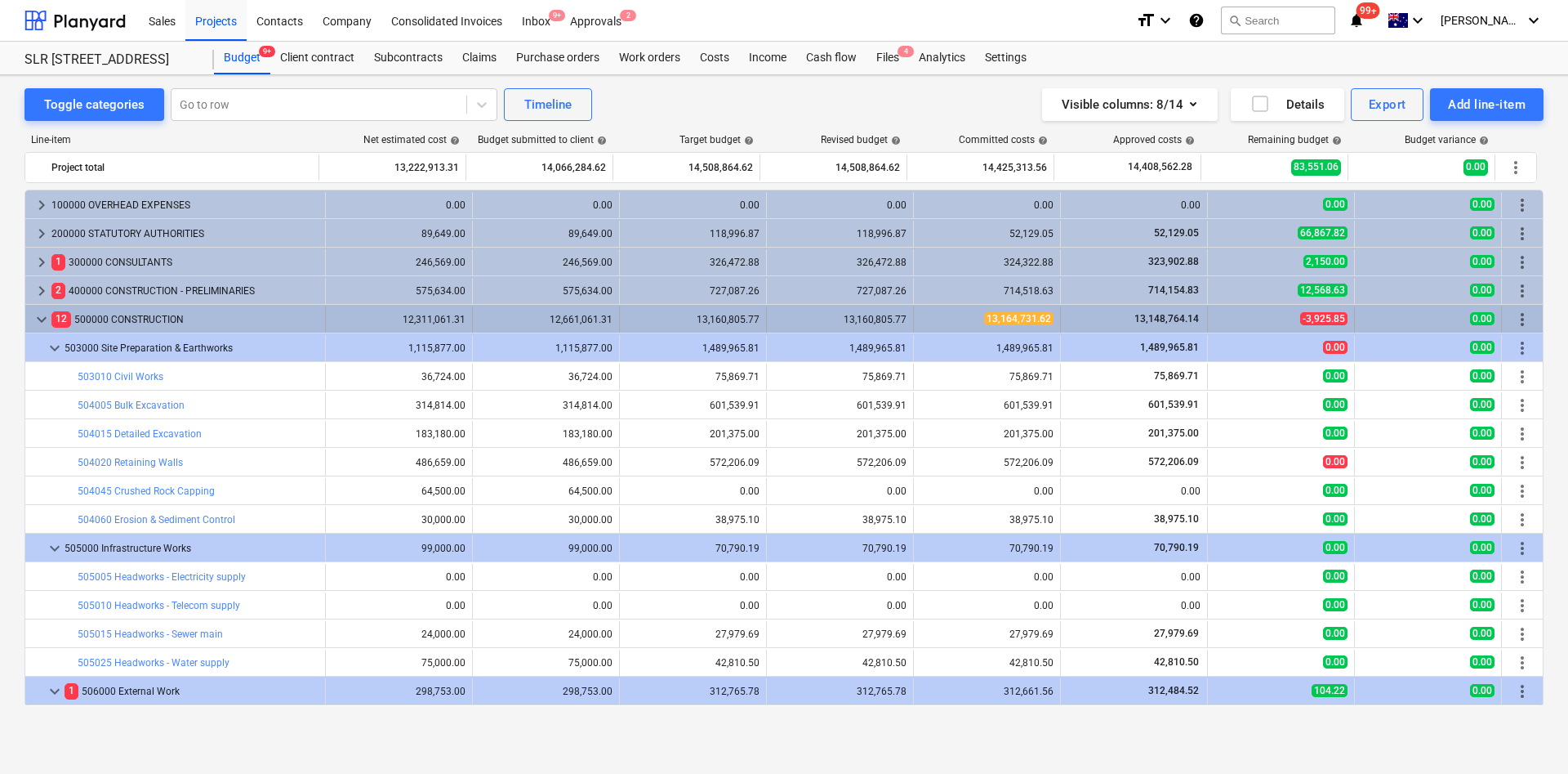
click at [41, 325] on span "keyboard_arrow_down" at bounding box center [41, 319] width 20 height 20
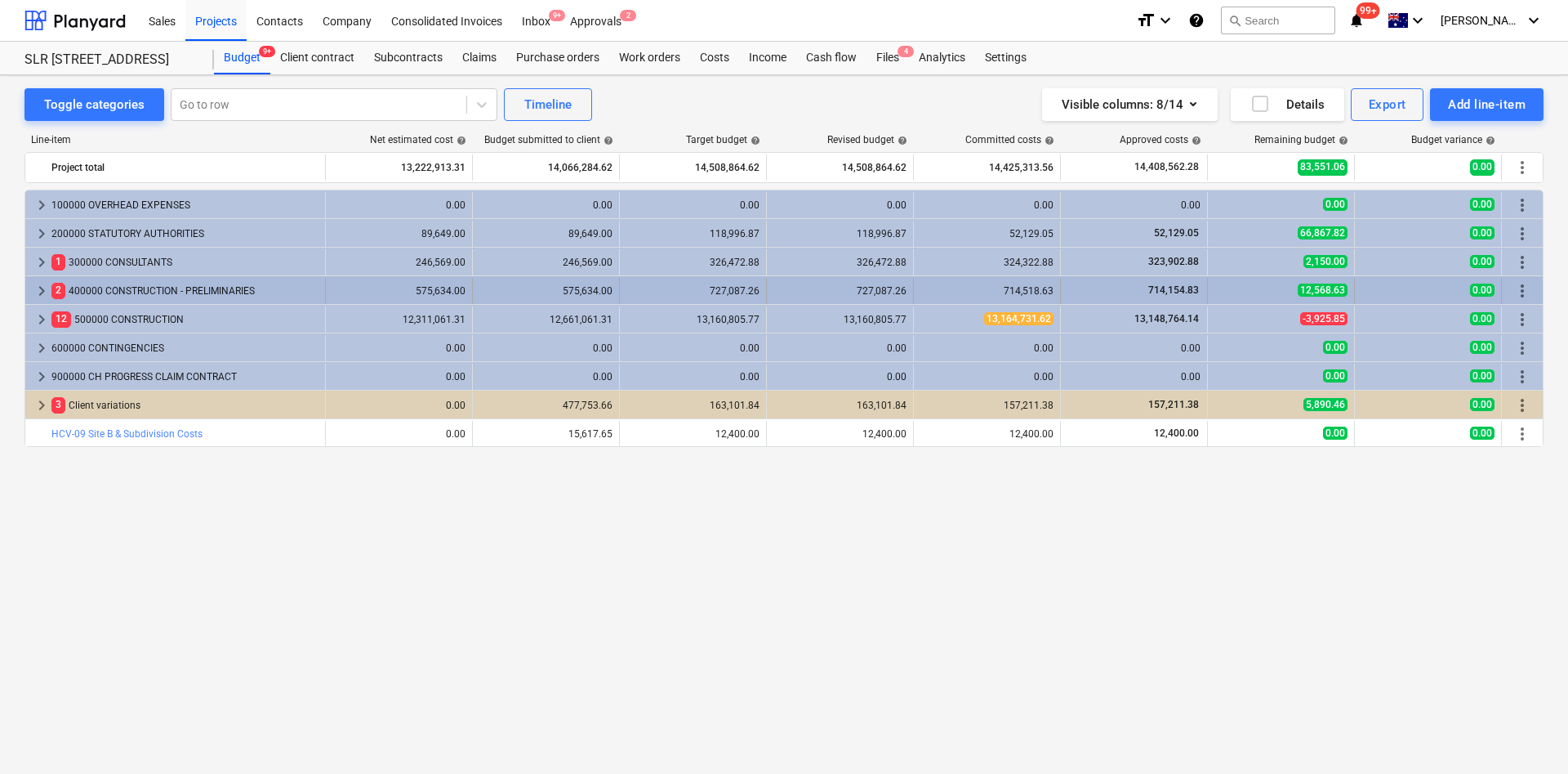
click at [36, 292] on span "keyboard_arrow_right" at bounding box center [41, 290] width 20 height 20
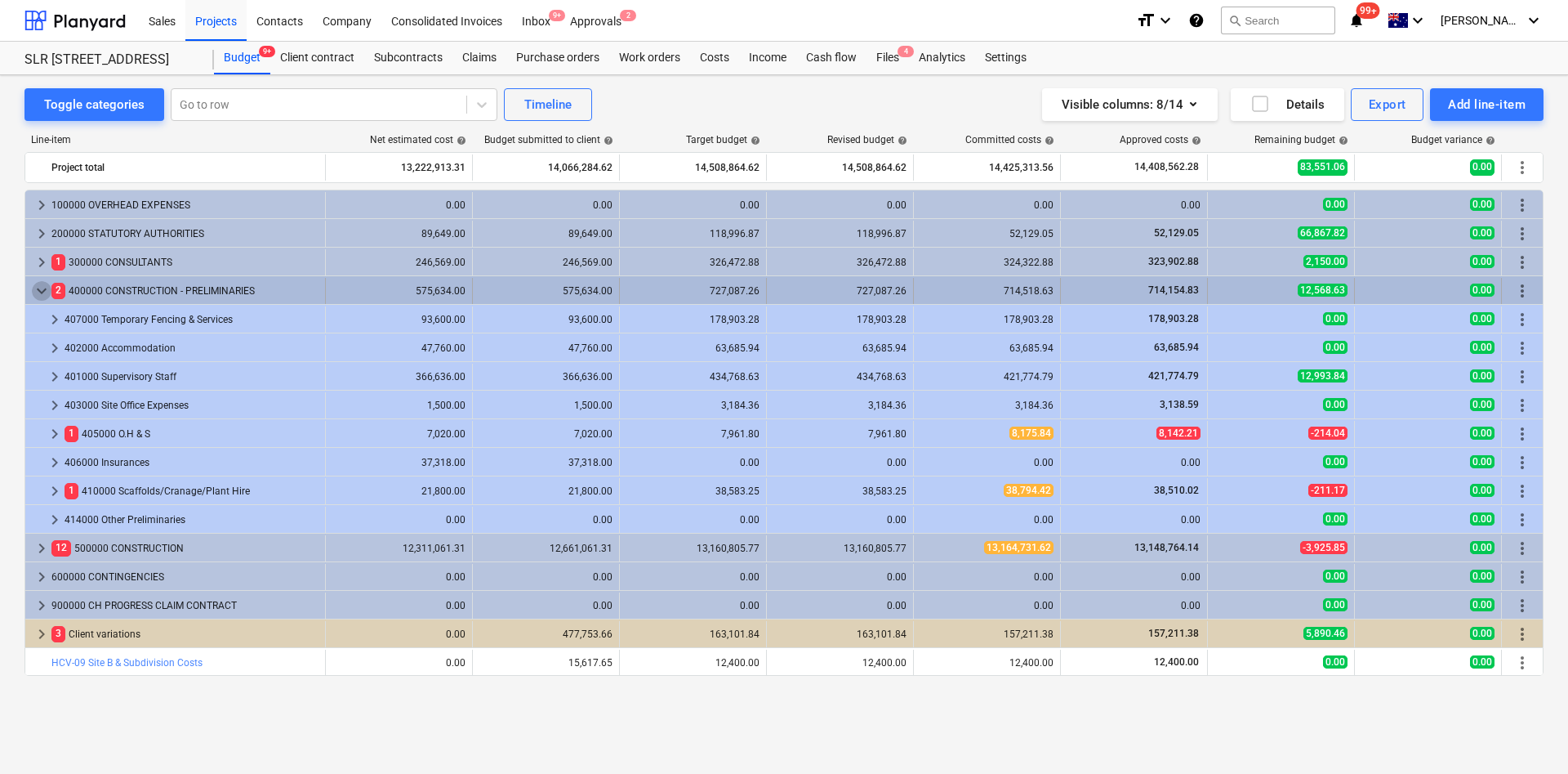
click at [40, 290] on span "keyboard_arrow_down" at bounding box center [41, 290] width 20 height 20
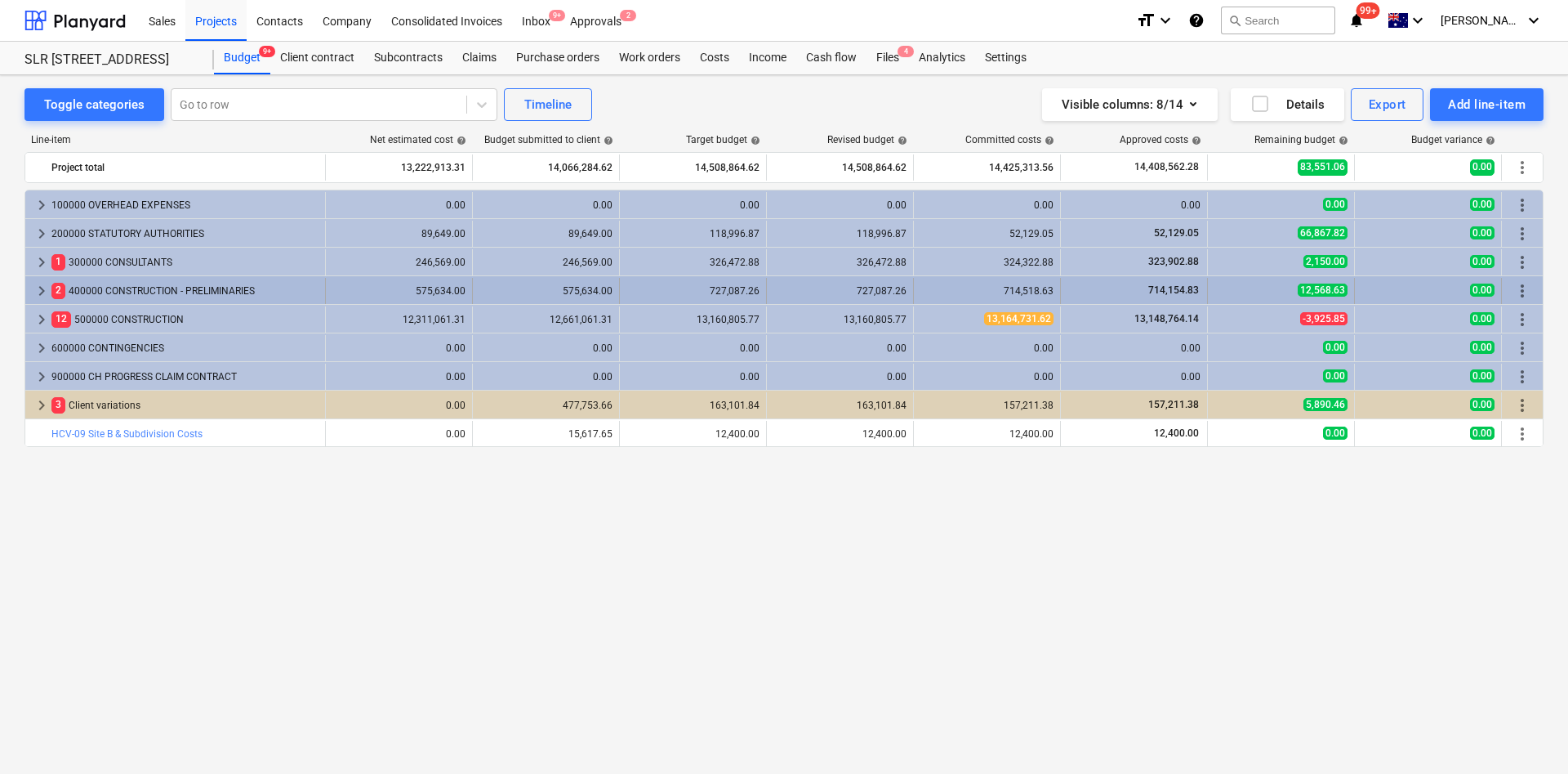
click at [40, 291] on span "keyboard_arrow_right" at bounding box center [41, 290] width 20 height 20
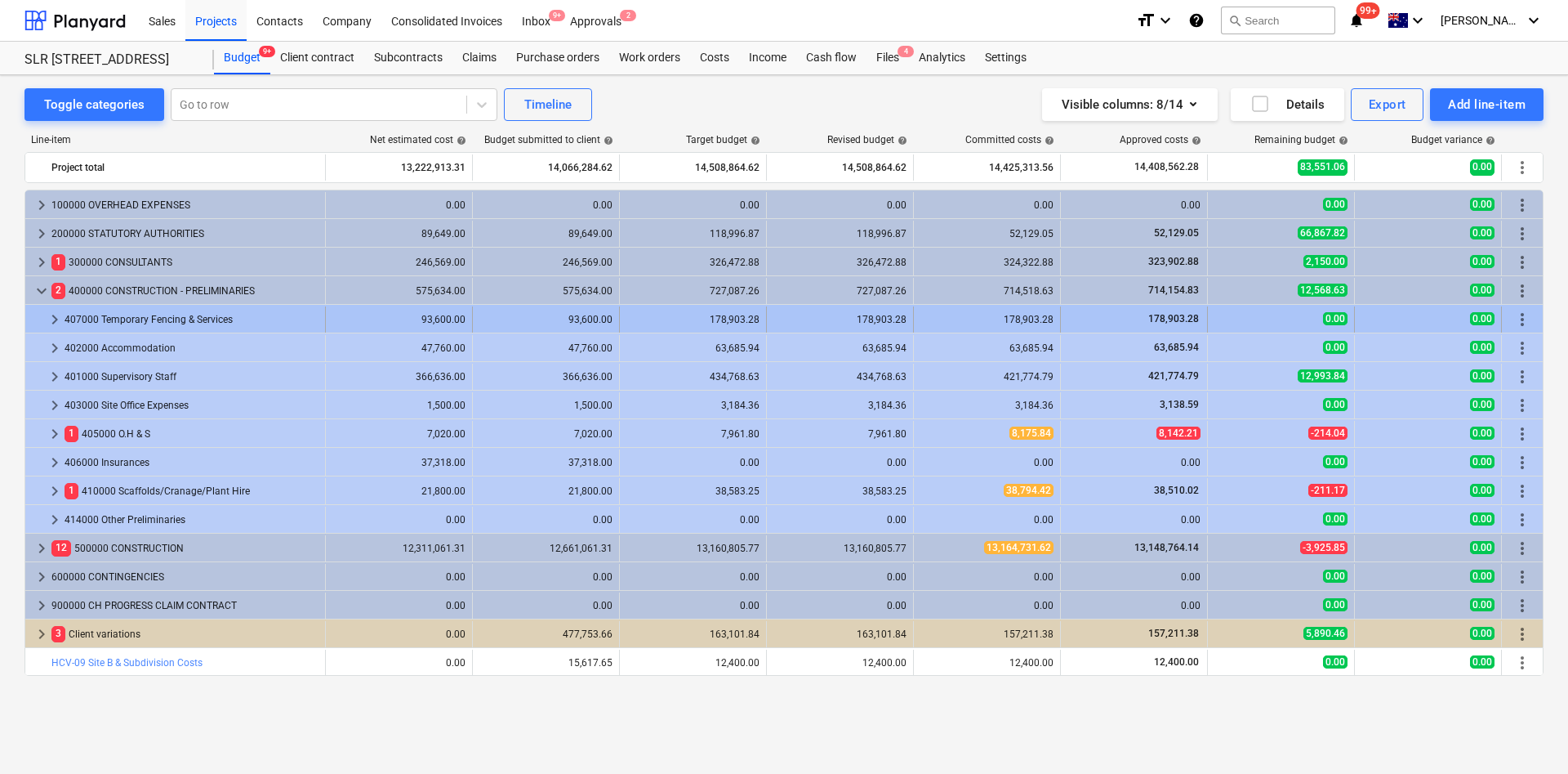
click at [51, 313] on span "keyboard_arrow_right" at bounding box center [54, 319] width 20 height 20
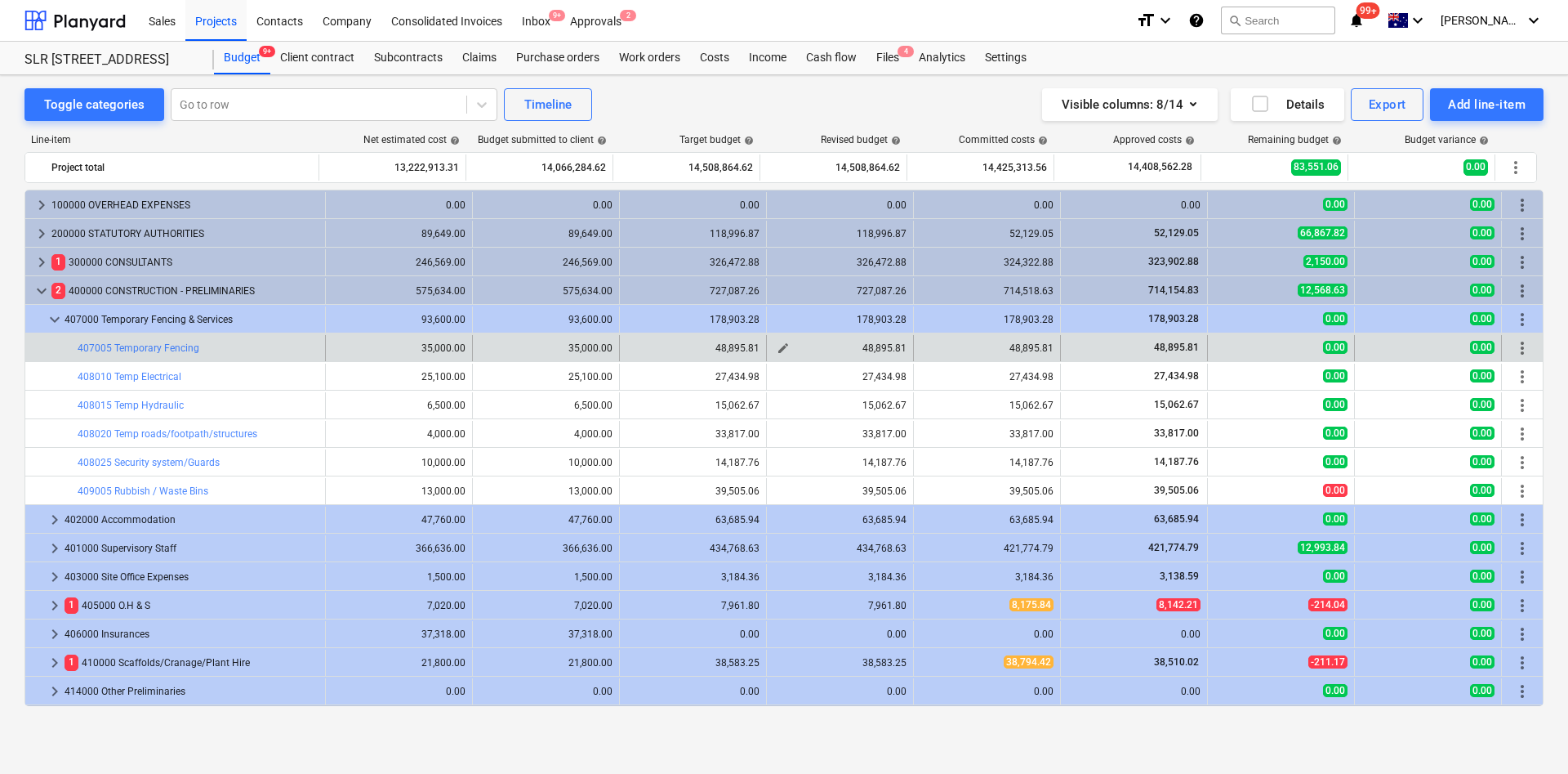
click at [787, 350] on button "edit" at bounding box center [783, 348] width 20 height 20
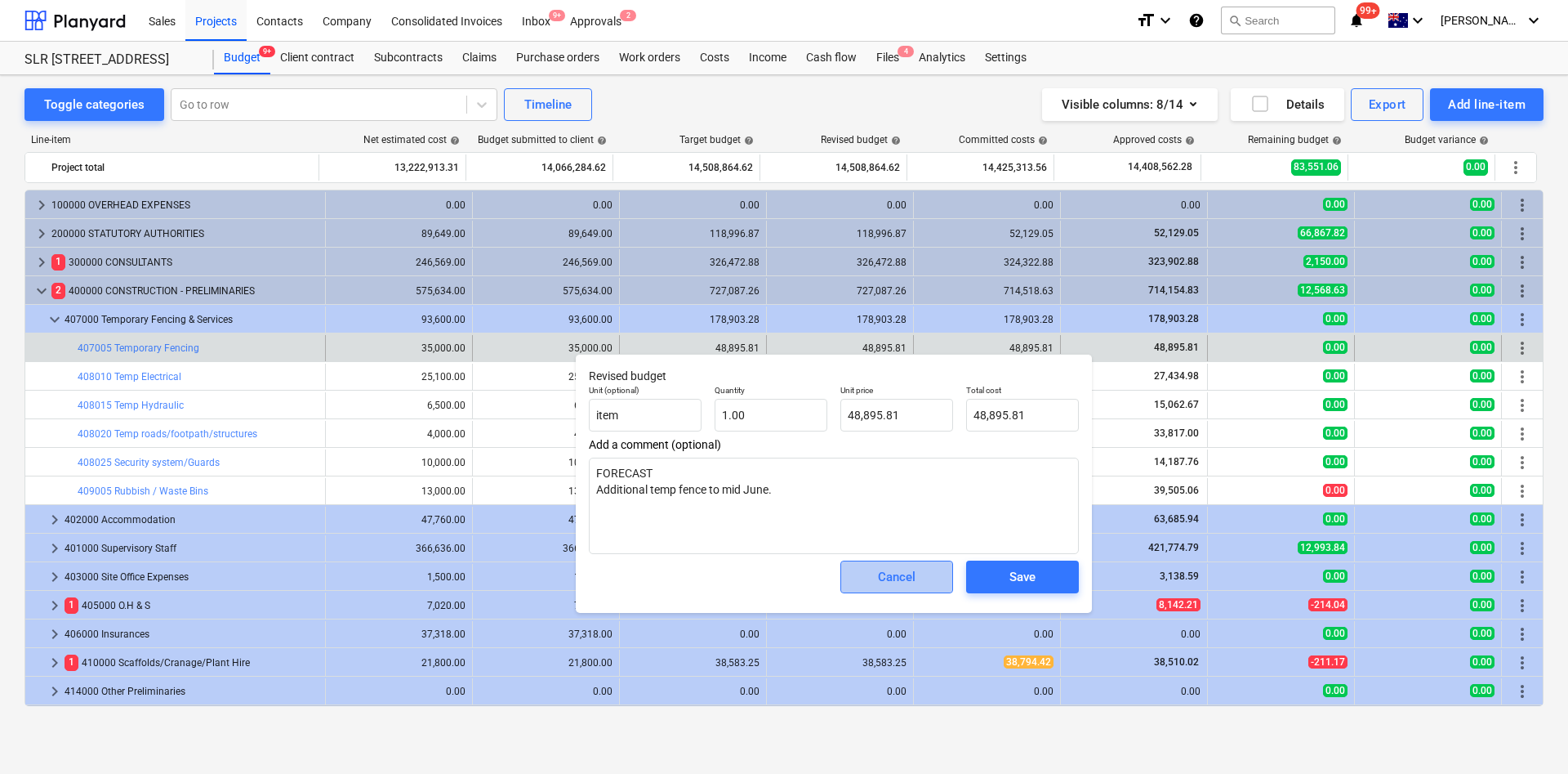
click at [865, 564] on button "Cancel" at bounding box center [897, 577] width 113 height 33
